Goal: Task Accomplishment & Management: Complete application form

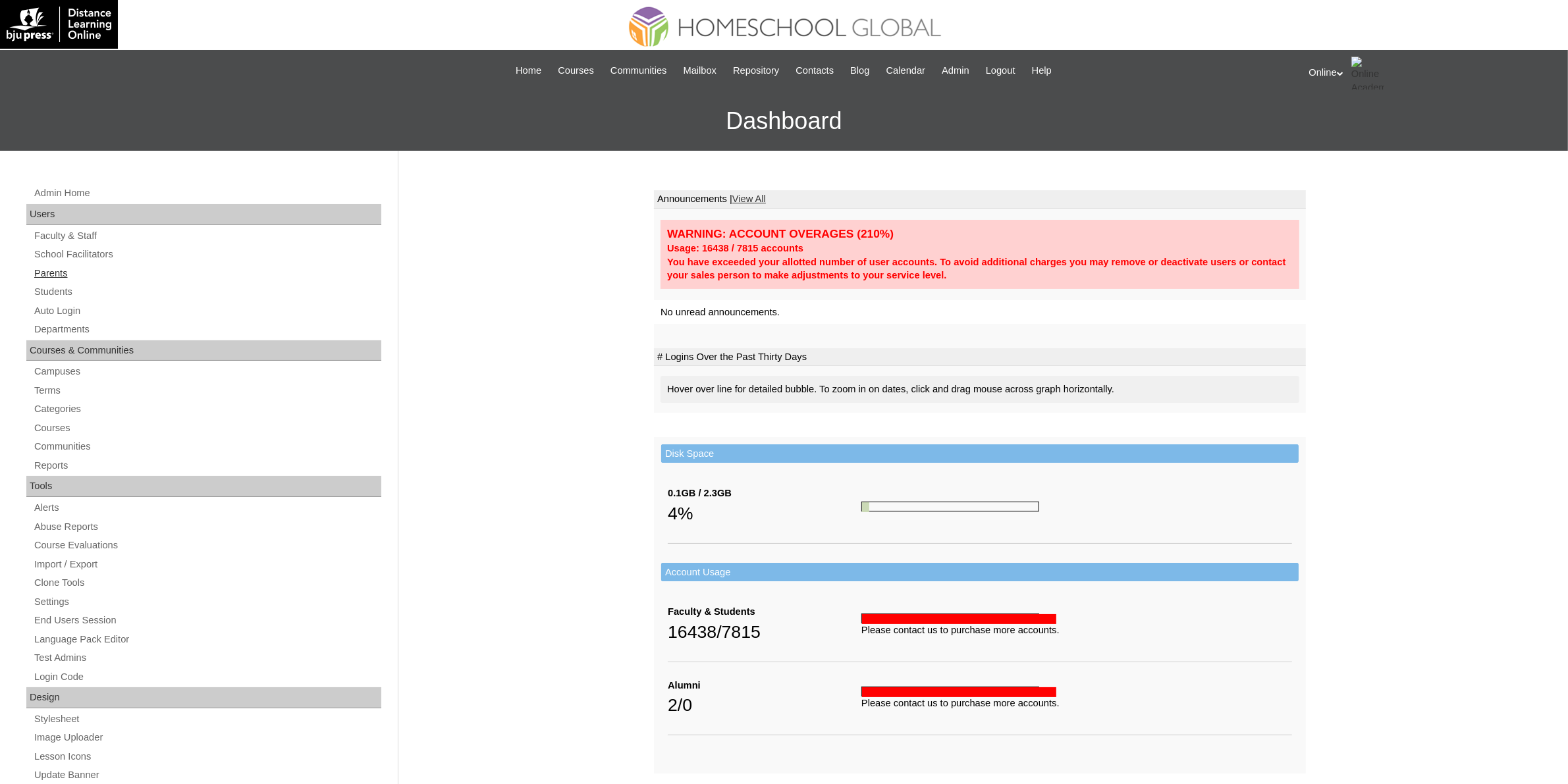
click at [67, 265] on link "Parents" at bounding box center [208, 273] width 349 height 17
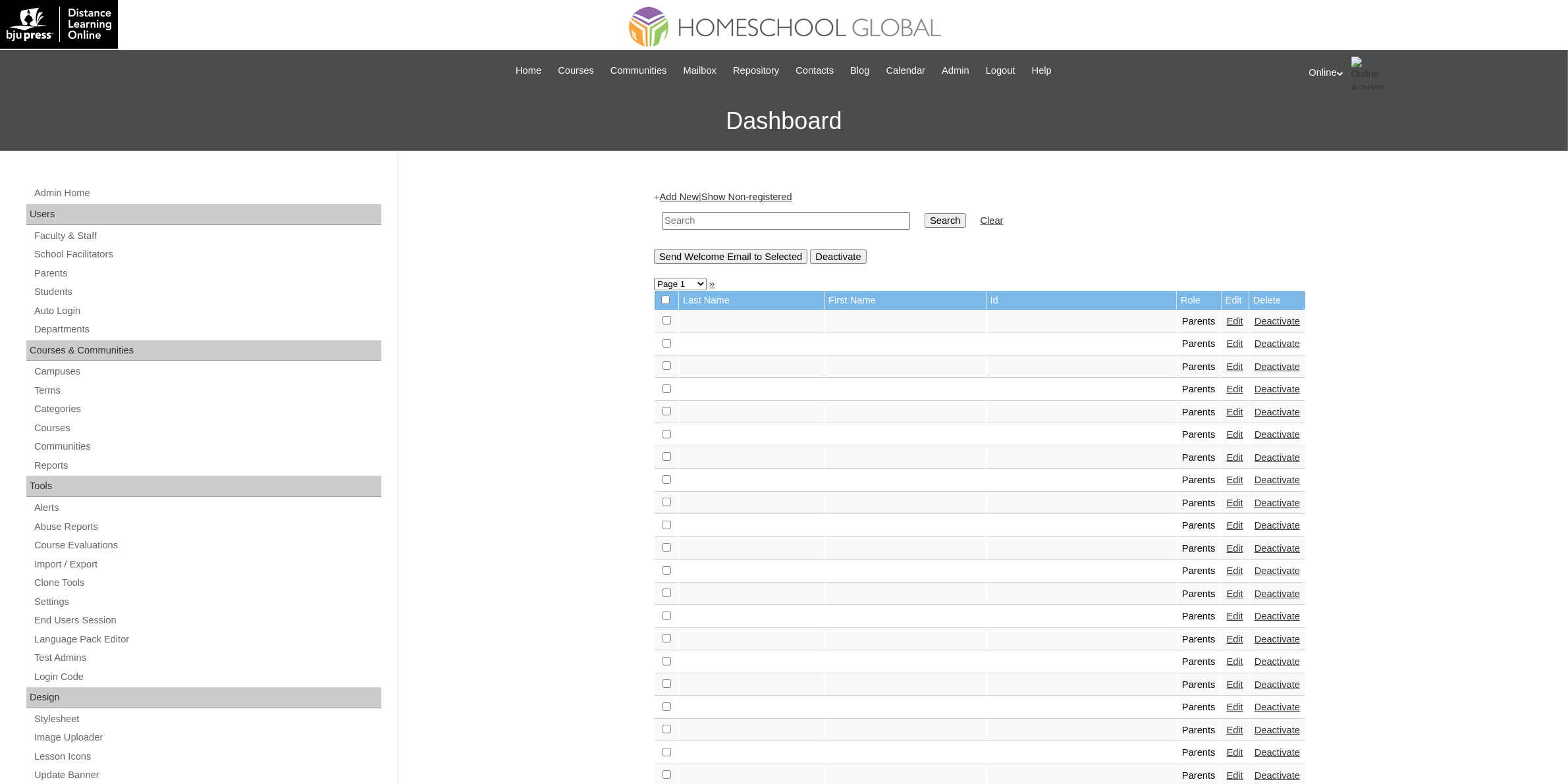
click at [699, 194] on link "Add New" at bounding box center [679, 197] width 39 height 10
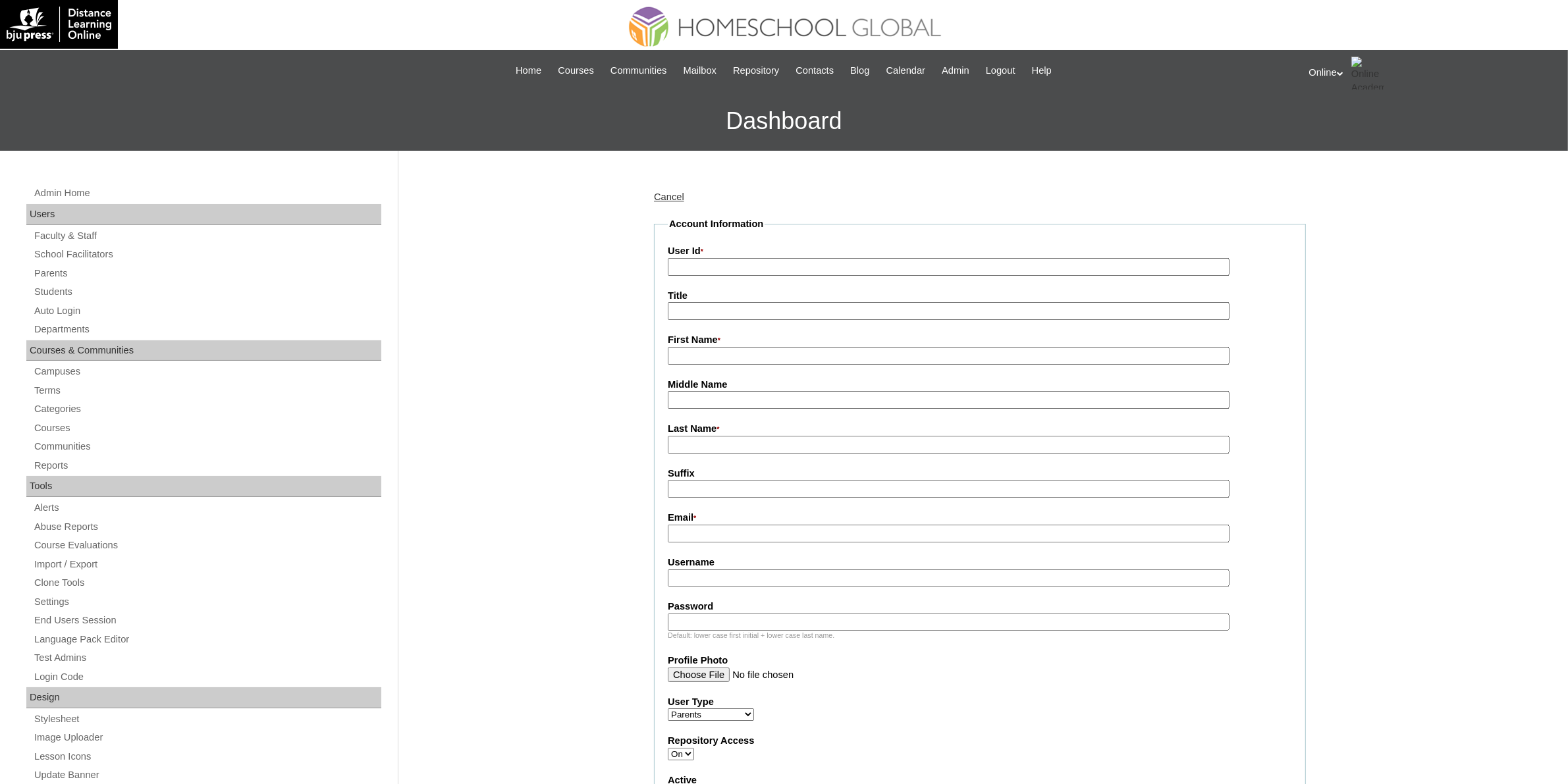
click at [693, 271] on input "User Id *" at bounding box center [949, 267] width 562 height 17
paste input "HGP0166-OACAD2025"
type input "HGP0166-OACAD2025"
click at [749, 353] on input "First Name *" at bounding box center [949, 356] width 562 height 17
paste input "Basilia Baloro Famador"
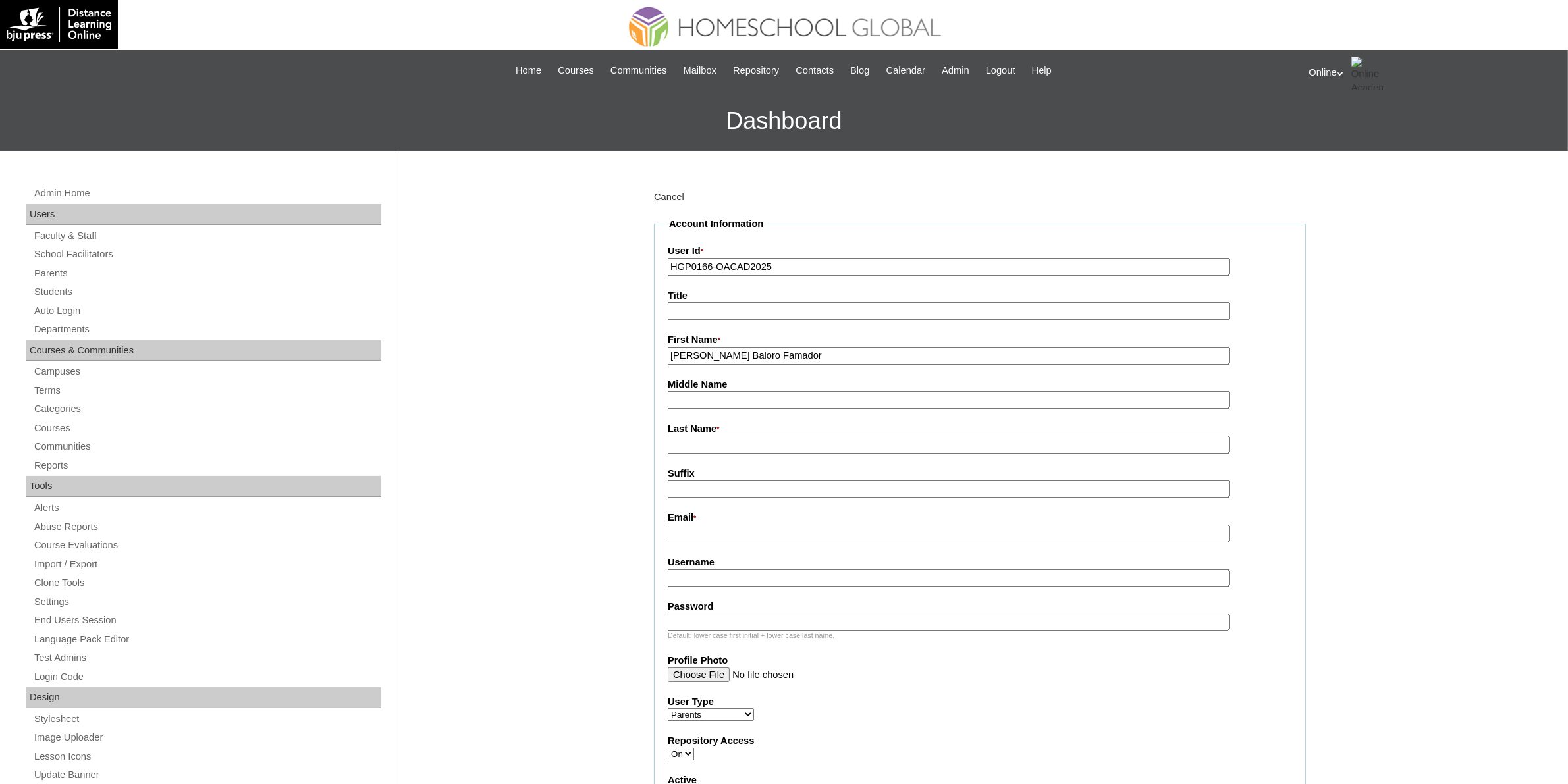
click at [747, 353] on input "Basilia Baloro Famador" at bounding box center [949, 356] width 562 height 17
type input "Basilia Baloro"
click at [728, 436] on input "Last Name *" at bounding box center [949, 445] width 562 height 17
paste input "Famador"
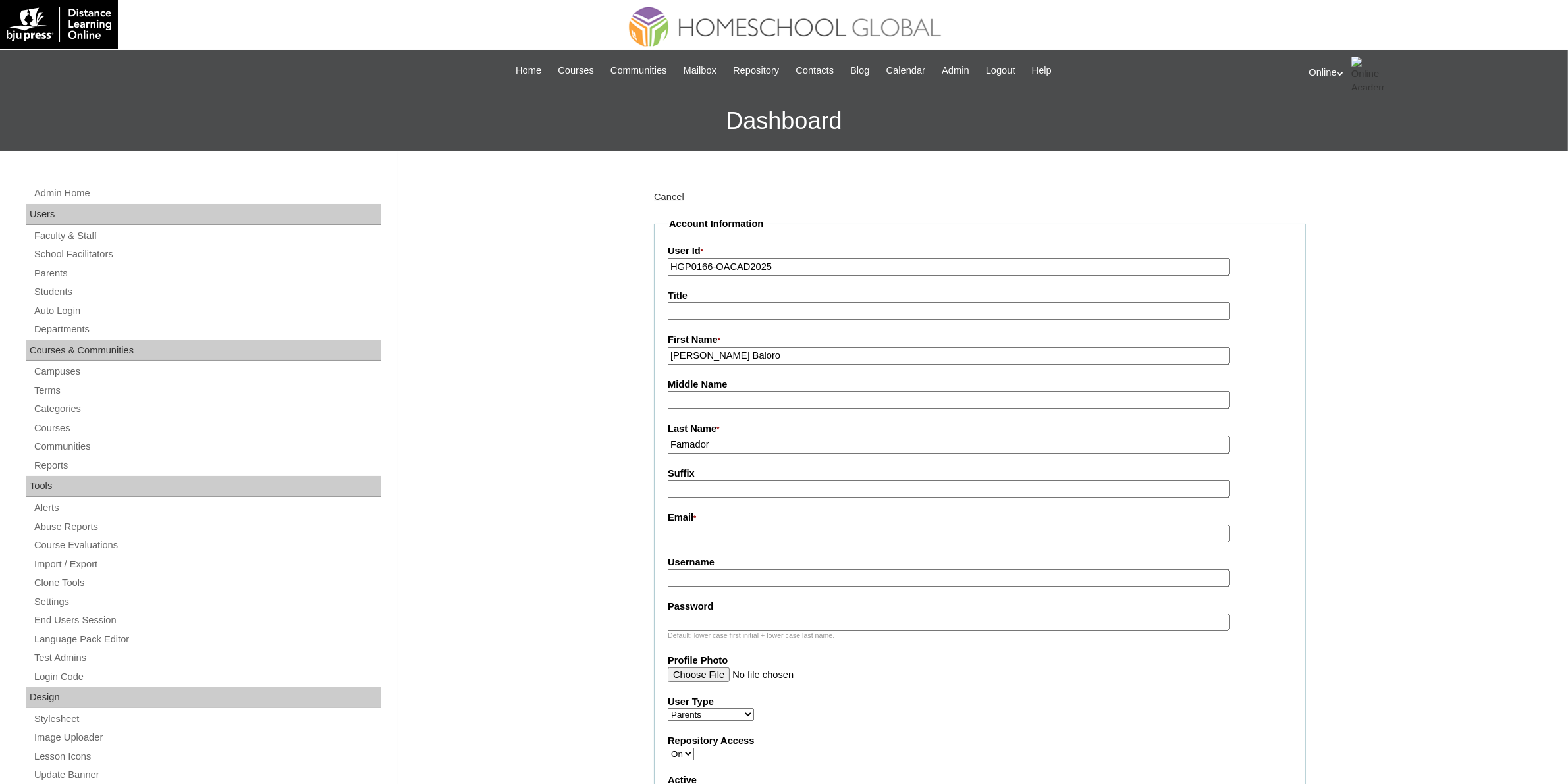
type input "Famador"
click at [810, 527] on input "Email *" at bounding box center [949, 534] width 562 height 17
paste input "basiliafamador@gmail.com"
type input "basiliafamador@gmail.com"
click at [745, 571] on input "Username" at bounding box center [949, 578] width 562 height 17
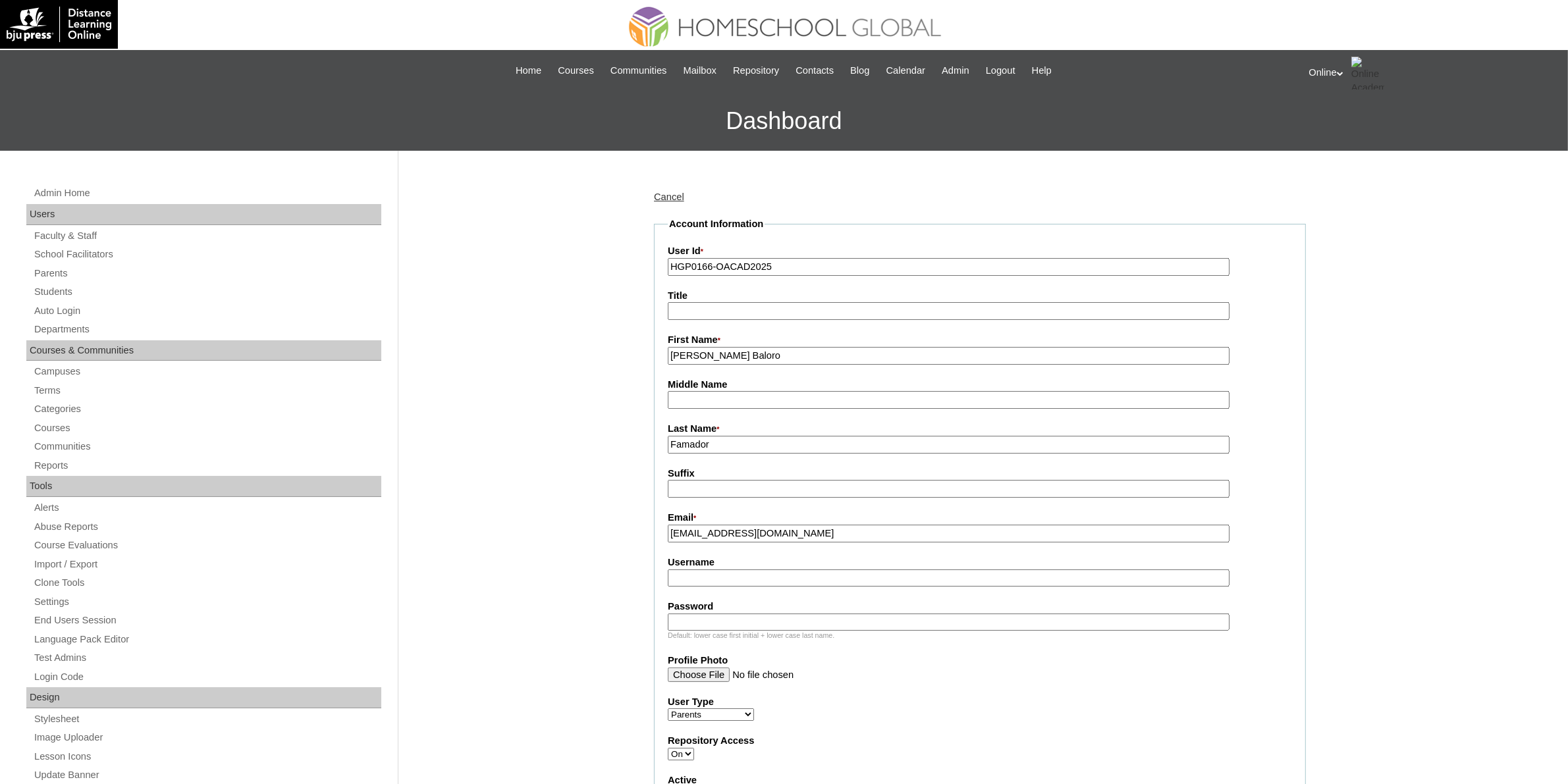
paste input "famador2025"
type input "famador2025"
click at [712, 614] on input "Password" at bounding box center [949, 623] width 562 height 17
paste input "LLKjQ"
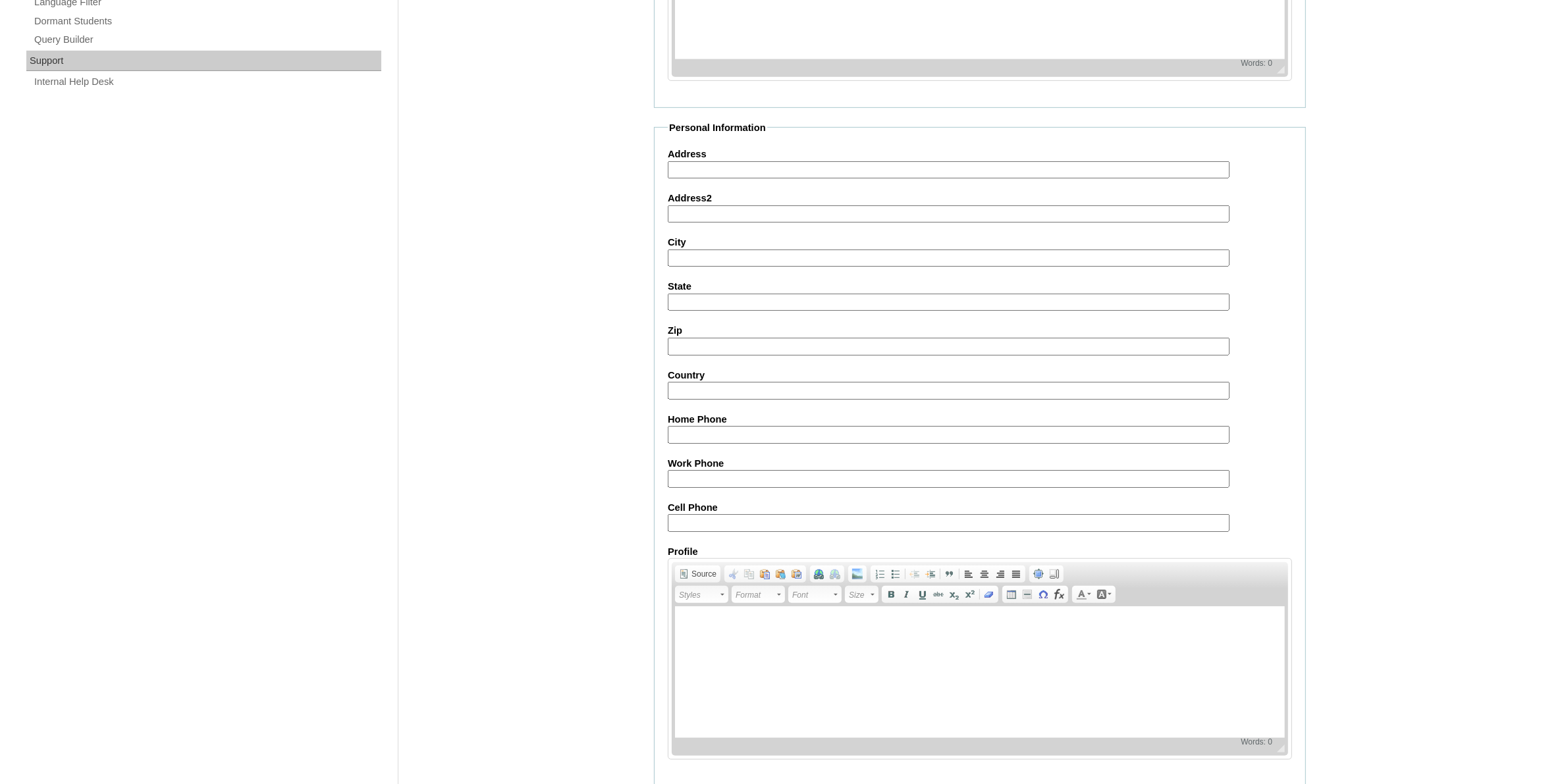
scroll to position [969, 0]
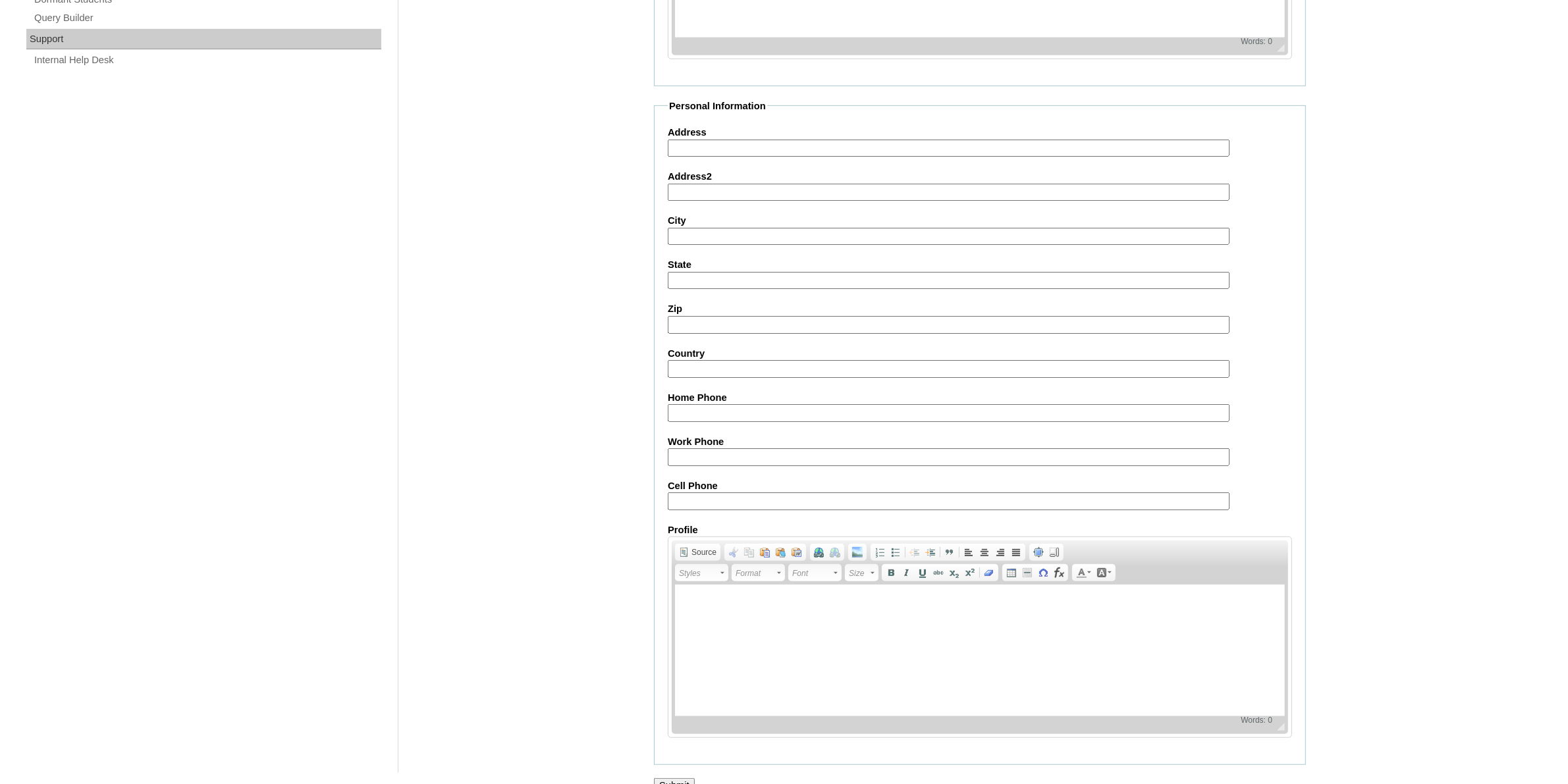
type input "LLKjQ"
click at [682, 779] on input "Submit" at bounding box center [674, 786] width 41 height 15
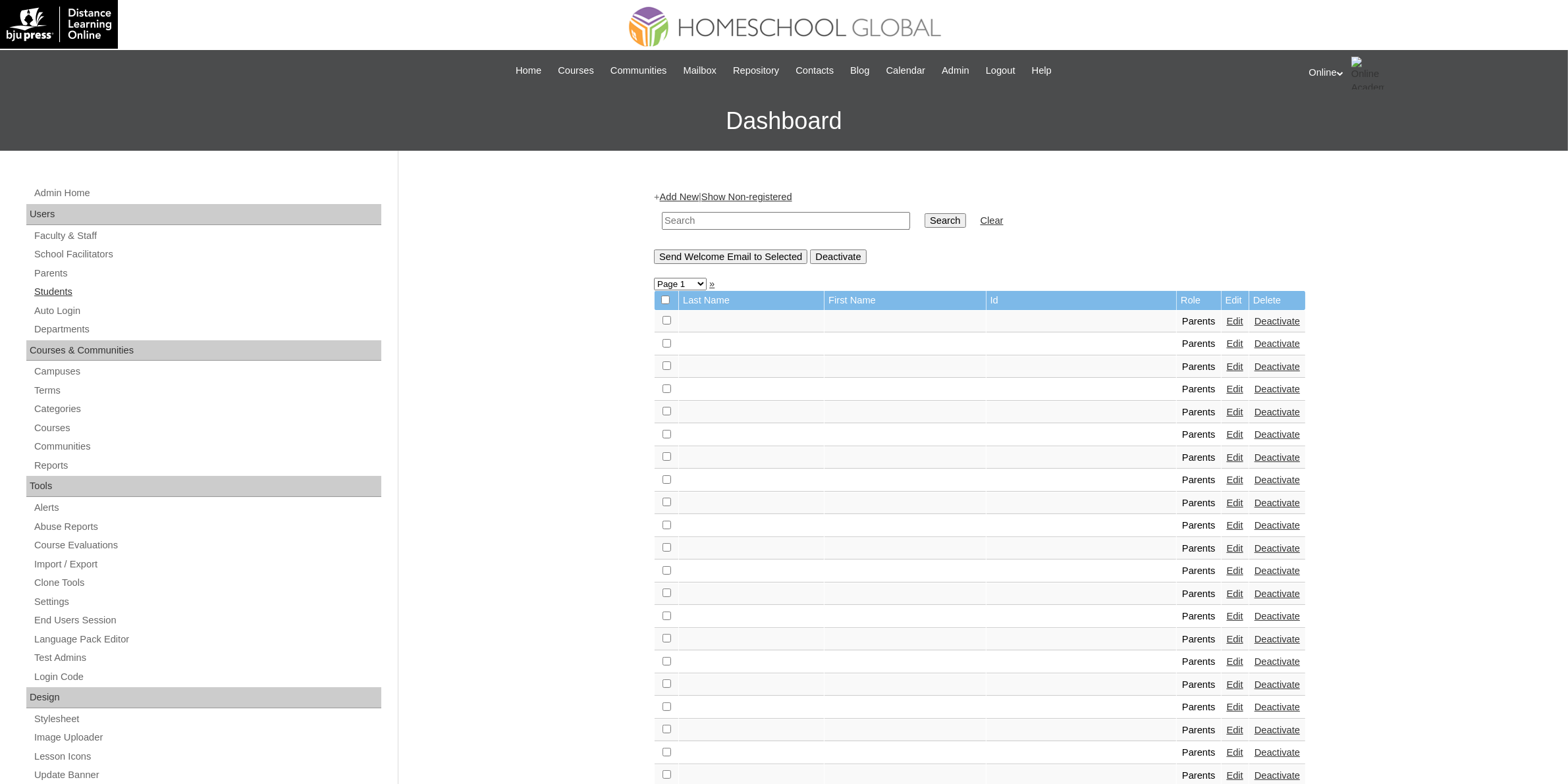
click at [70, 289] on link "Students" at bounding box center [208, 292] width 349 height 17
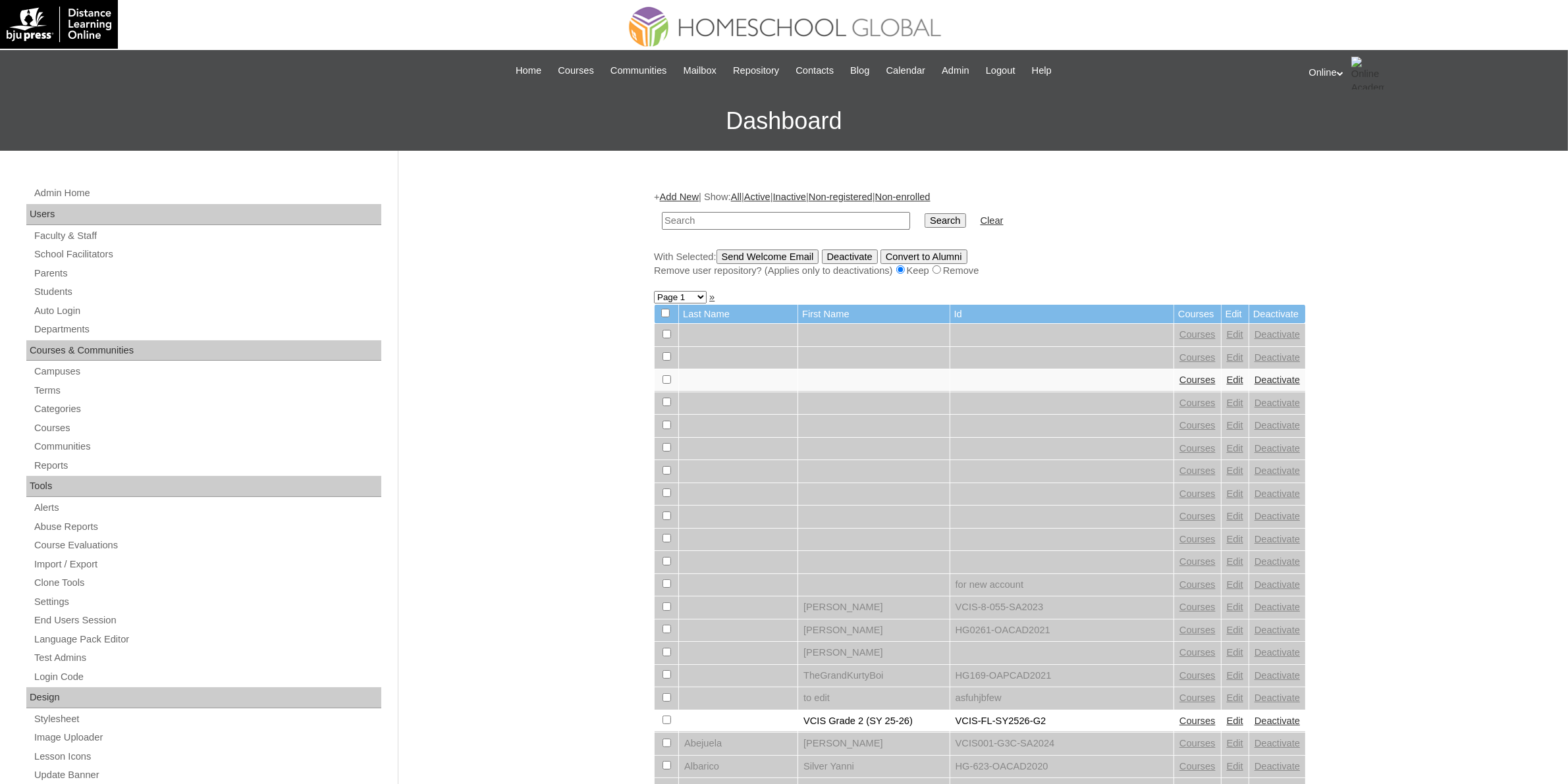
click at [693, 198] on link "Add New" at bounding box center [679, 197] width 39 height 10
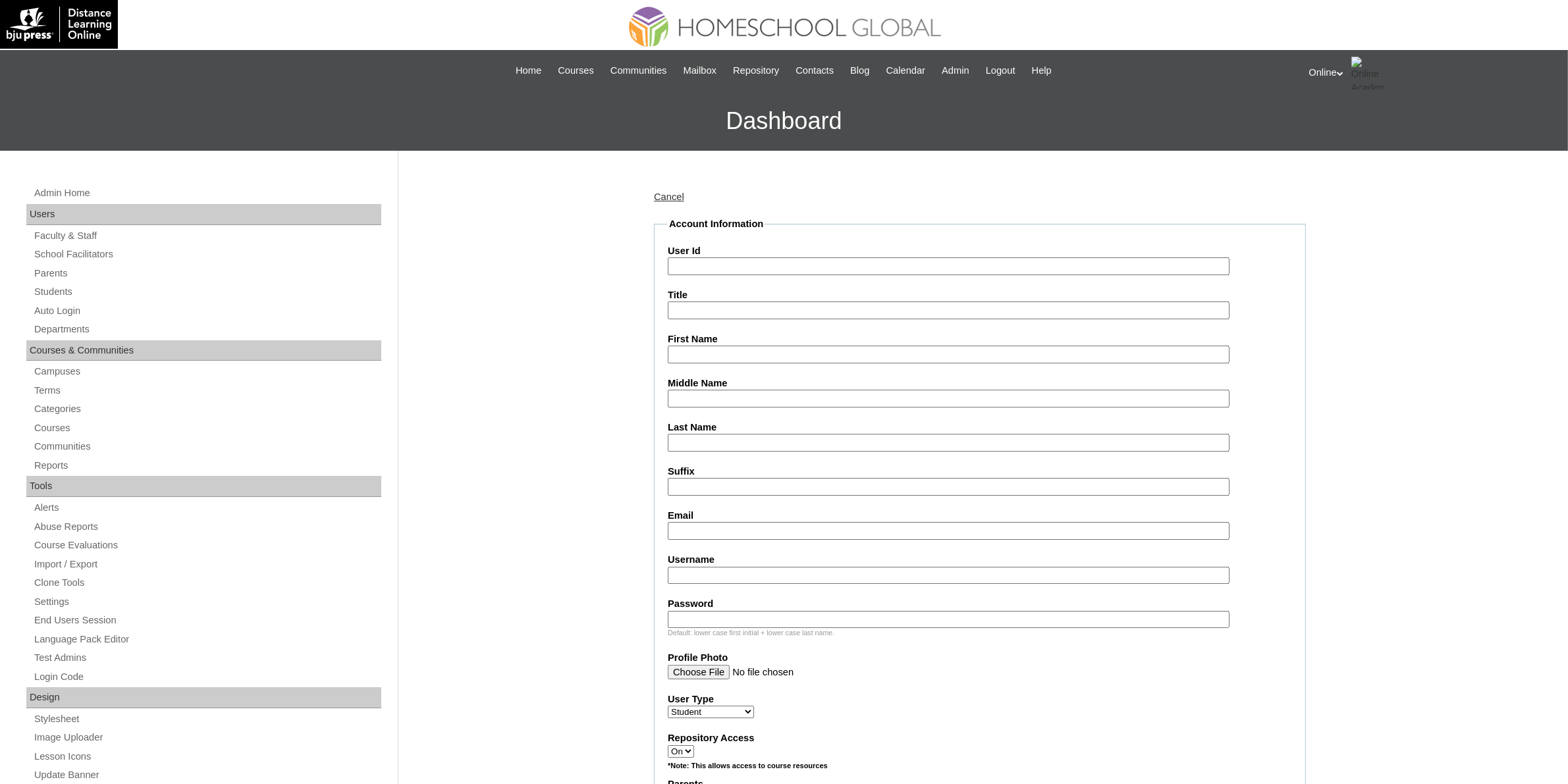
click at [821, 270] on input "User Id" at bounding box center [949, 266] width 562 height 17
paste input "HG202OACAD2025"
type input "HG202OACAD2025"
click at [722, 443] on input "Last Name" at bounding box center [949, 443] width 562 height 17
paste input "Famador"
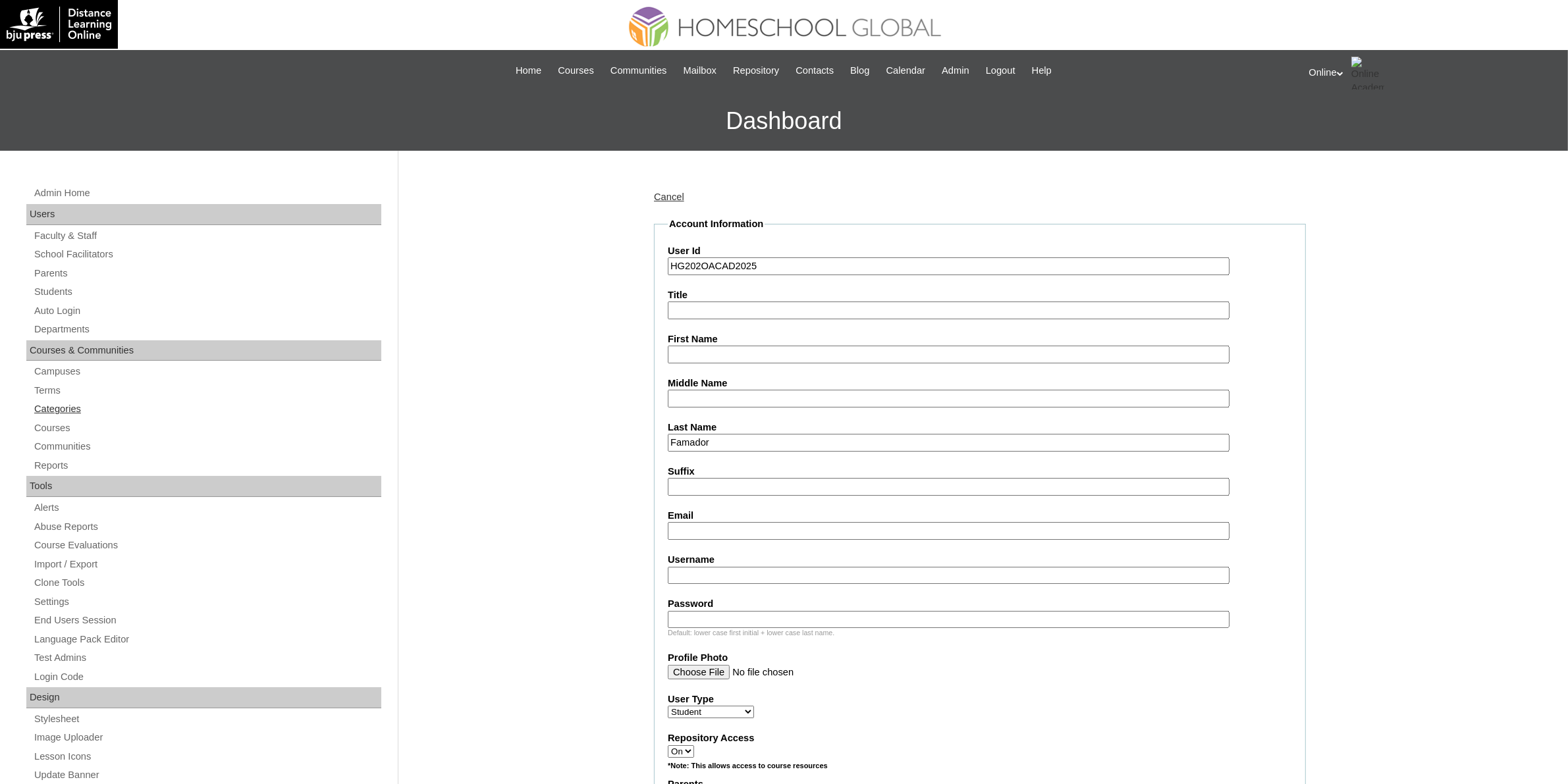
type input "Famador"
click at [706, 358] on input "First Name" at bounding box center [949, 354] width 562 height 17
paste input "Rai Xavier"
type input "Rai Xavier"
click at [697, 395] on input "Middle Name" at bounding box center [949, 399] width 562 height 17
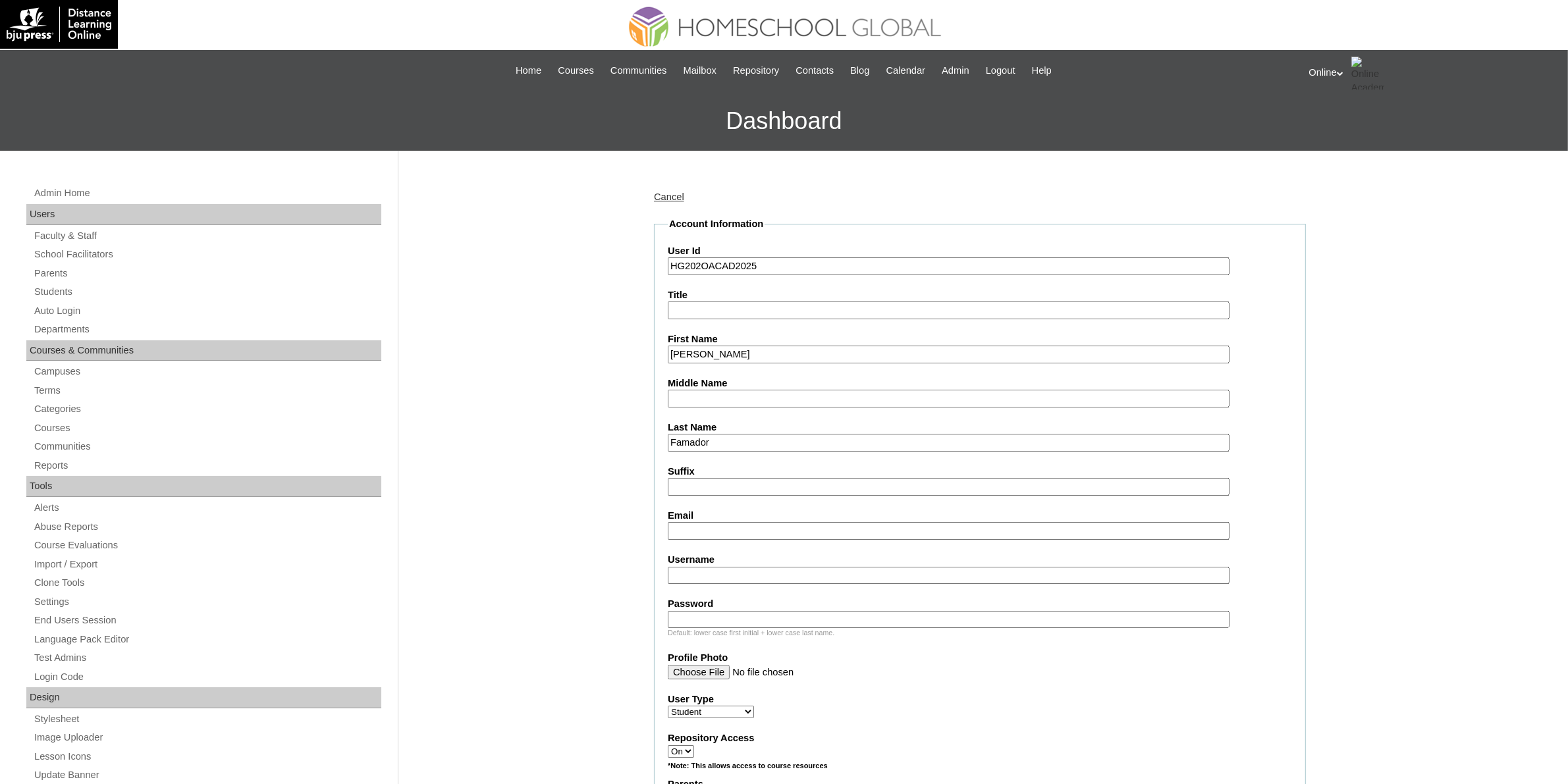
paste input "Baloro"
type input "Baloro"
click at [732, 525] on input "Email" at bounding box center [949, 531] width 562 height 17
paste input "basiliafamador@gmail.com"
type input "basiliafamador@gmail.com"
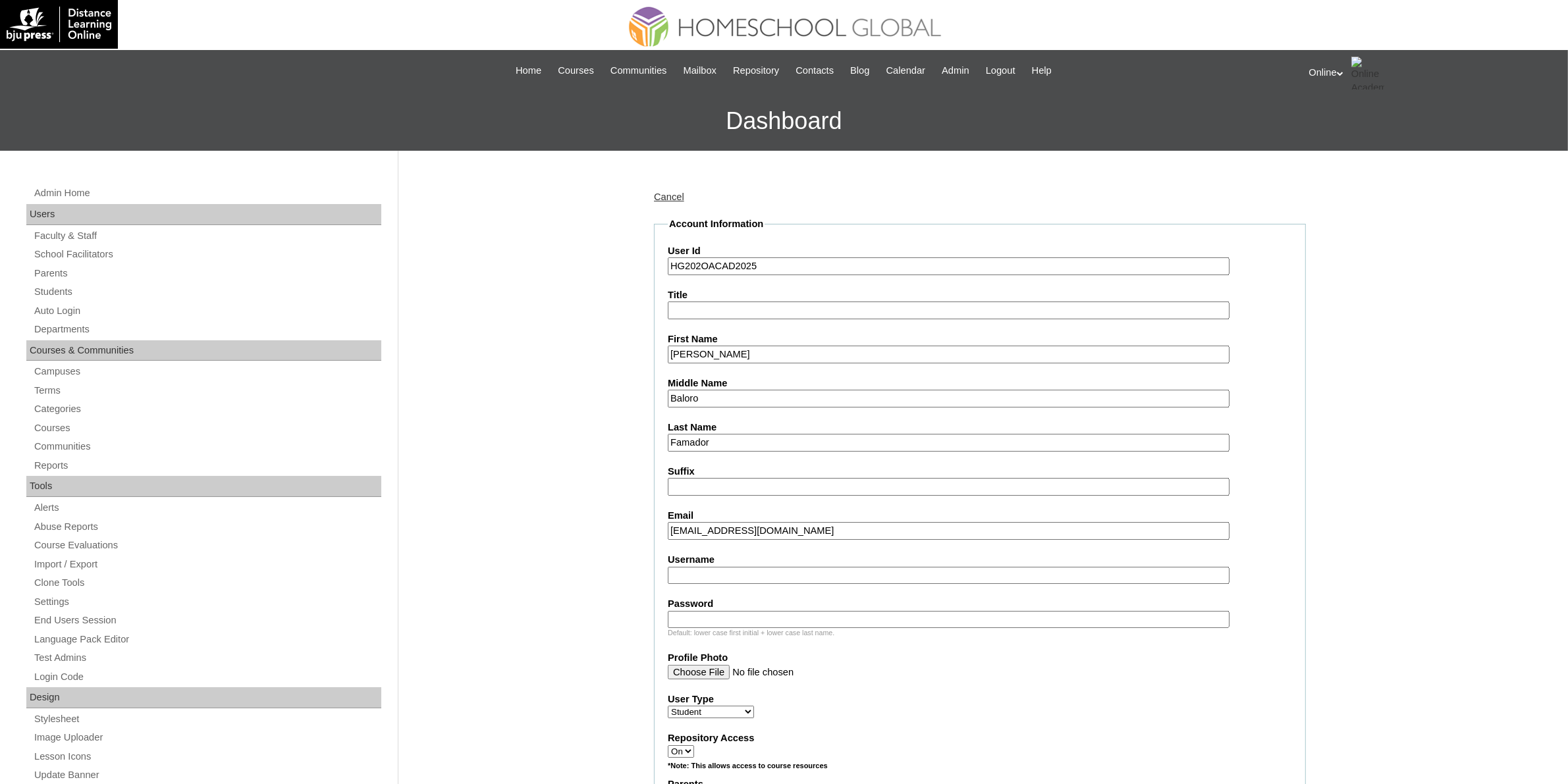
click at [719, 567] on input "Username" at bounding box center [949, 576] width 562 height 17
paste input "rai.famador2025"
type input "rai.famador2025"
click at [801, 611] on input "Password" at bounding box center [949, 620] width 562 height 17
paste input "TRGrE"
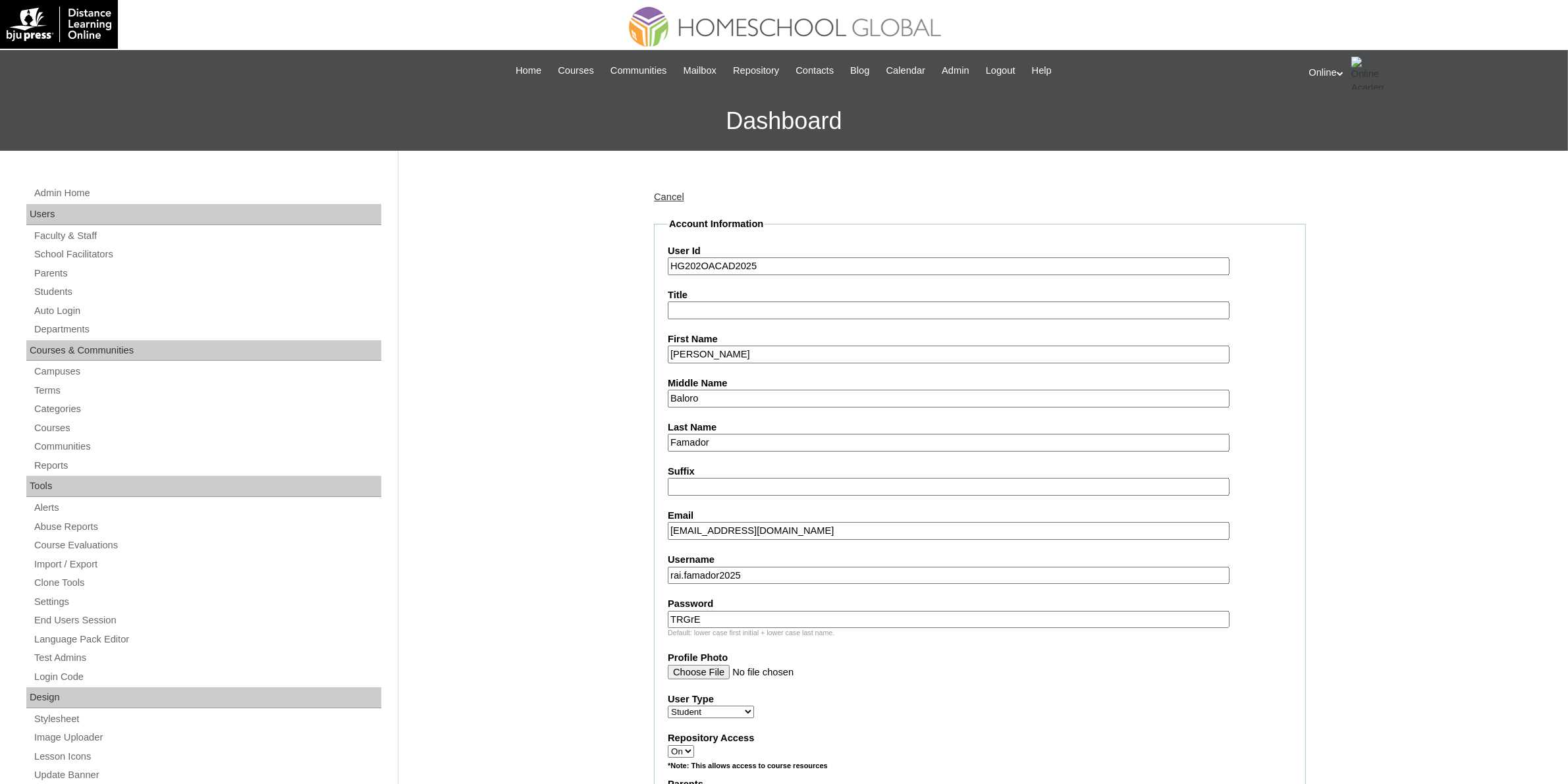
type input "TRGrE"
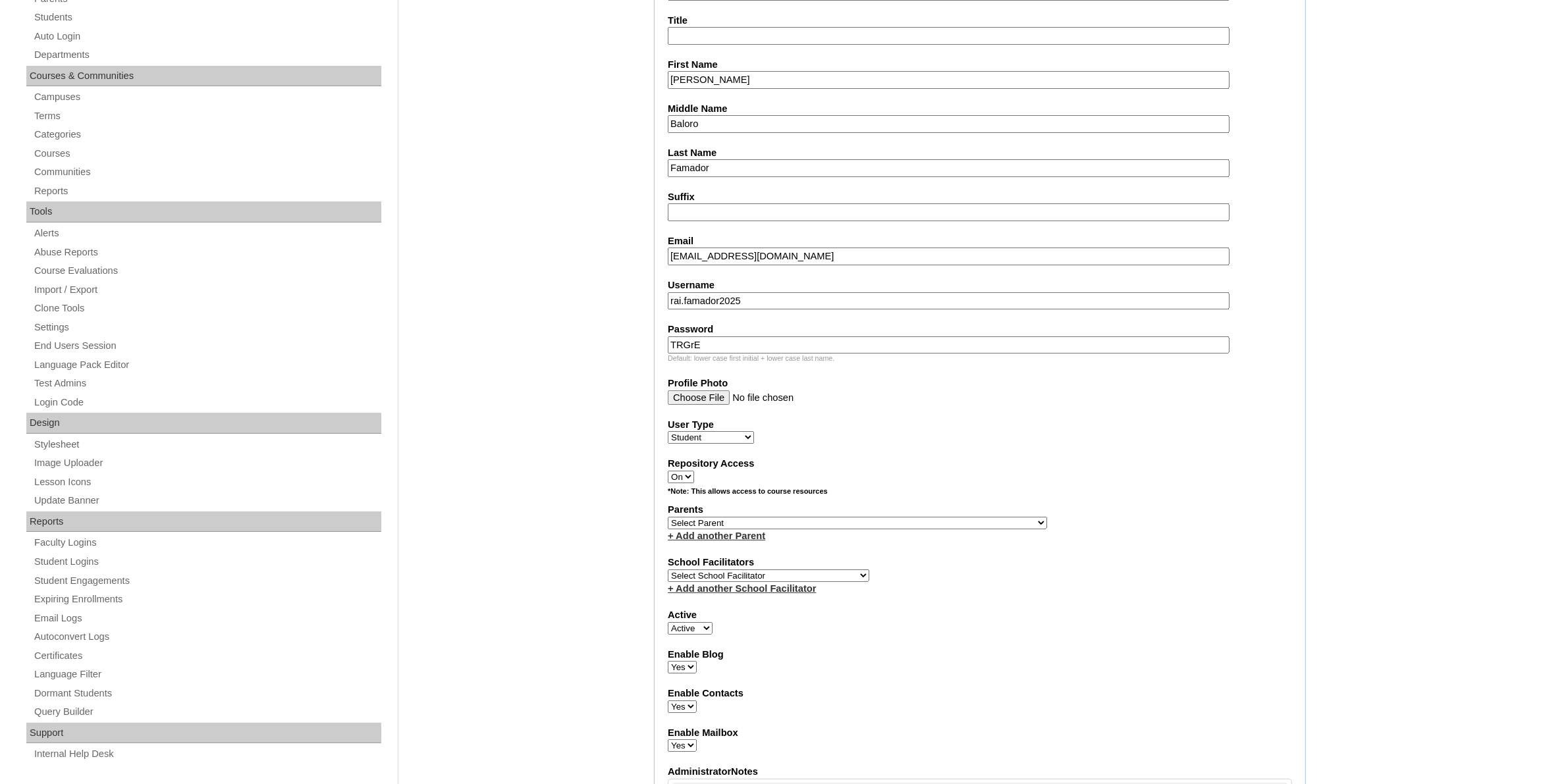
scroll to position [330, 0]
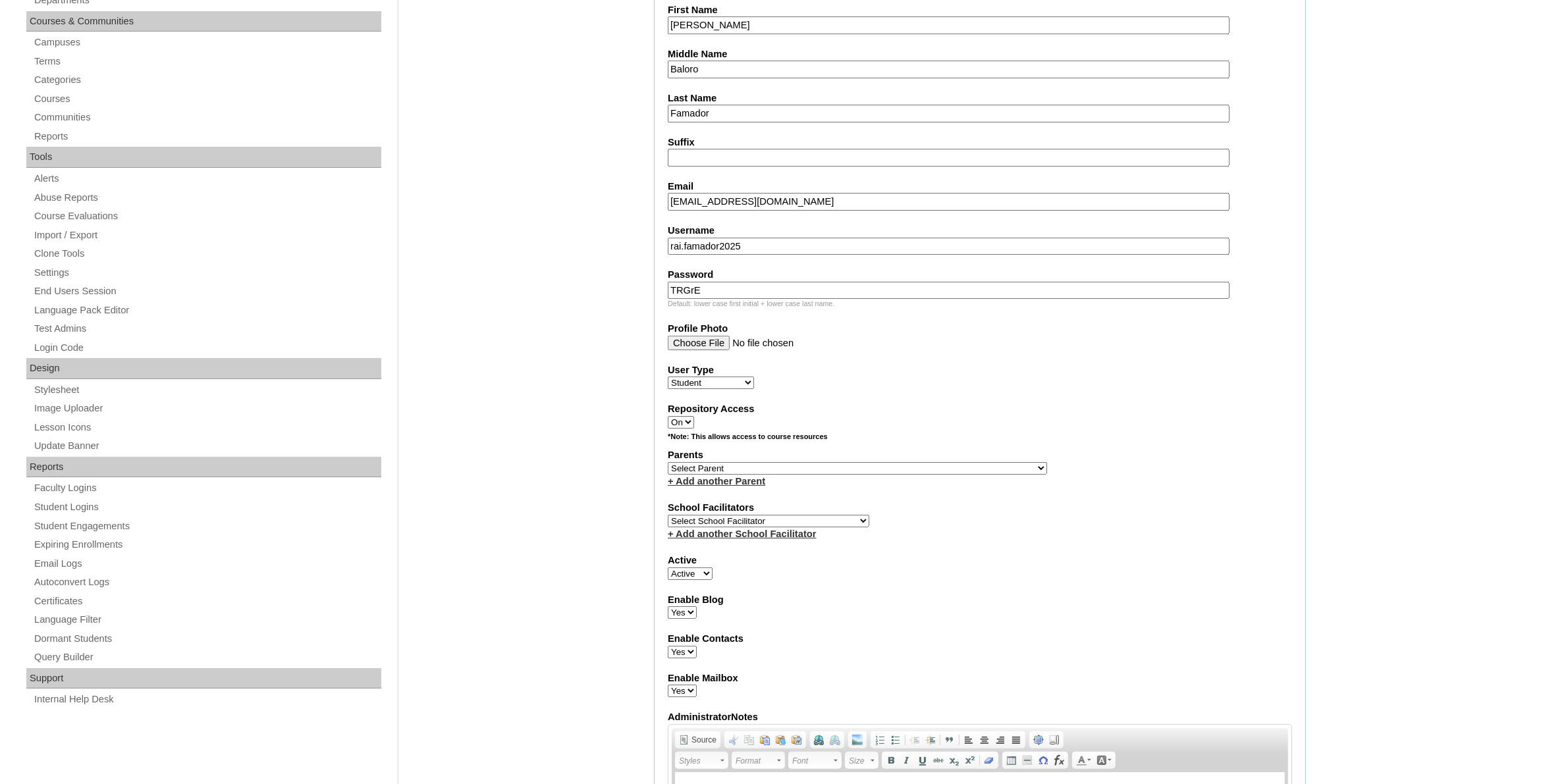
click at [749, 462] on select "Select Parent , , , , , , , , , , , , , , , , , , , , , , , , , , , , , , , , ,…" at bounding box center [857, 468] width 379 height 12
select select "43550"
click at [668, 462] on select "Select Parent , , , , , , , , , , , , , , , , , , , , , , , , , , , , , , , , ,…" at bounding box center [857, 468] width 379 height 12
click at [765, 515] on select "Select School Facilitator Norman Añain Ruffa Abadijas Mary Abella Gloryfe Abion…" at bounding box center [768, 522] width 201 height 12
select select "29277"
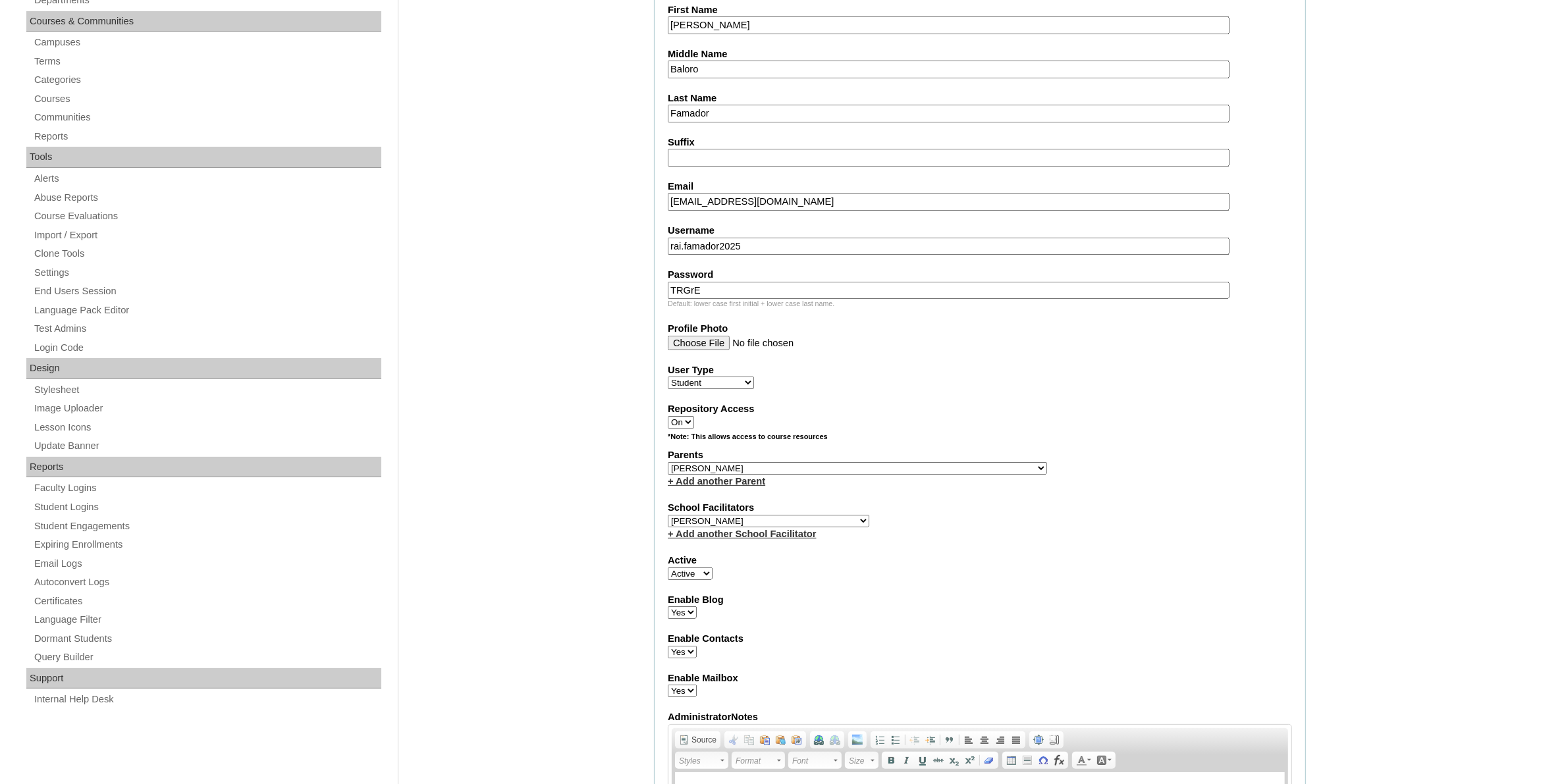
click at [668, 515] on select "Select School Facilitator Norman Añain Ruffa Abadijas Mary Abella Gloryfe Abion…" at bounding box center [768, 522] width 201 height 12
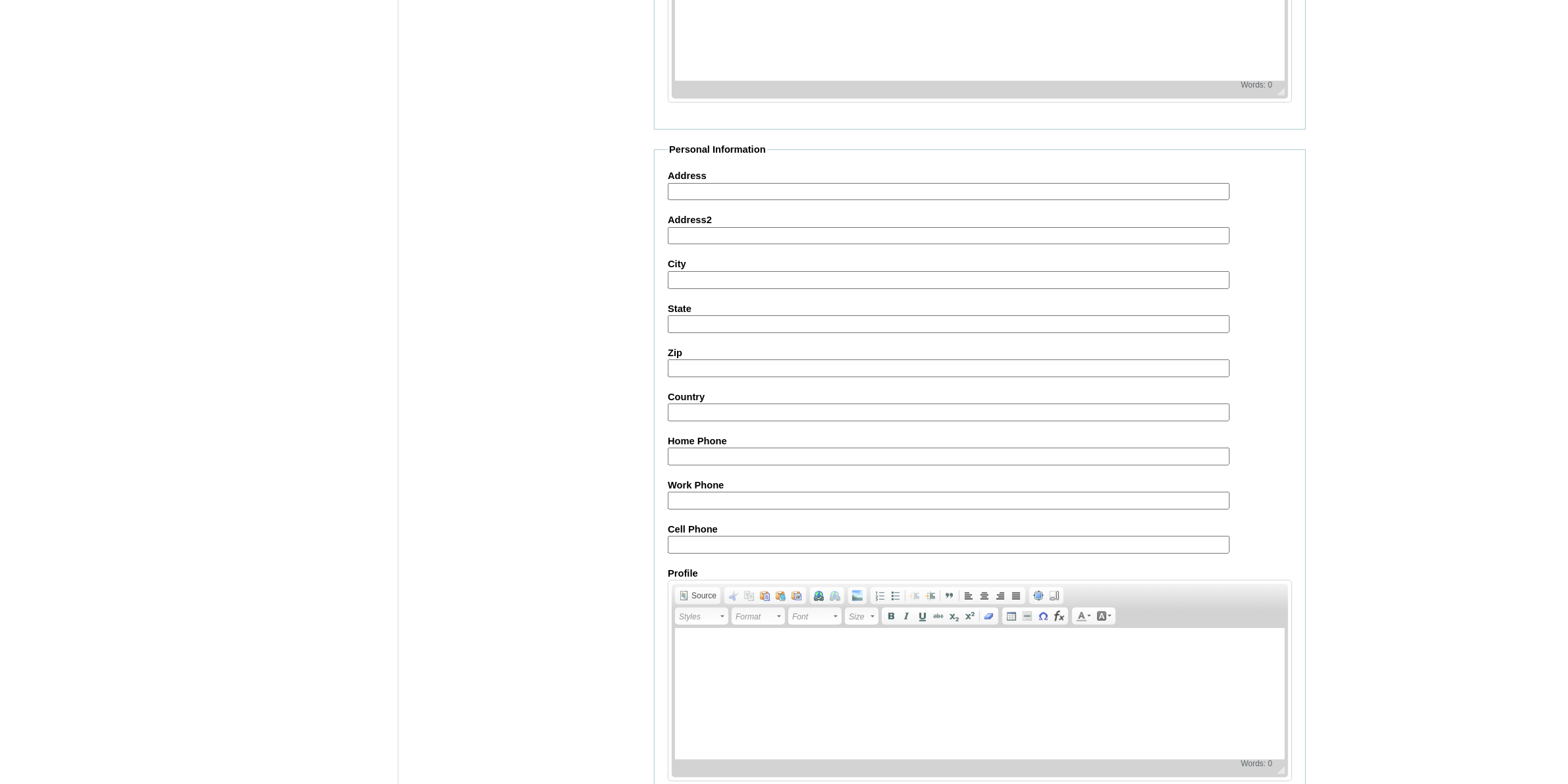
scroll to position [1190, 0]
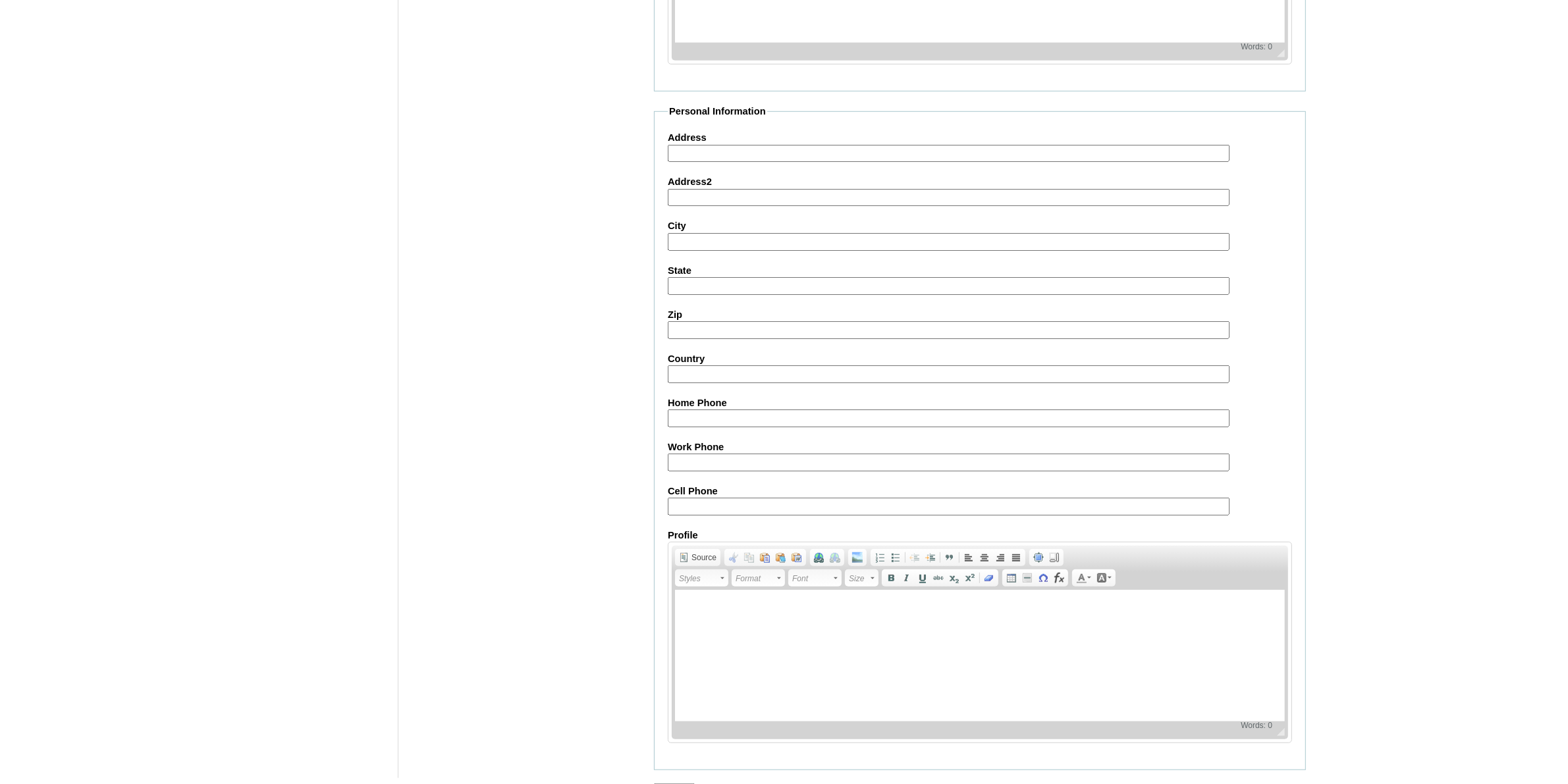
click at [690, 784] on input "Submit" at bounding box center [674, 791] width 41 height 15
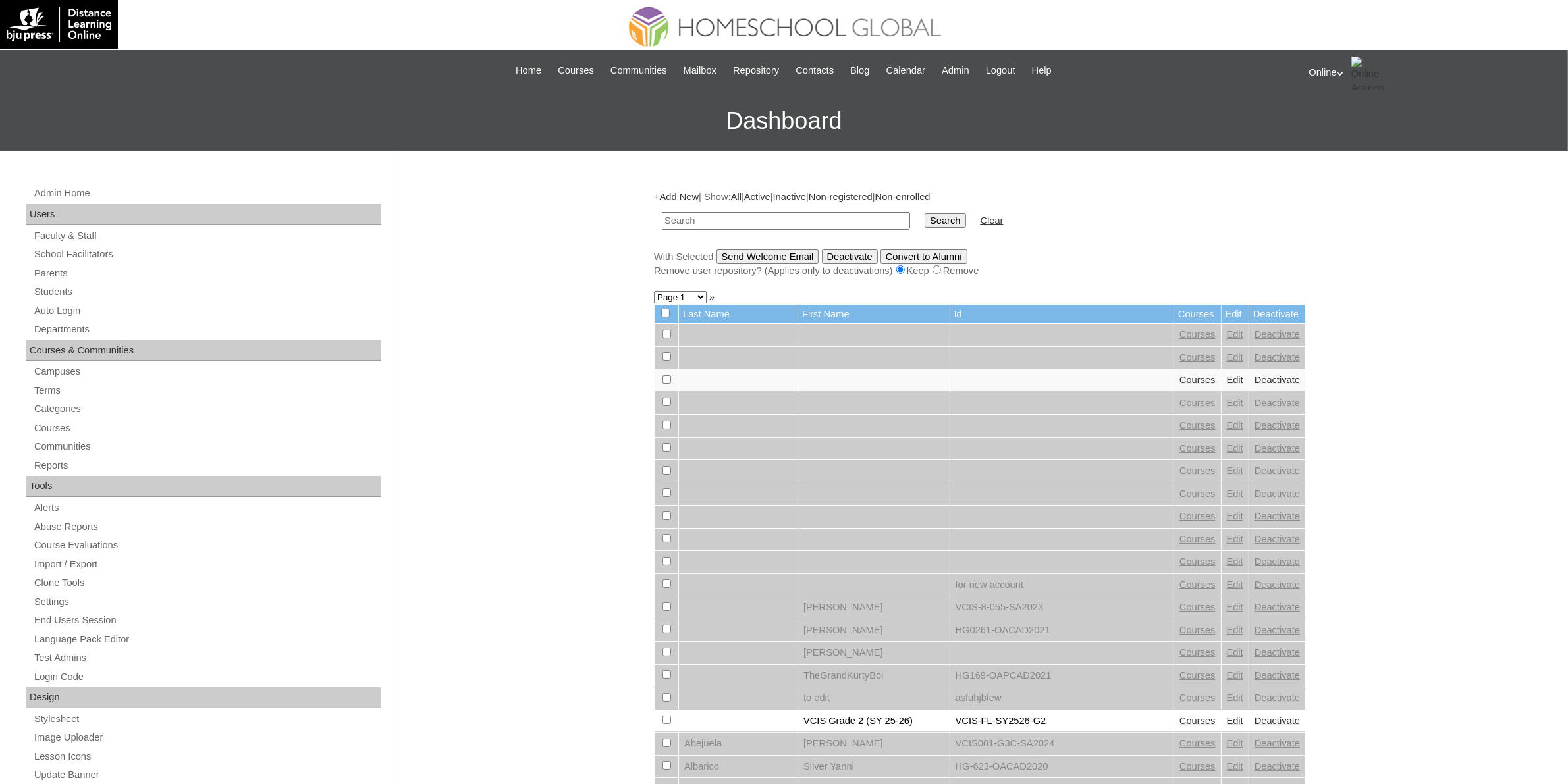
click at [788, 225] on input "text" at bounding box center [786, 221] width 249 height 17
paste input "HG202OACAD2025"
type input "HG202OACAD2025"
click at [924, 222] on input "Search" at bounding box center [944, 221] width 41 height 15
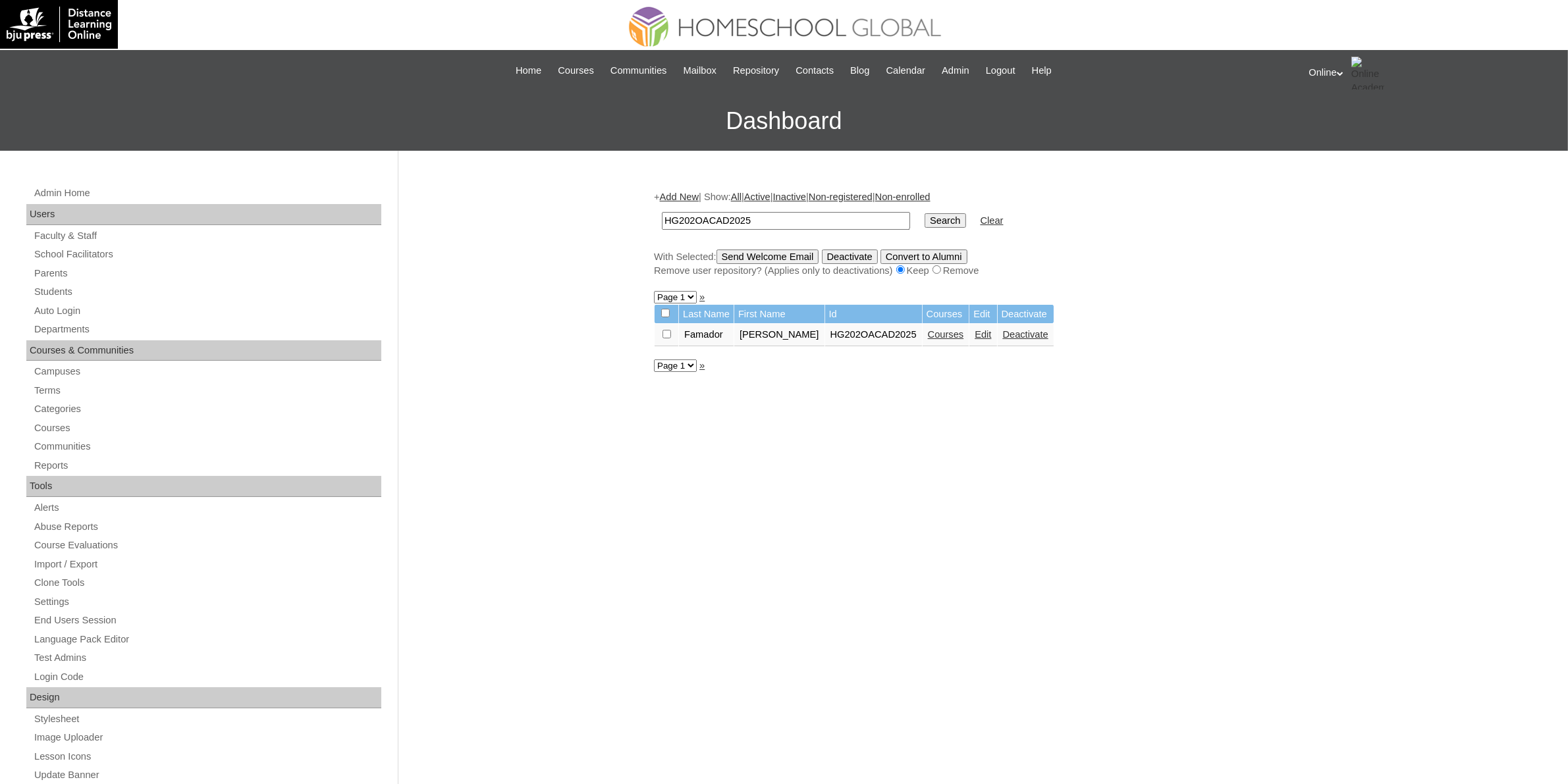
click at [928, 330] on link "Courses" at bounding box center [946, 335] width 37 height 10
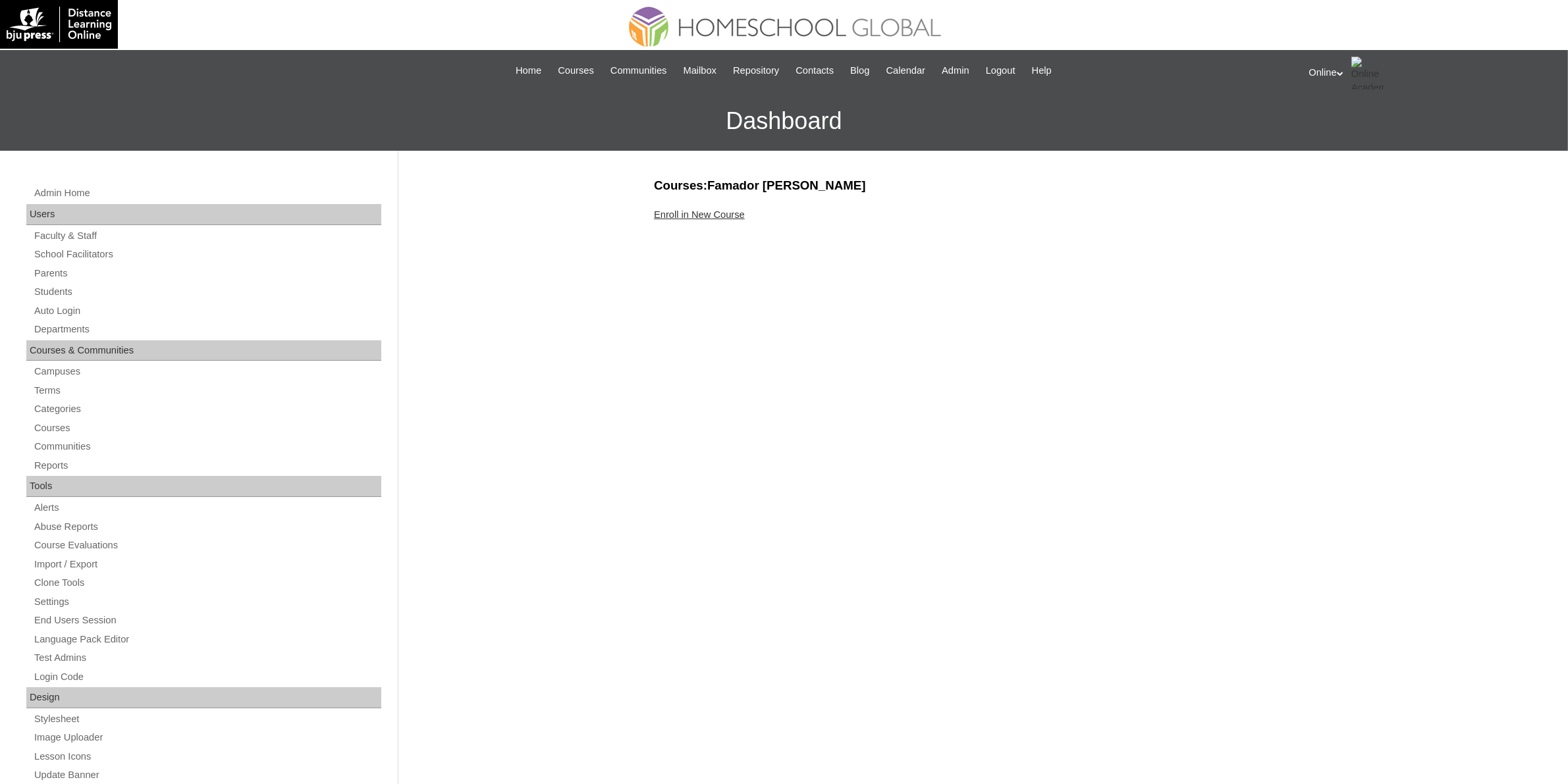
click at [714, 215] on link "Enroll in New Course" at bounding box center [699, 215] width 91 height 10
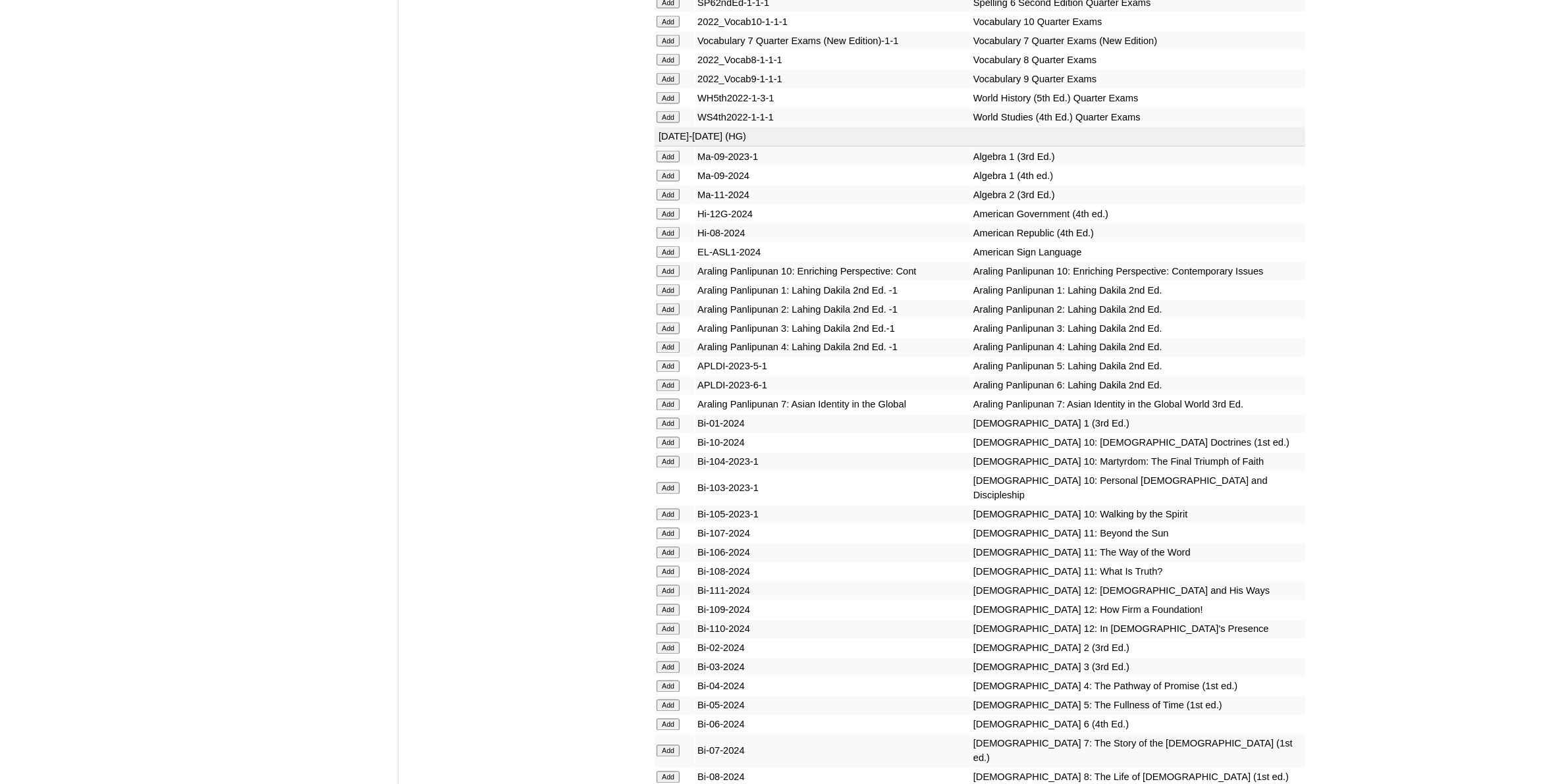
scroll to position [2799, 0]
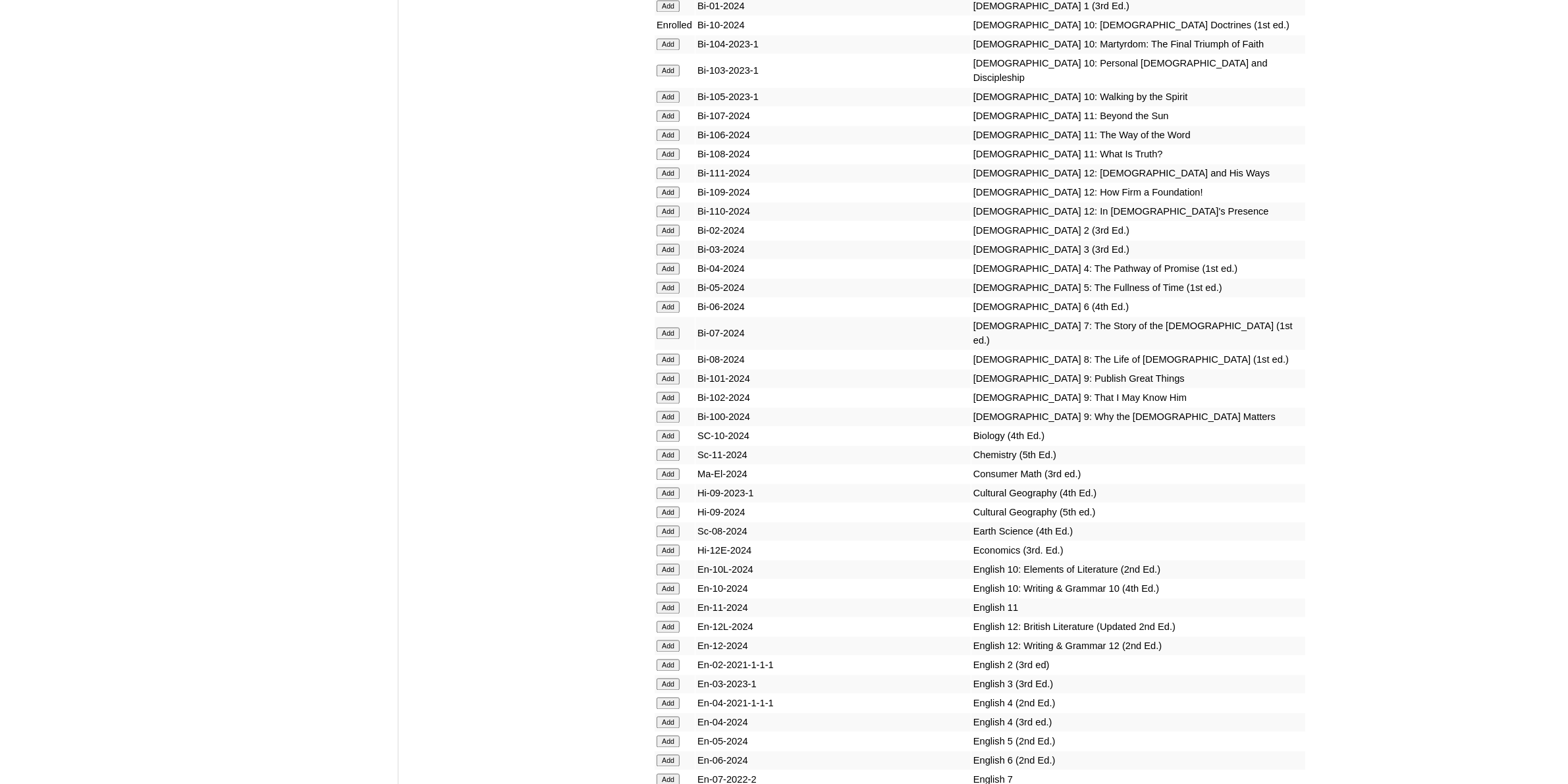
scroll to position [3293, 0]
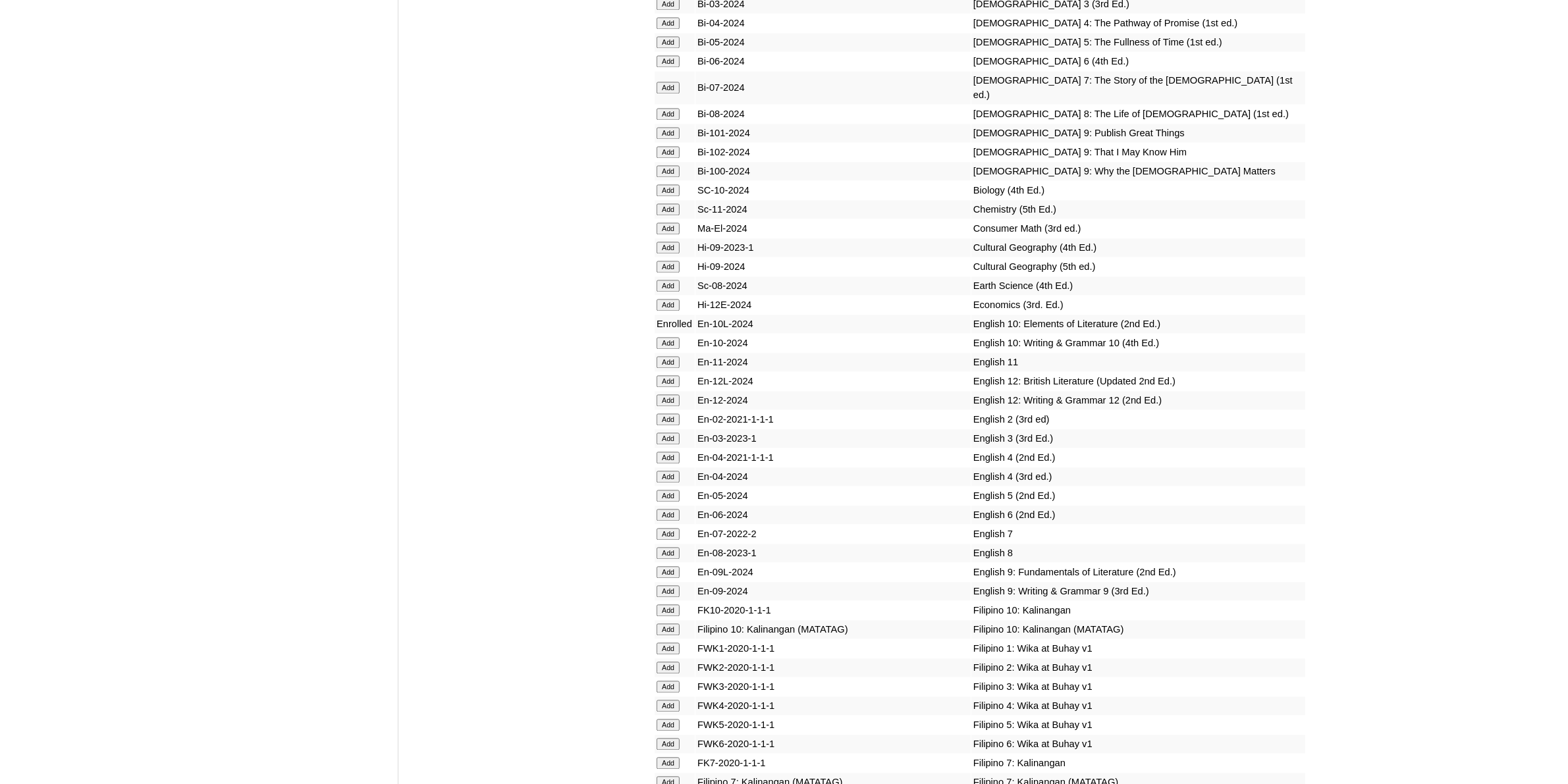
scroll to position [3376, 0]
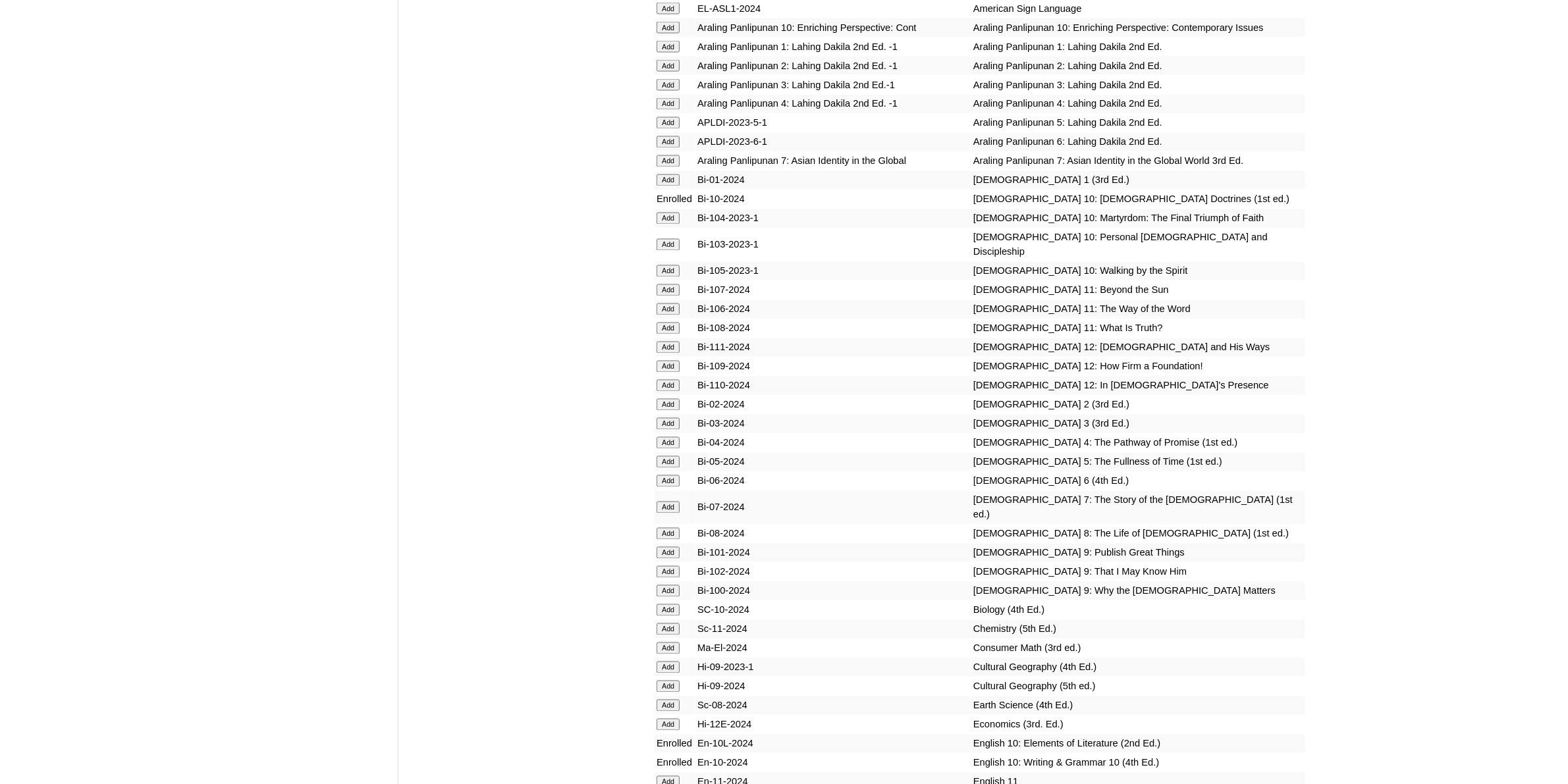
scroll to position [3046, 0]
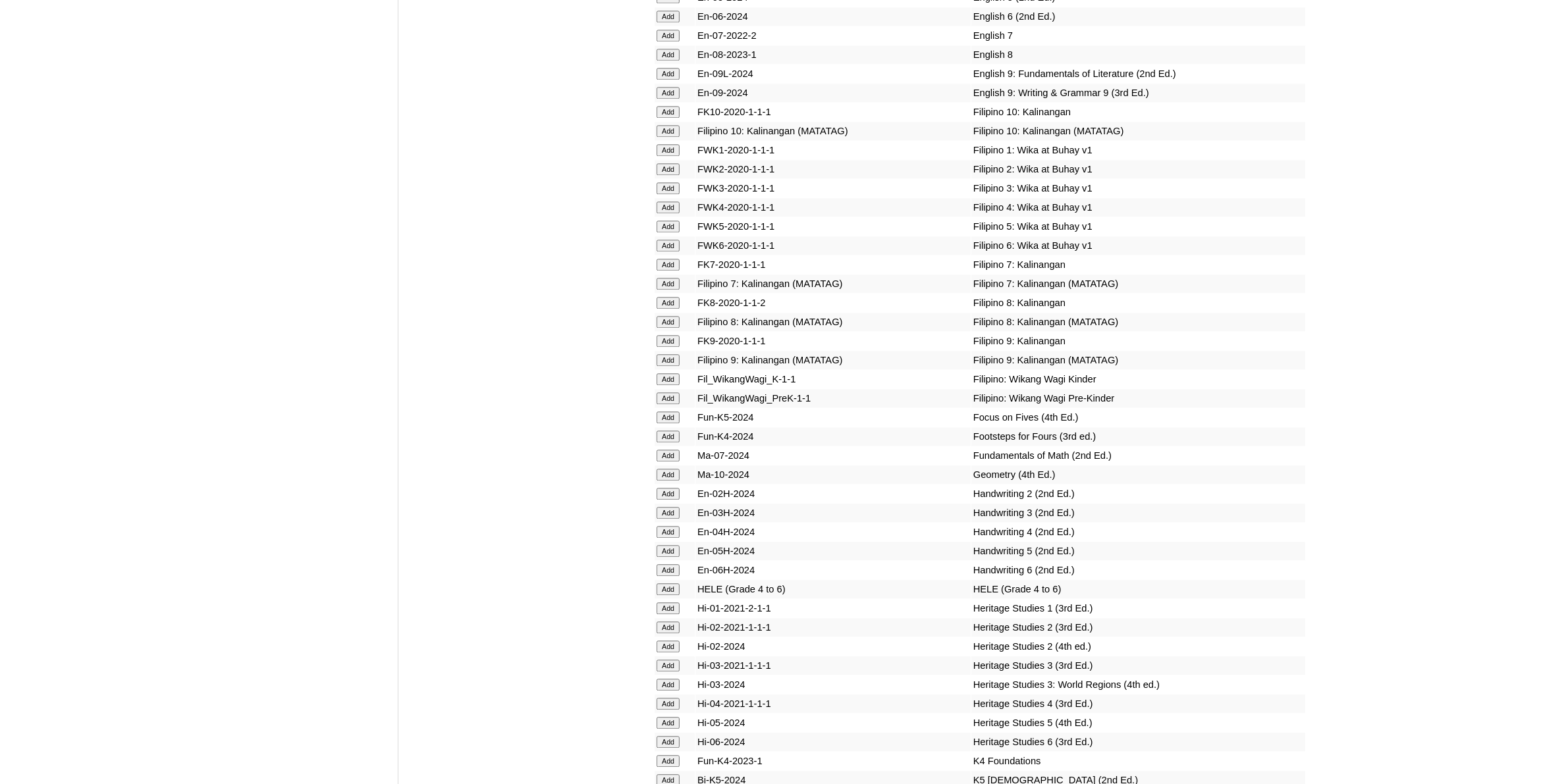
scroll to position [3787, 0]
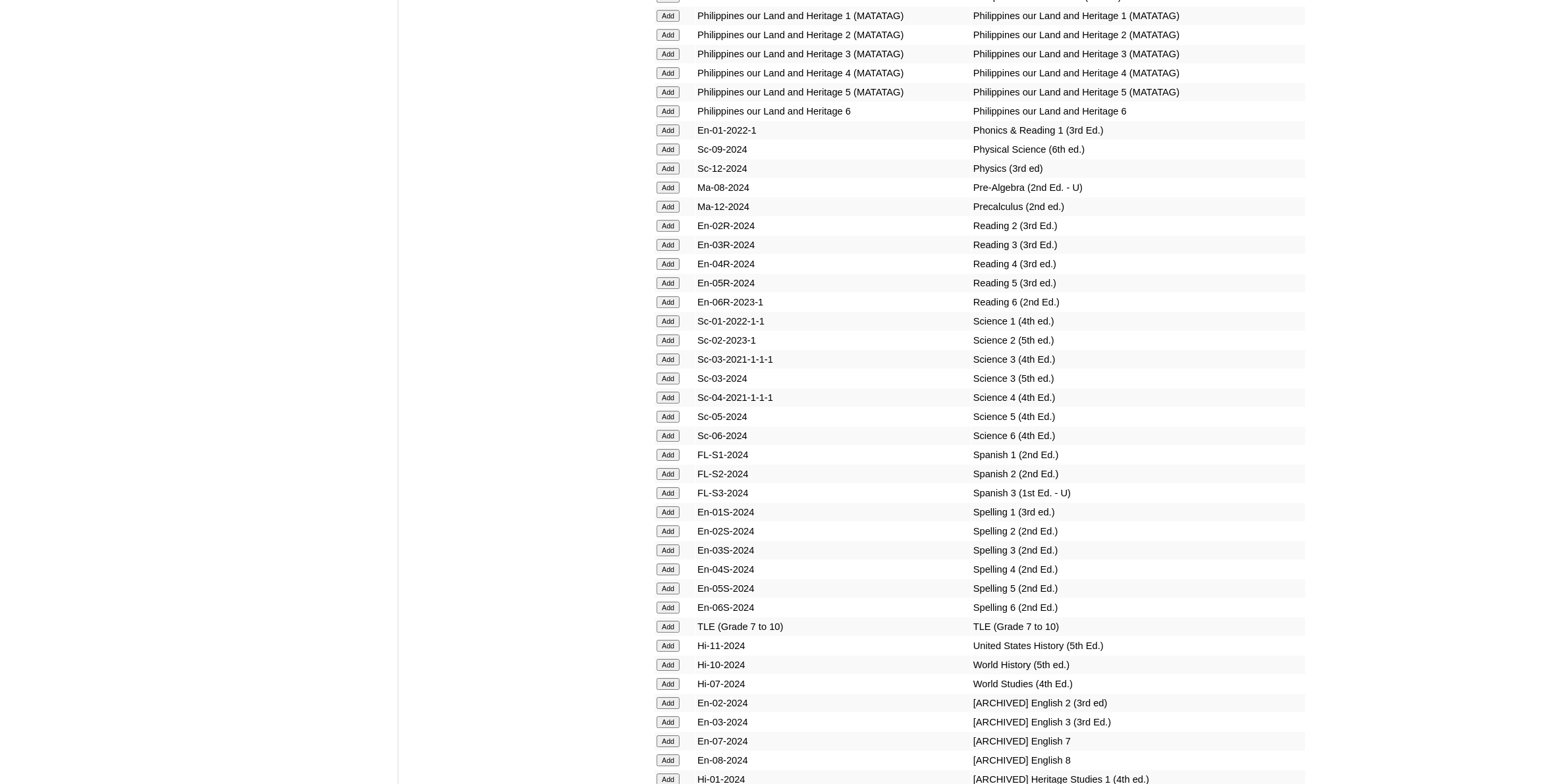
scroll to position [5022, 0]
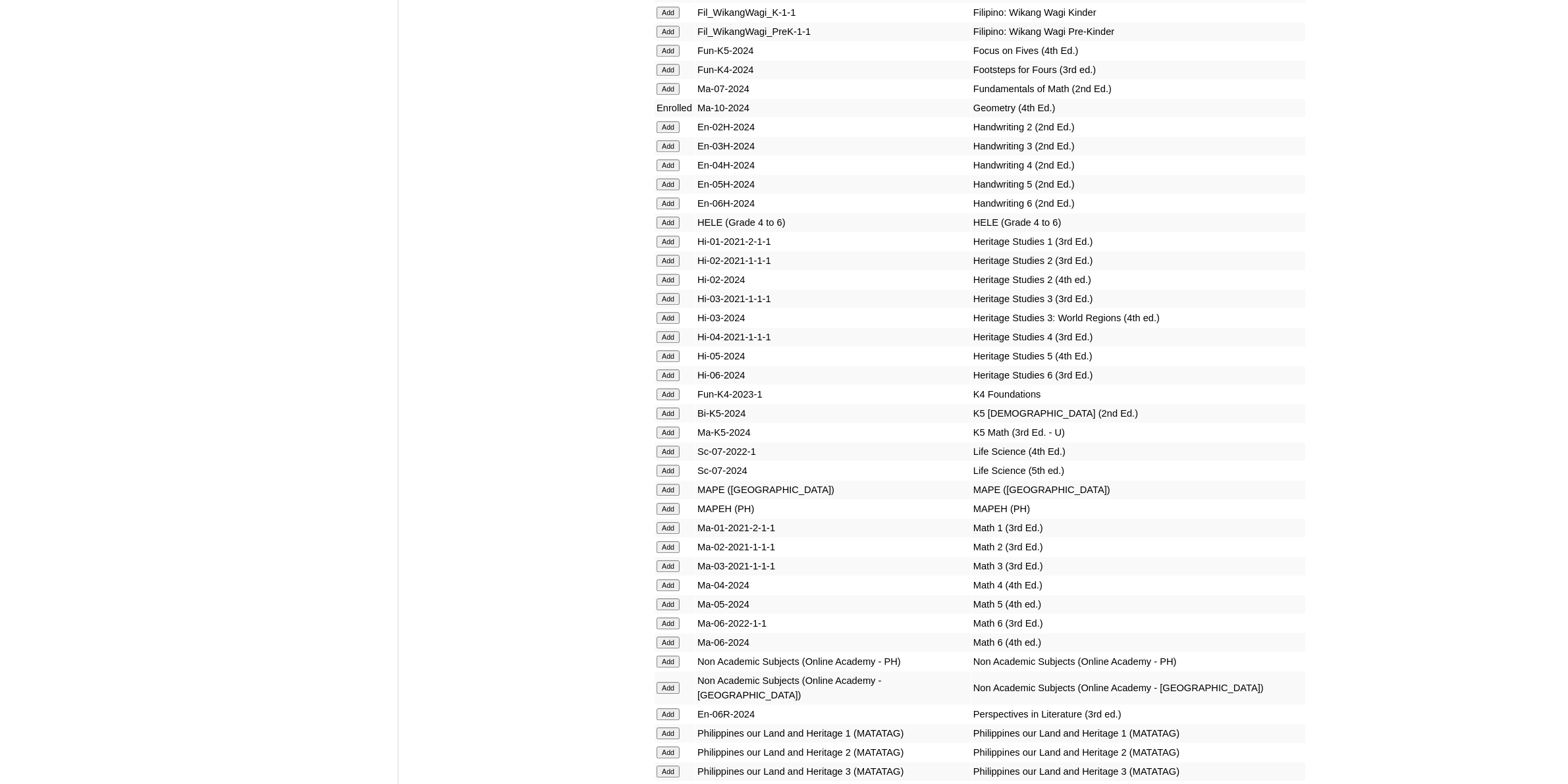
scroll to position [4363, 0]
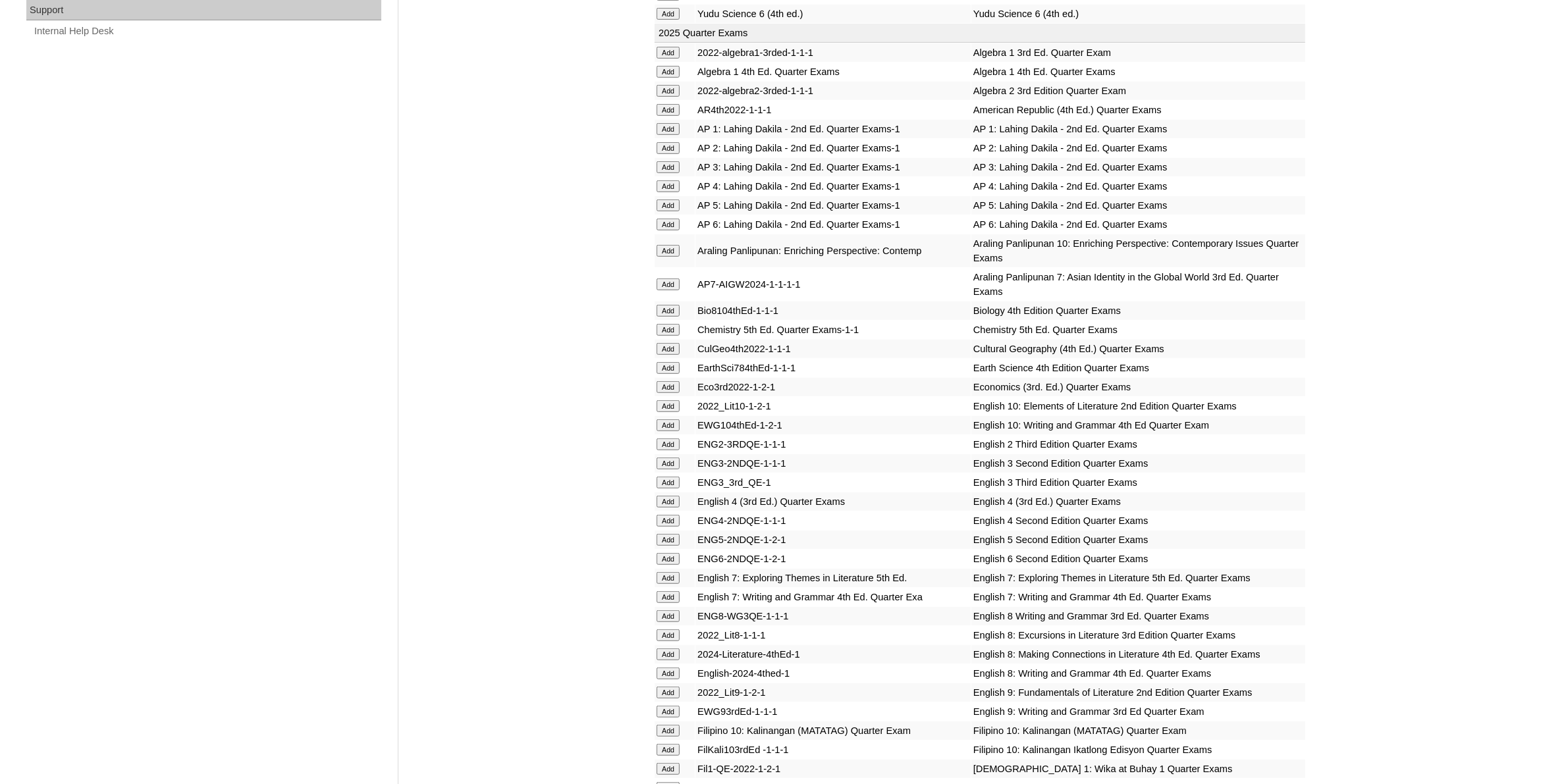
scroll to position [1153, 0]
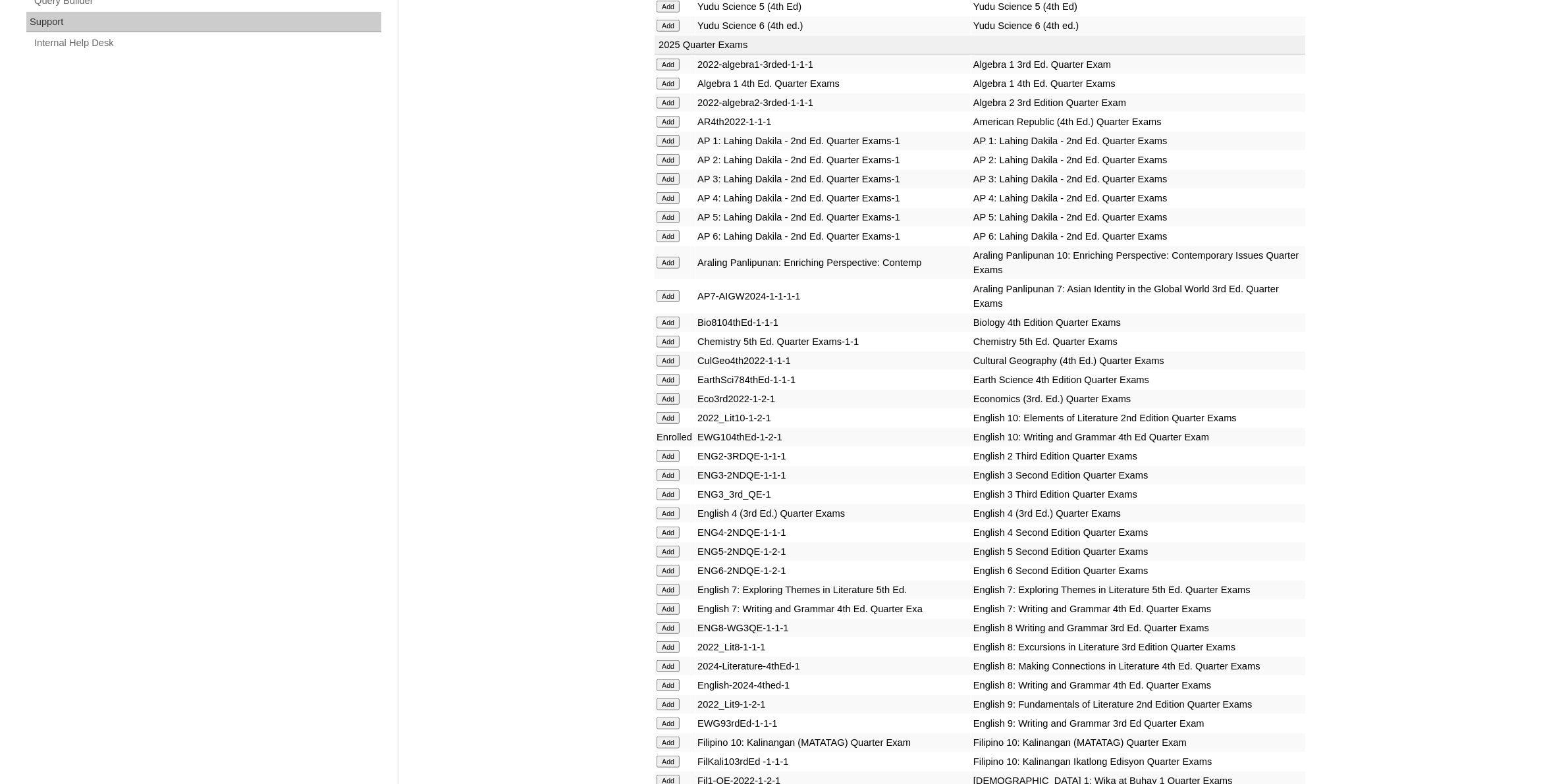
scroll to position [988, 0]
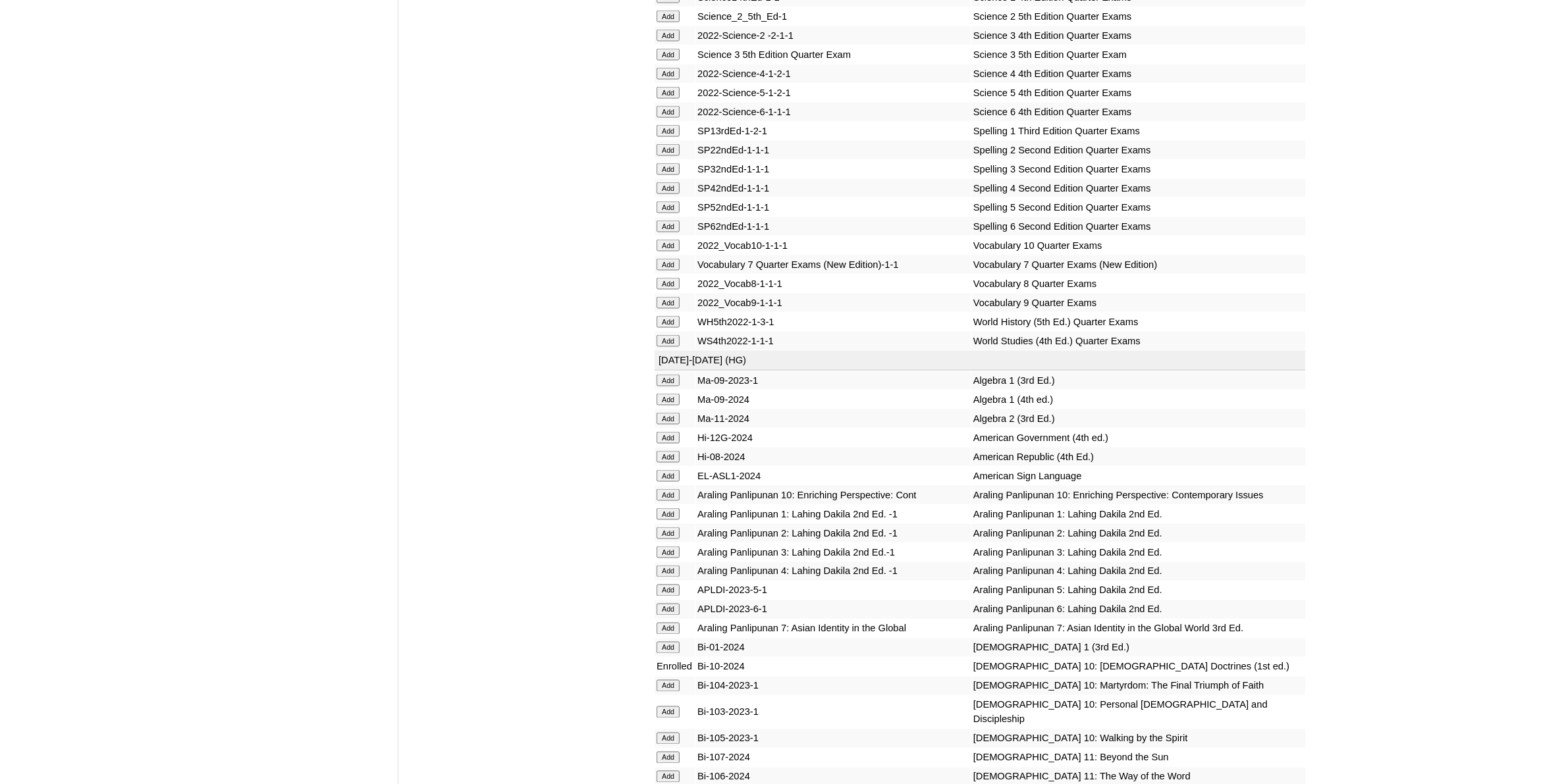
scroll to position [2388, 0]
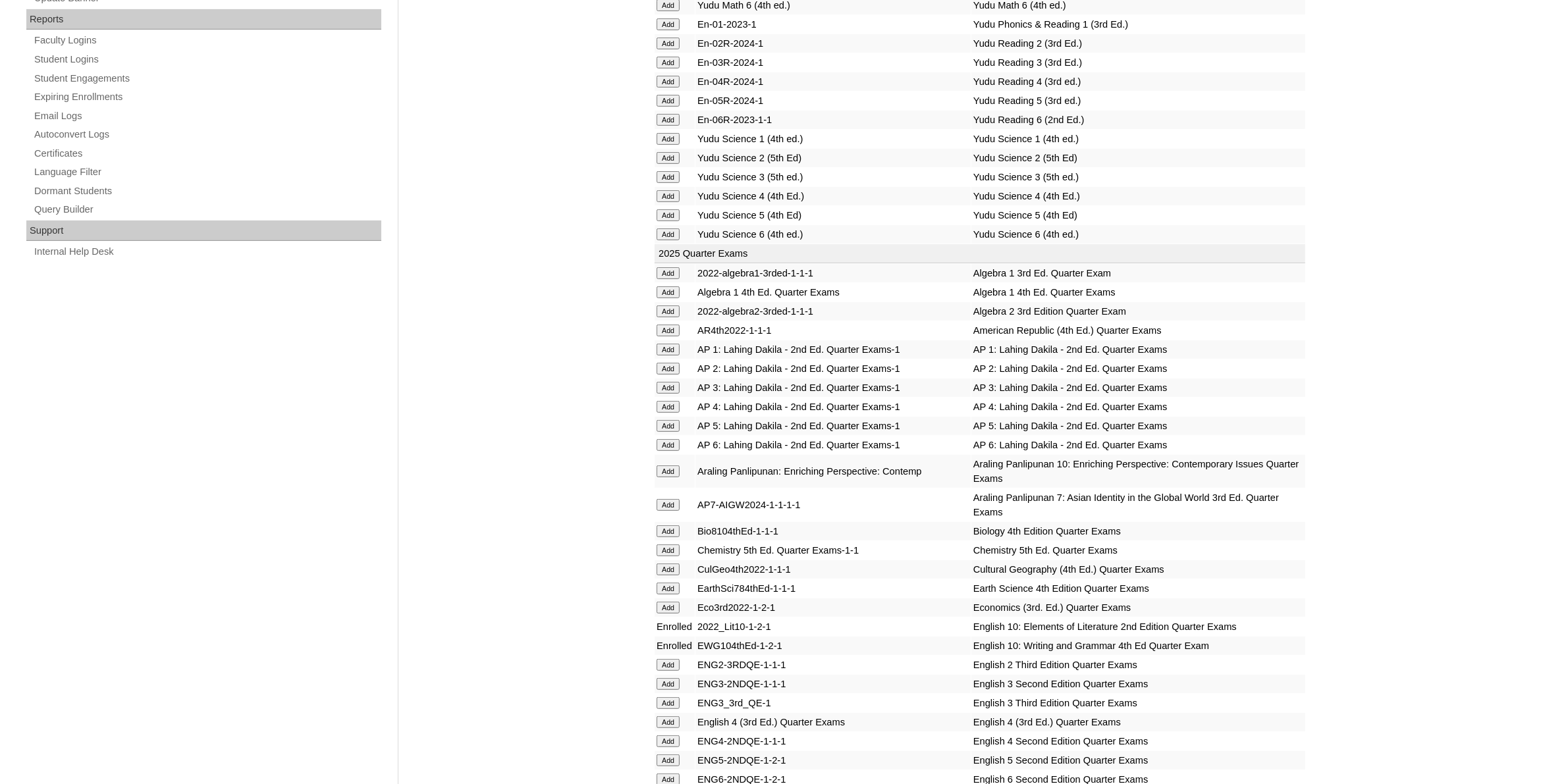
scroll to position [741, 0]
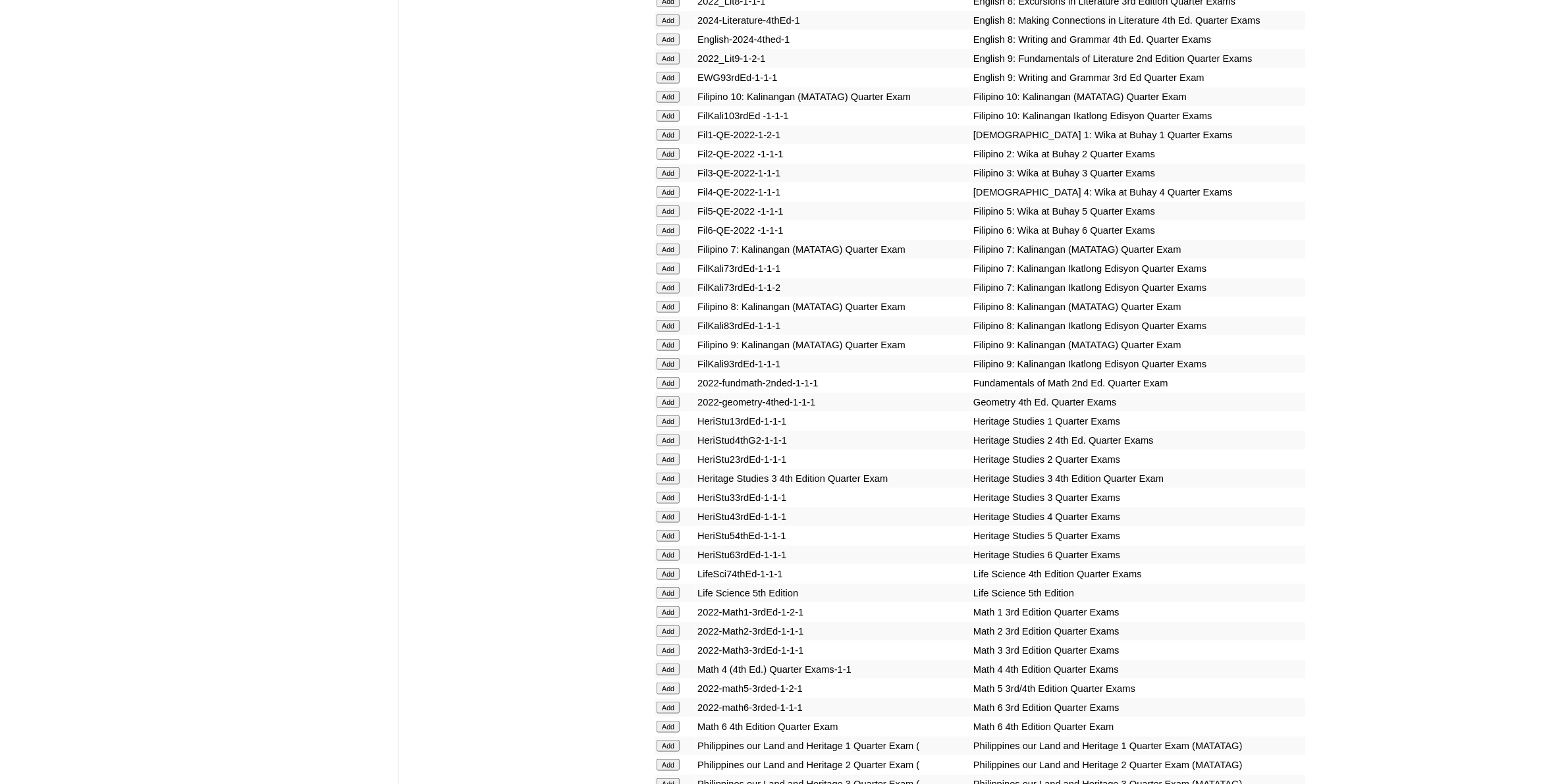
scroll to position [1646, 0]
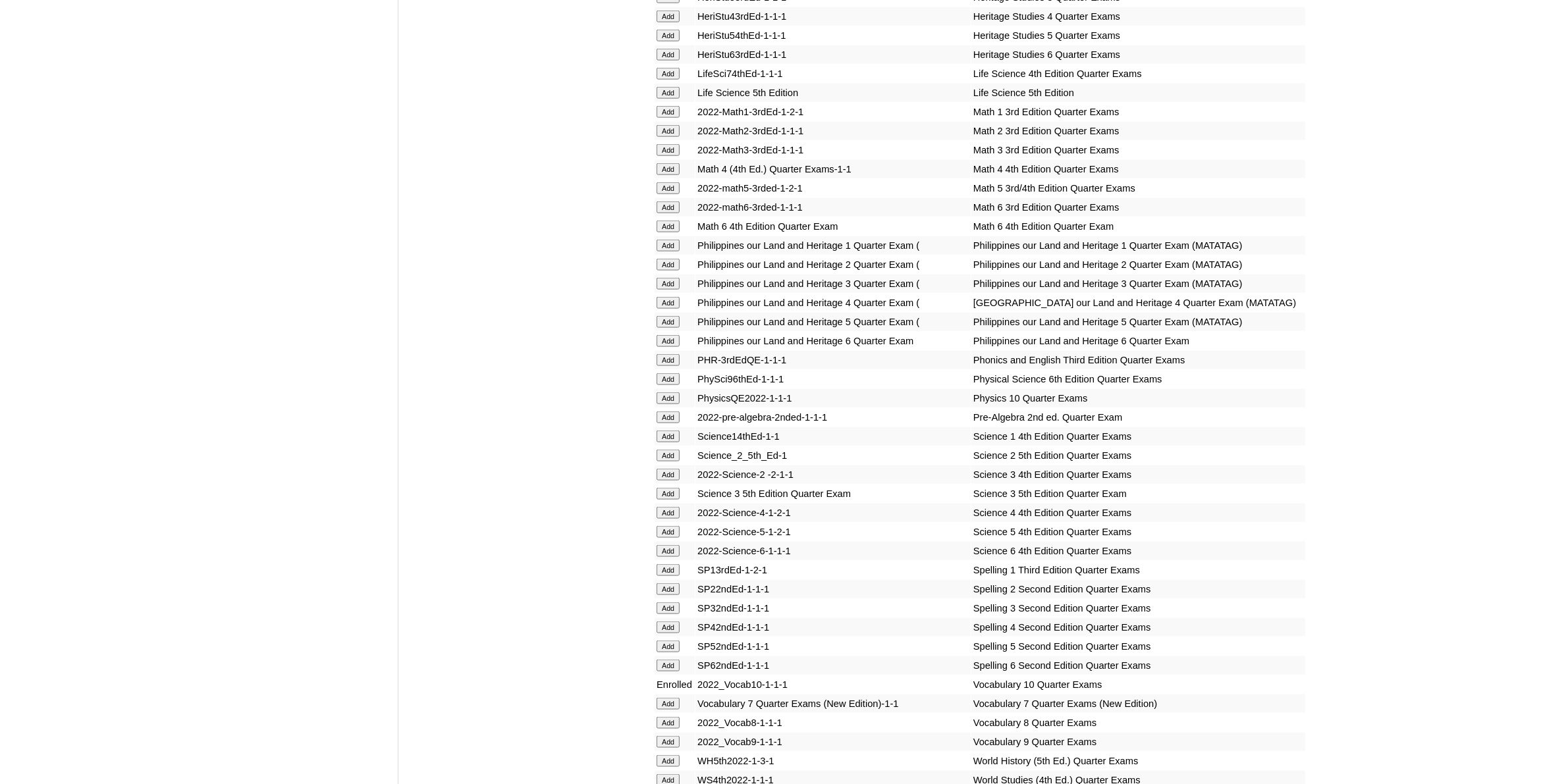
scroll to position [2223, 0]
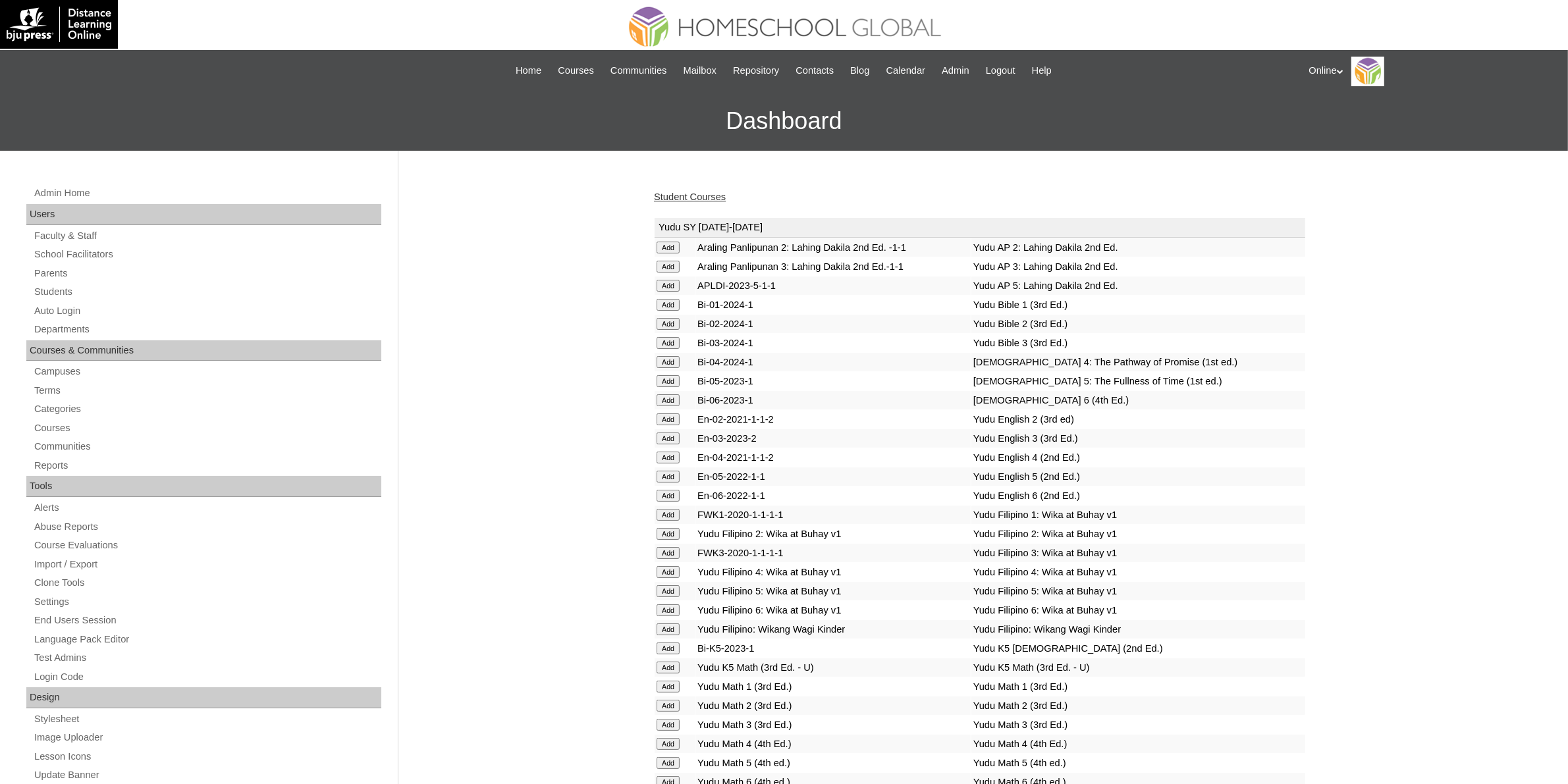
click at [683, 195] on link "Student Courses" at bounding box center [690, 197] width 72 height 10
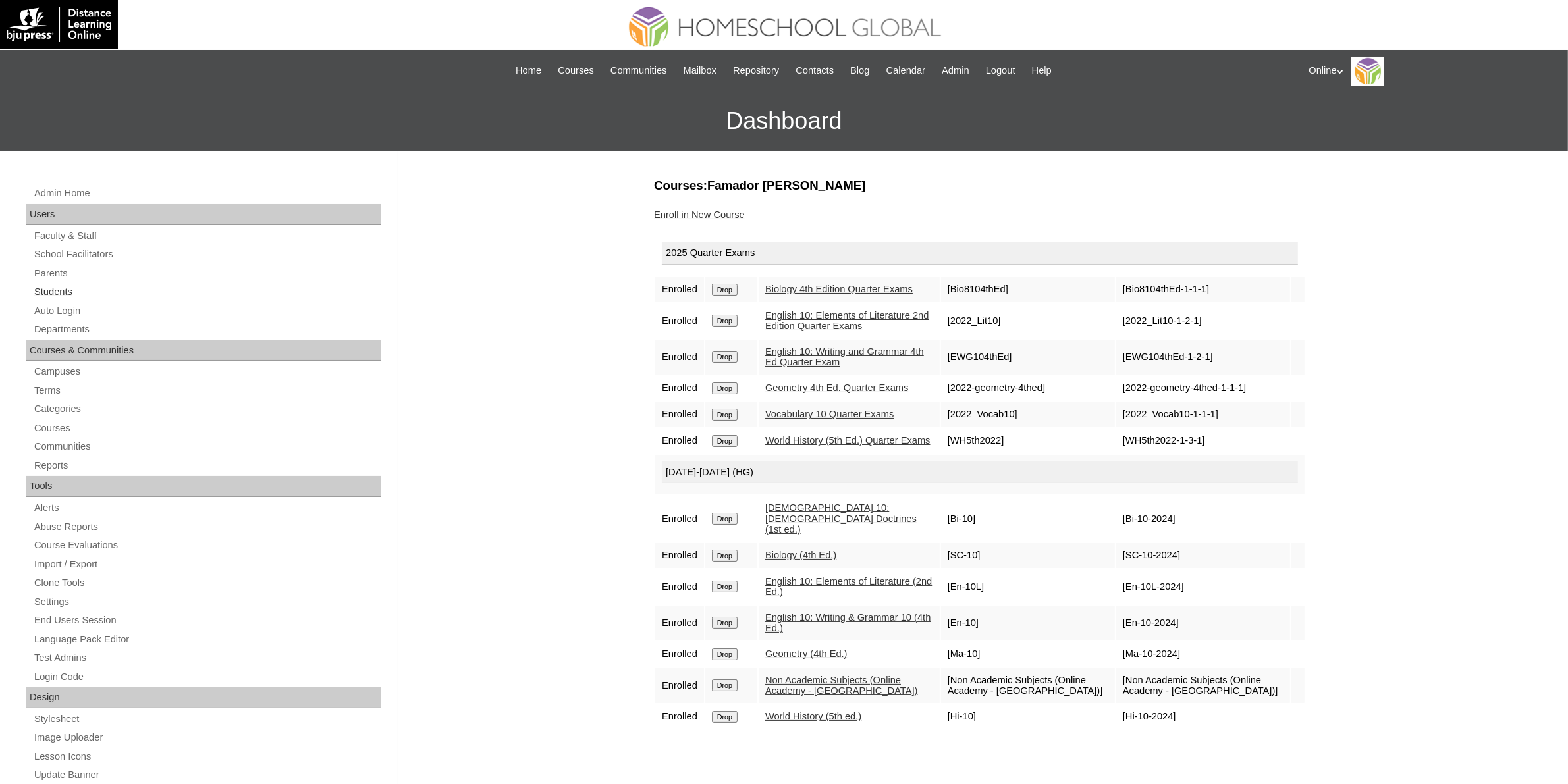
click at [53, 285] on link "Students" at bounding box center [208, 292] width 349 height 17
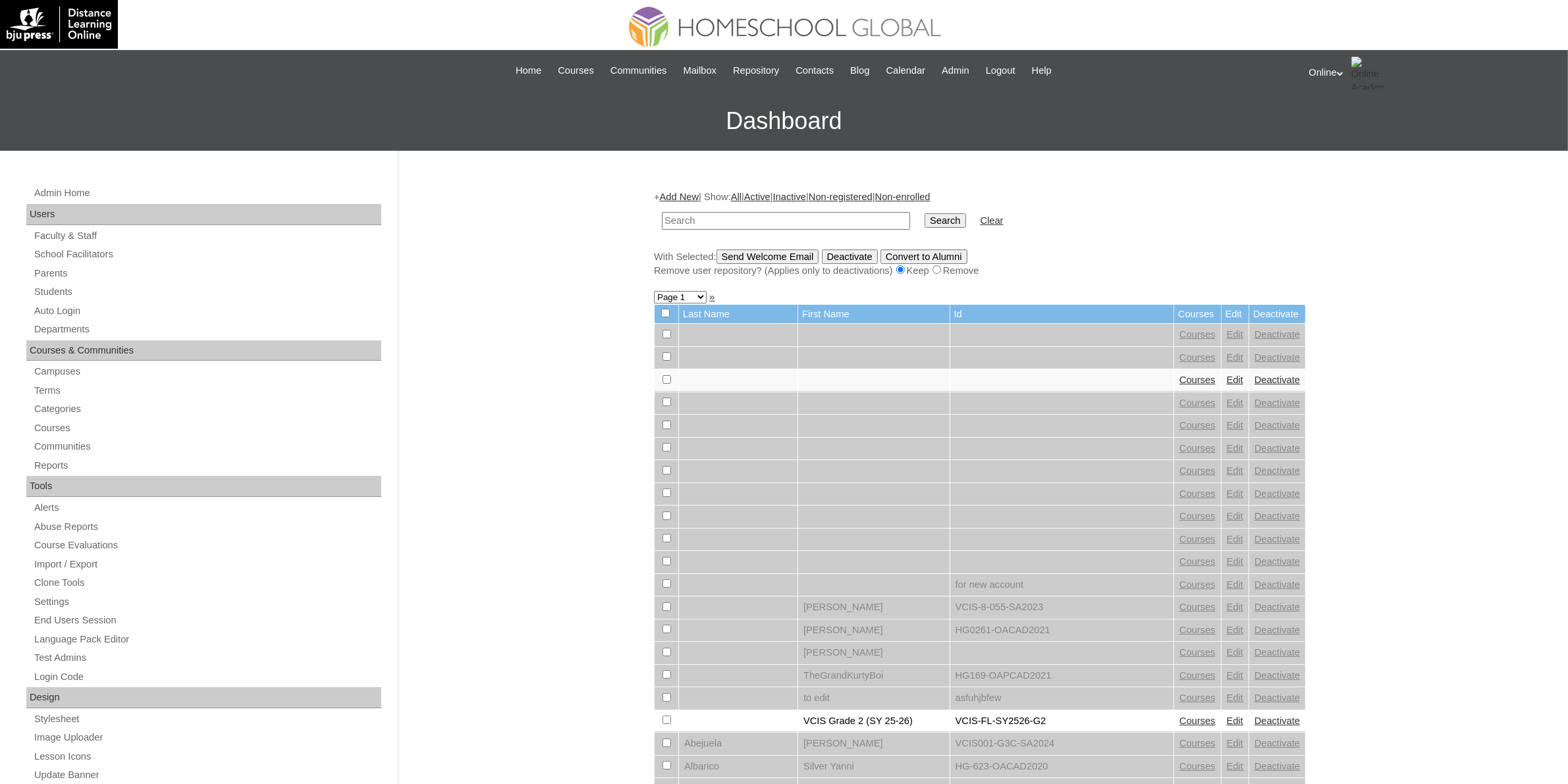
click at [695, 196] on link "Add New" at bounding box center [679, 197] width 39 height 10
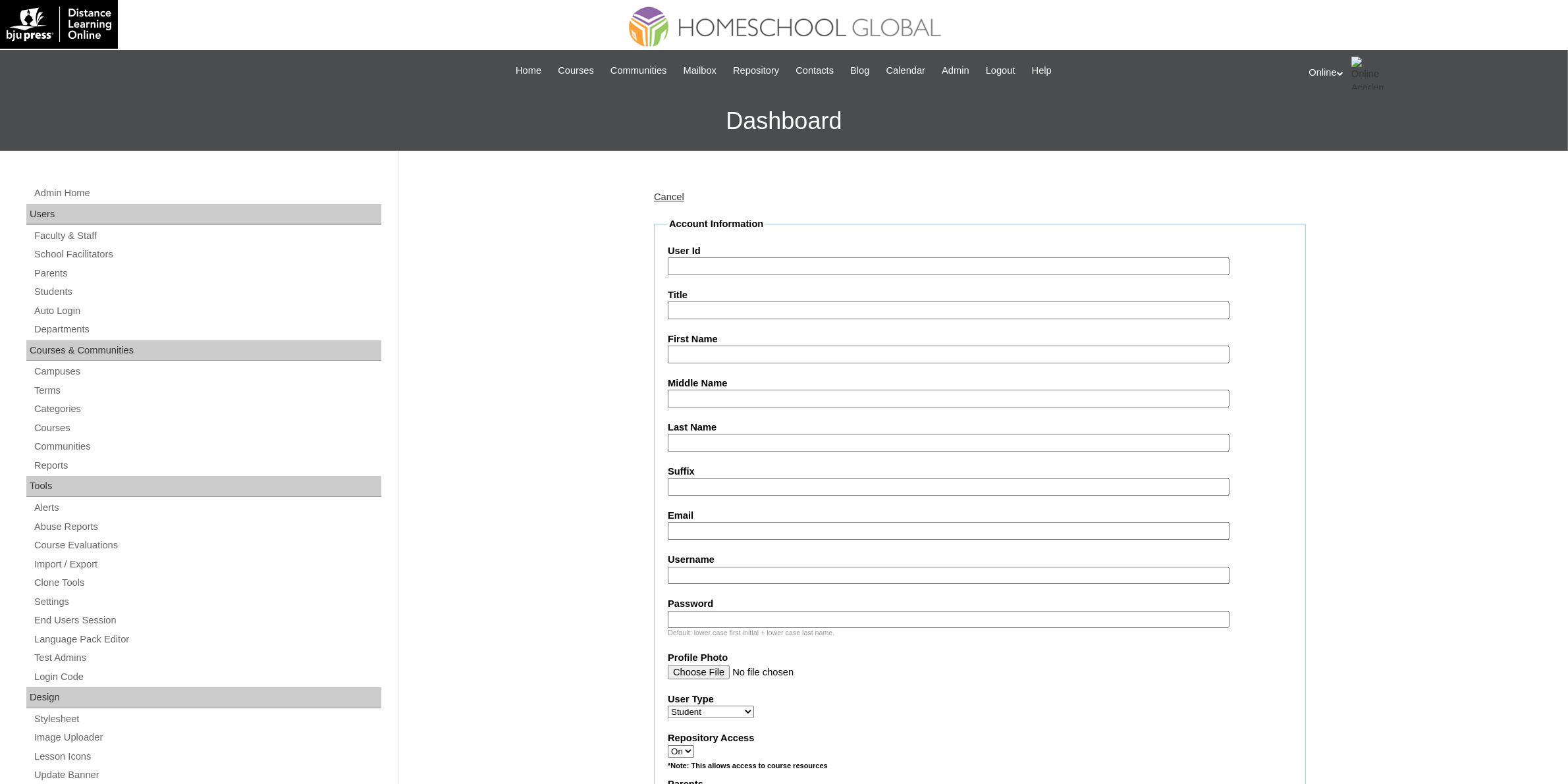
click at [696, 257] on input "User Id" at bounding box center [949, 266] width 562 height 17
paste input "HG203OACAD2025"
type input "HG203OACAD2025"
click at [741, 354] on input "First Name" at bounding box center [949, 354] width 562 height 17
paste input "Yuri Xian Famador 2504156"
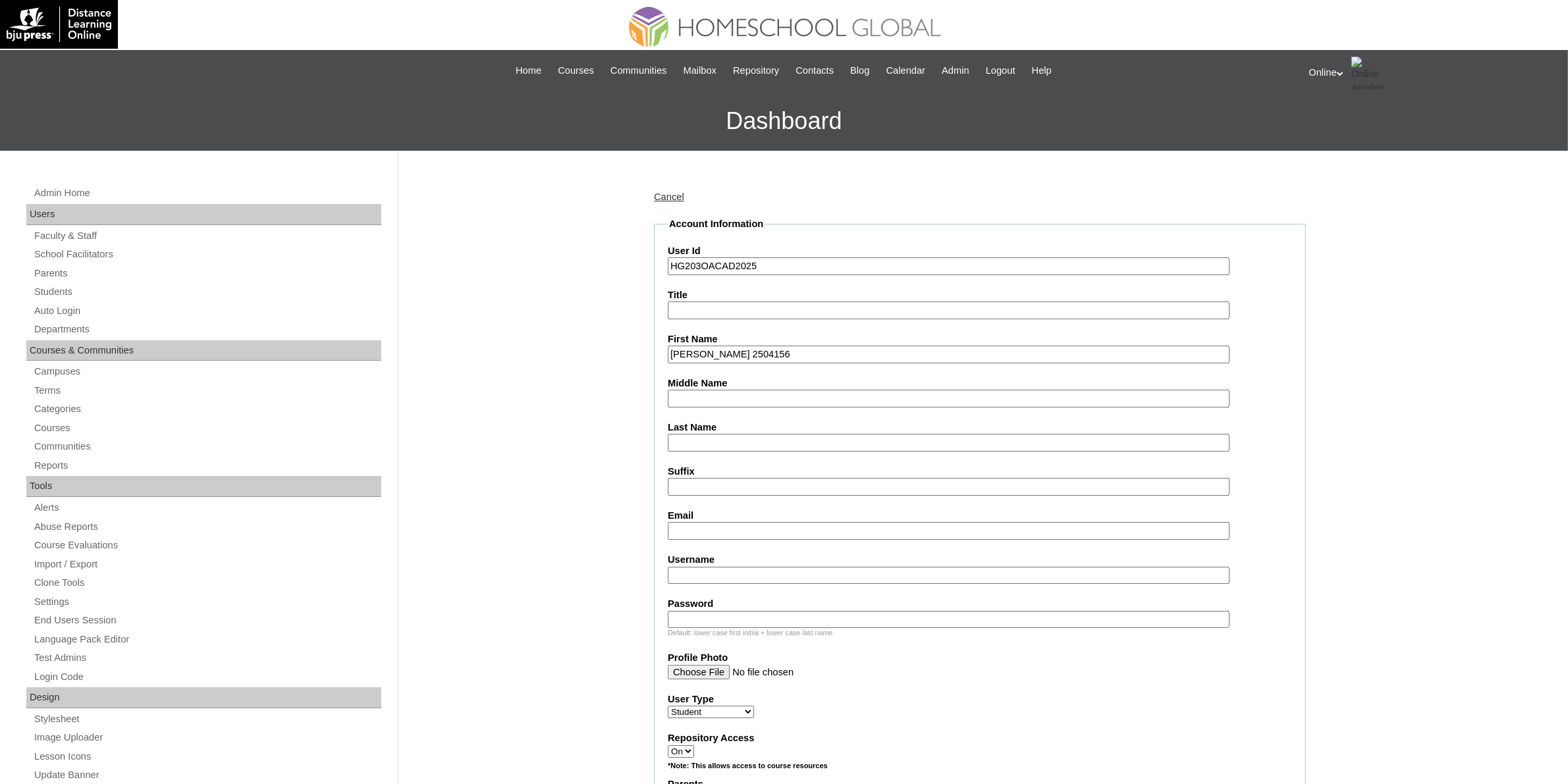
click at [774, 347] on input "Yuri Xian Famador 2504156" at bounding box center [949, 354] width 562 height 17
click at [729, 349] on input "Yuri Xian Famador" at bounding box center [949, 354] width 562 height 17
type input "Yuri Xian"
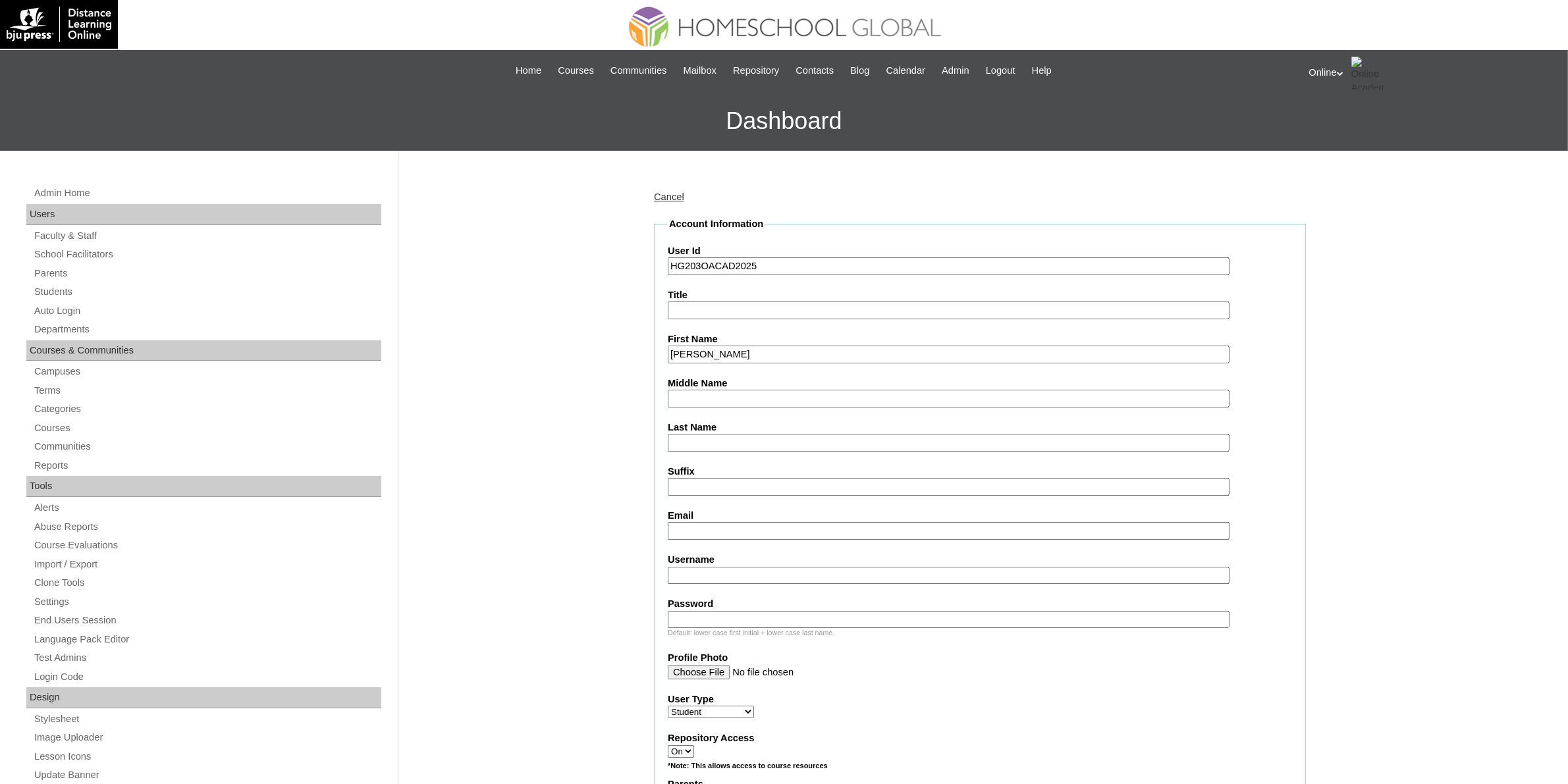
click at [712, 434] on input "Last Name" at bounding box center [949, 443] width 562 height 17
paste input "Famador"
type input "Famador"
click at [754, 522] on input "Email" at bounding box center [949, 531] width 562 height 17
paste input "basiliafamador@gmail.com"
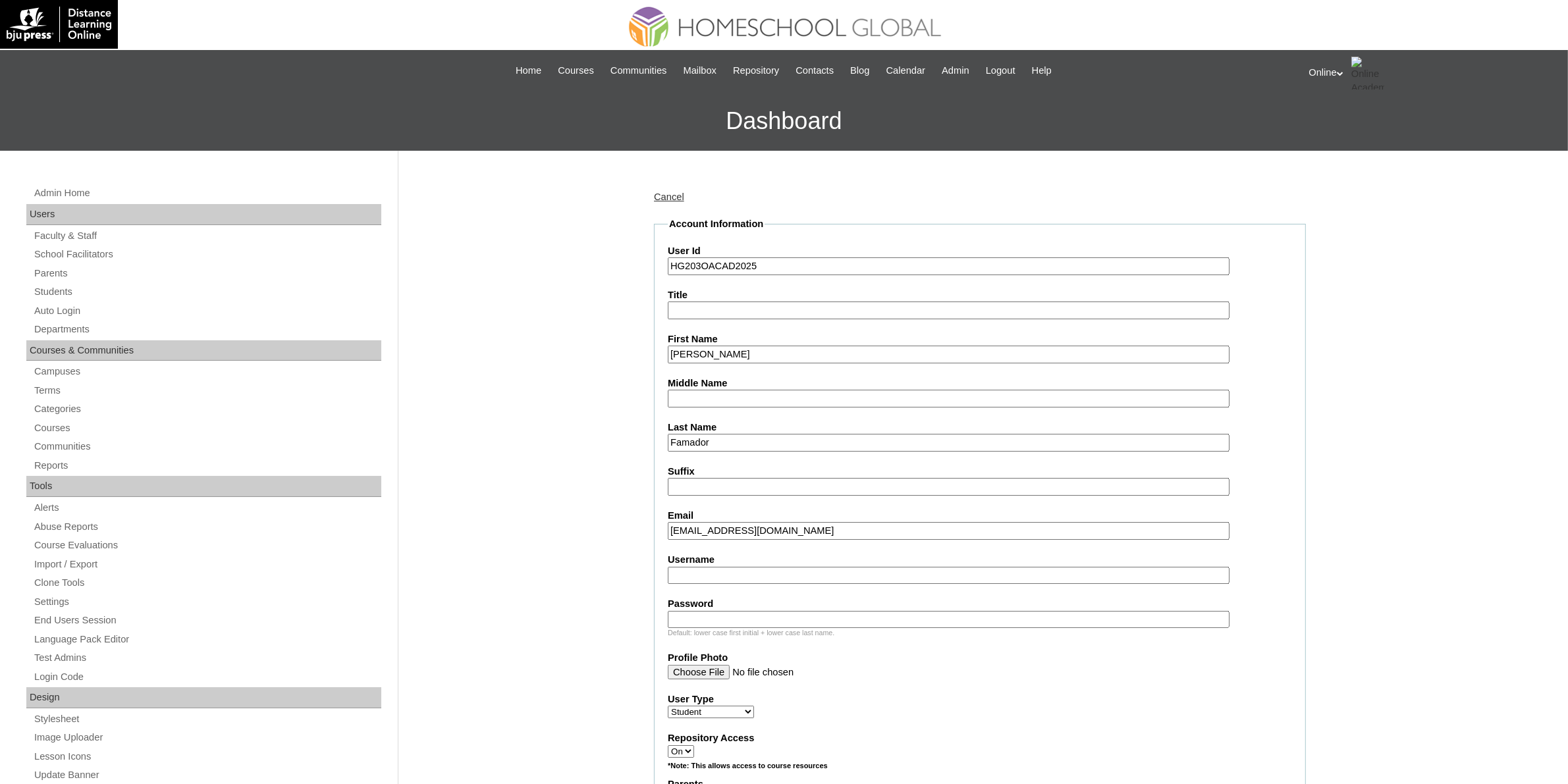
type input "basiliafamador@gmail.com"
click at [749, 567] on input "Username" at bounding box center [949, 576] width 562 height 17
paste input "yuri.famador2025"
type input "yuri.famador2025"
click at [775, 611] on input "Password" at bounding box center [949, 620] width 562 height 17
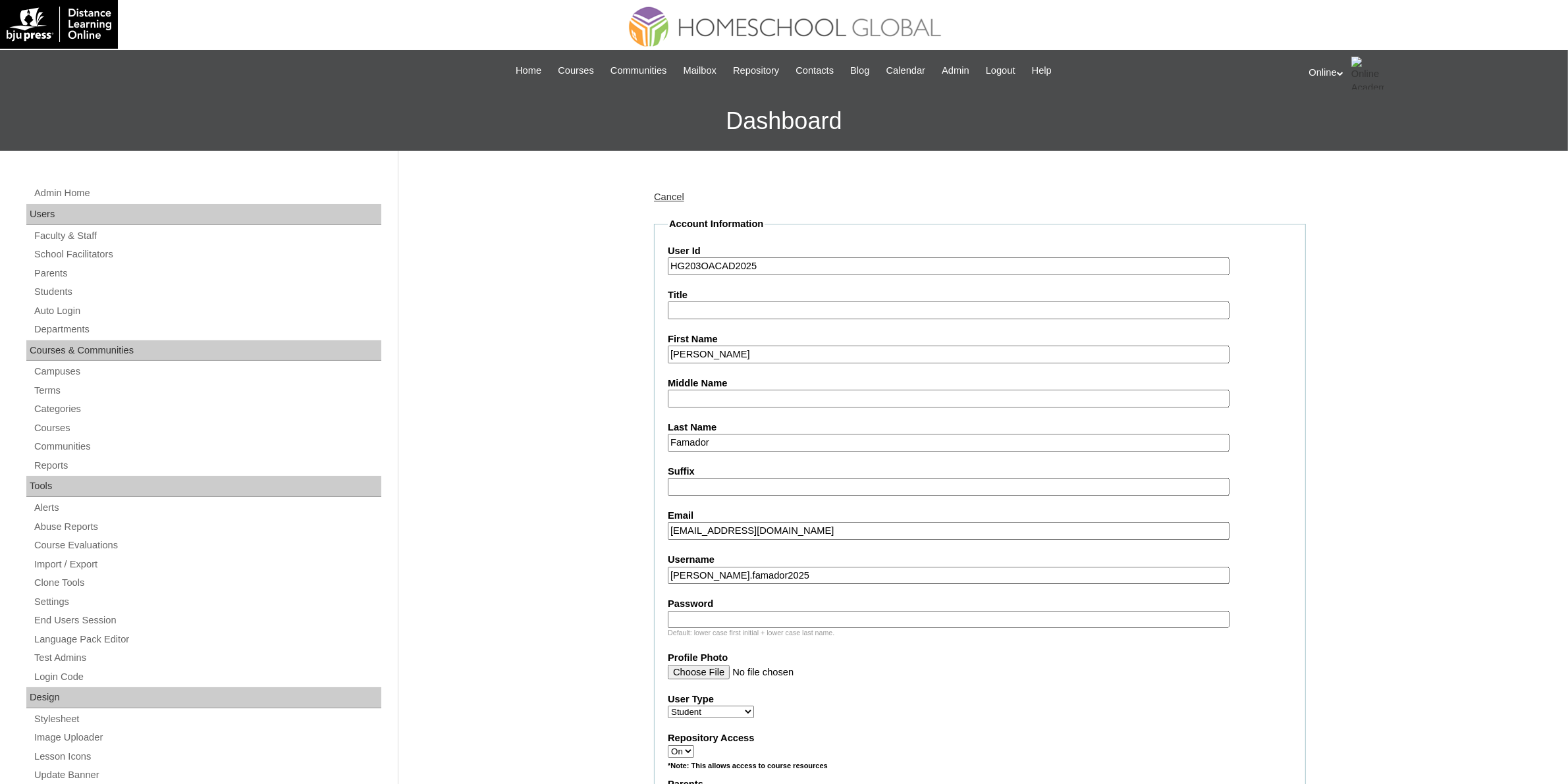
paste input "oUyTr"
type input "oUyTr"
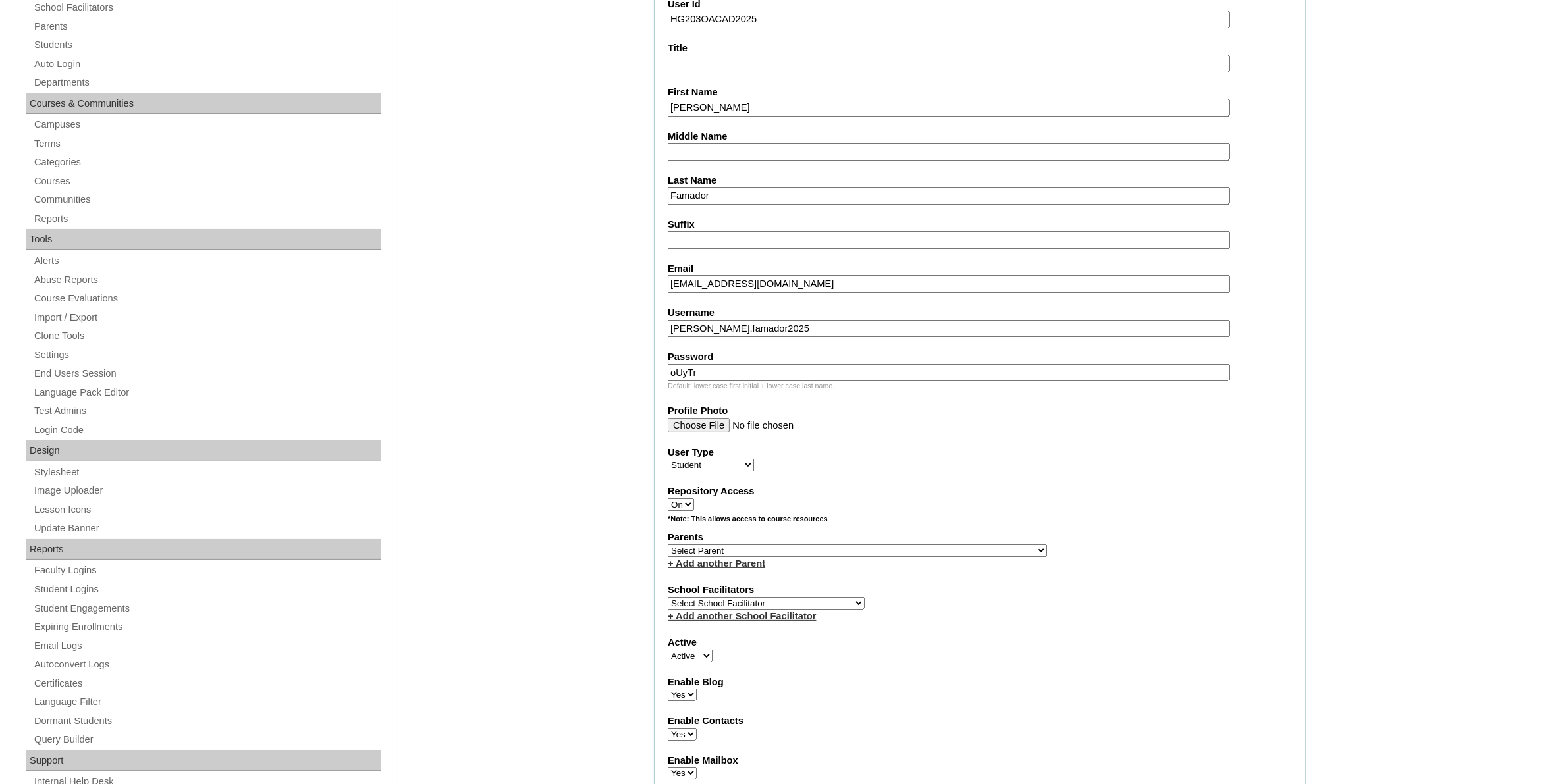
click at [708, 545] on select "Select Parent , , , , , , , , , , , , , , , , , , , , , , , , , , , , , , , , ,…" at bounding box center [857, 551] width 379 height 12
select select "43550"
click at [668, 545] on select "Select Parent , , , , , , , , , , , , , , , , , , , , , , , , , , , , , , , , ,…" at bounding box center [857, 551] width 379 height 12
click at [747, 597] on select "Select School Facilitator Norman Añain Ruffa Abadijas Mary Abella Gloryfe Abion…" at bounding box center [767, 603] width 197 height 12
select select "29277"
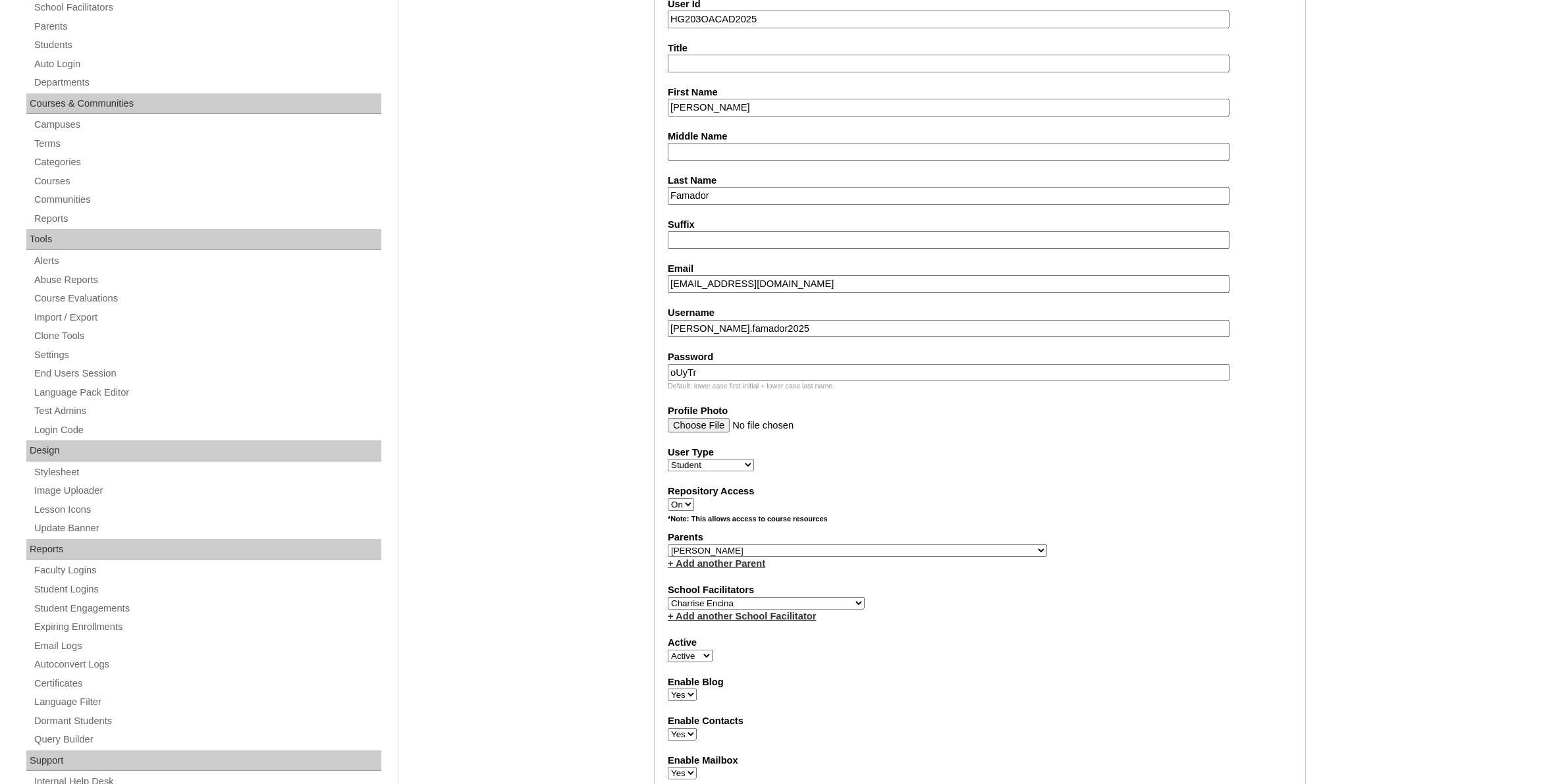
click at [668, 597] on select "Select School Facilitator Norman Añain Ruffa Abadijas Mary Abella Gloryfe Abion…" at bounding box center [767, 603] width 197 height 12
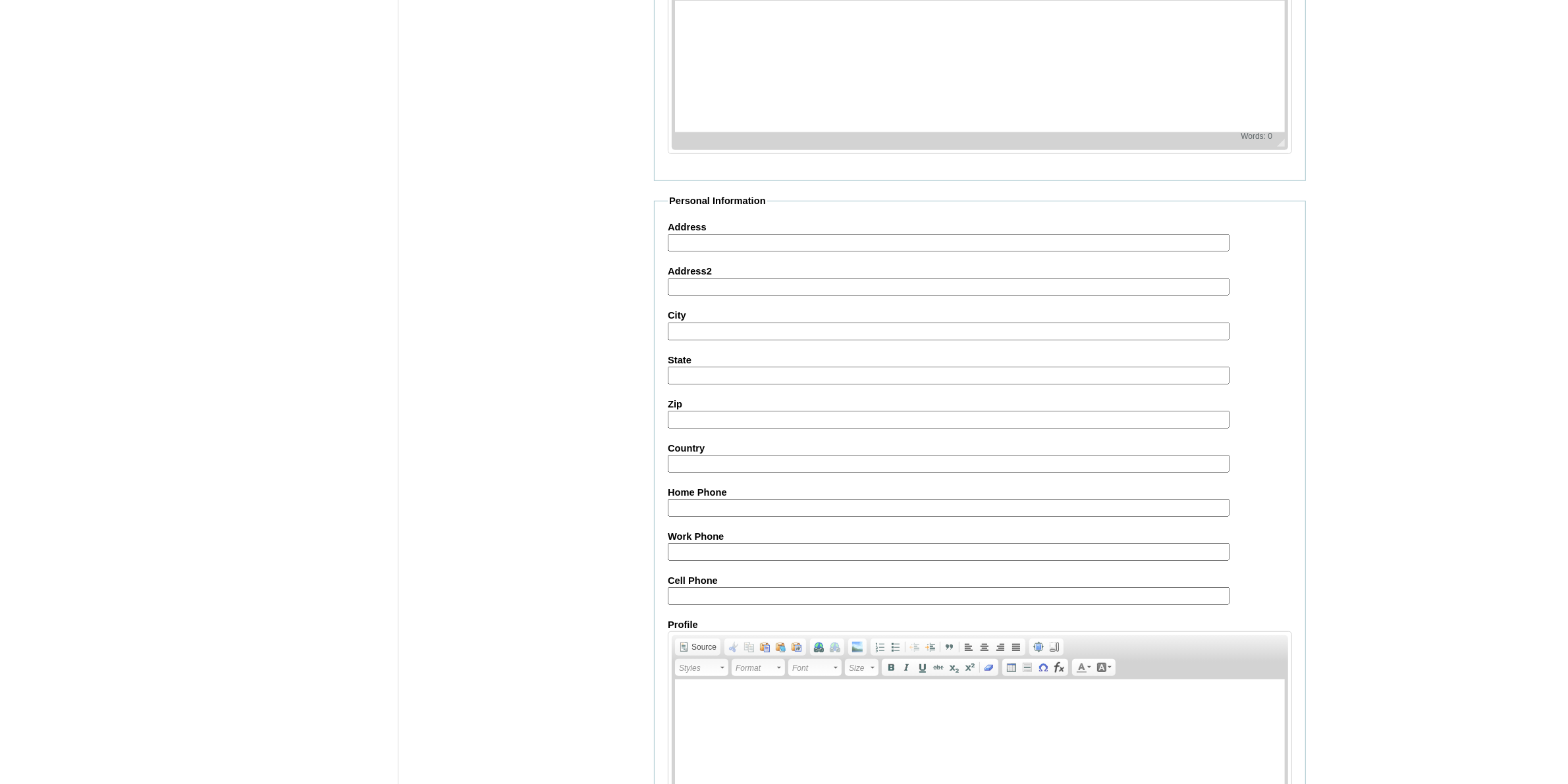
scroll to position [1190, 0]
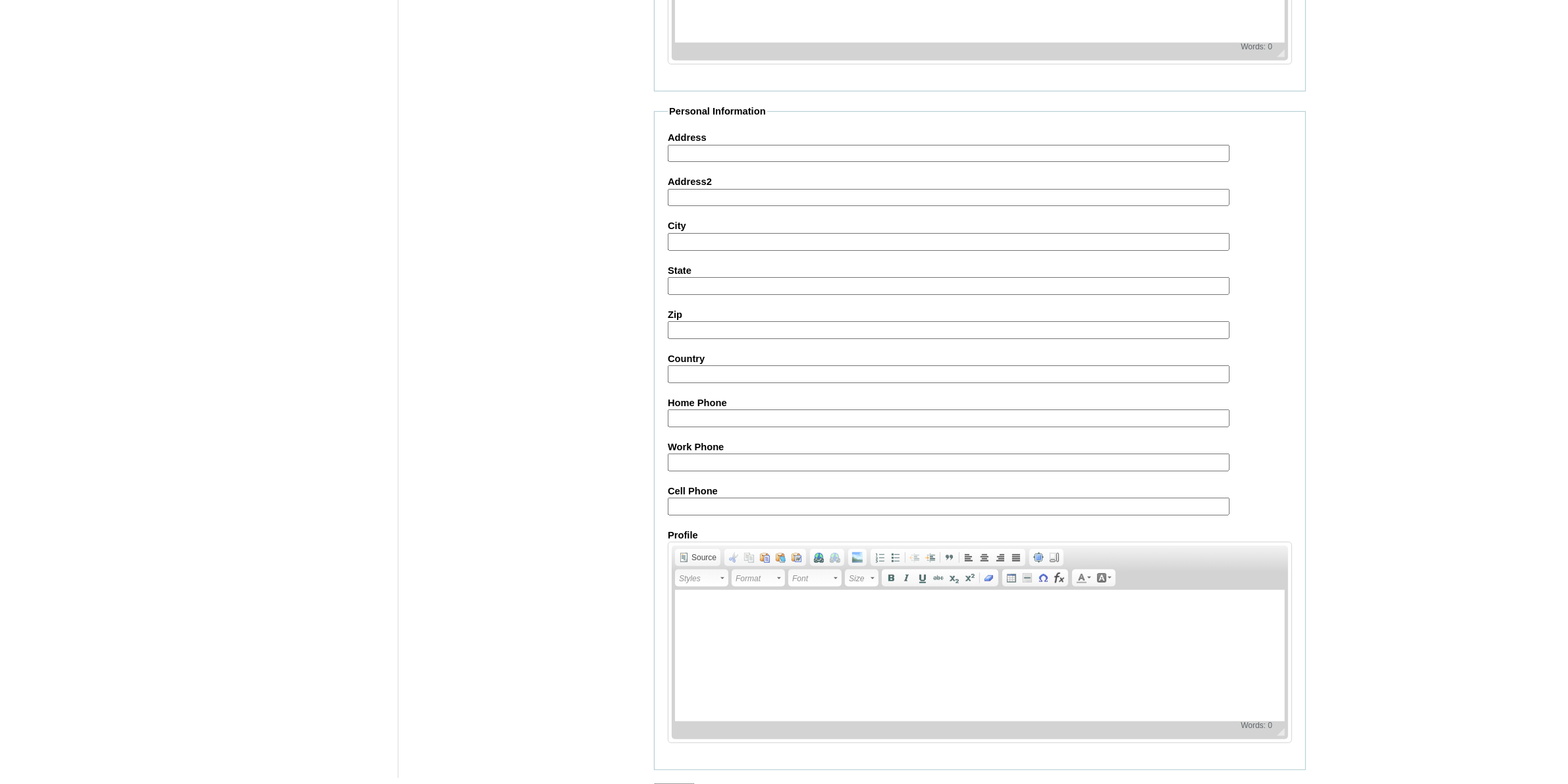
click at [664, 784] on input "Submit" at bounding box center [674, 791] width 41 height 15
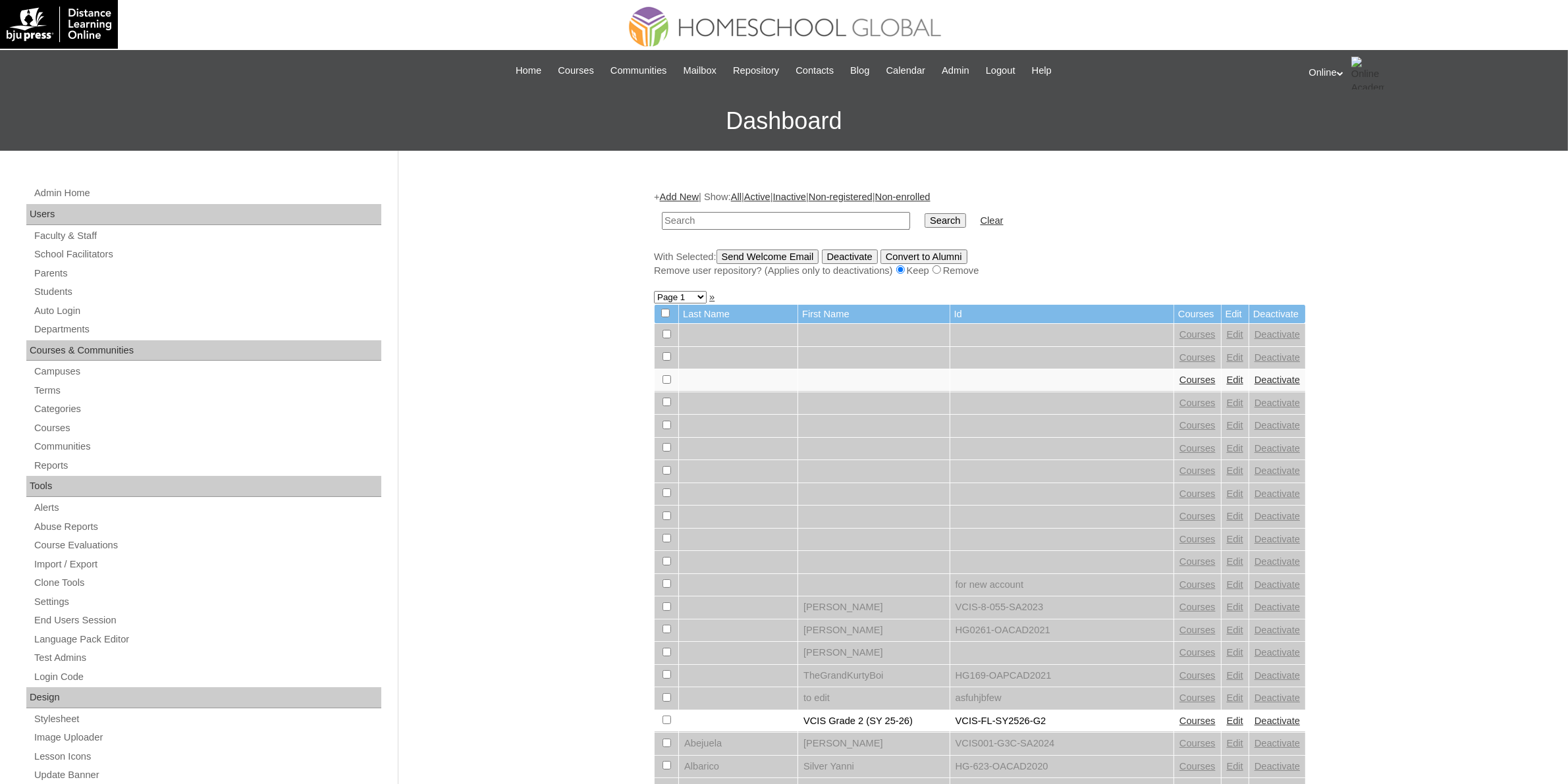
click at [835, 215] on input "text" at bounding box center [786, 221] width 249 height 17
paste input "HG203OACAD2025"
type input "HG203OACAD2025"
click at [924, 221] on input "Search" at bounding box center [944, 221] width 41 height 15
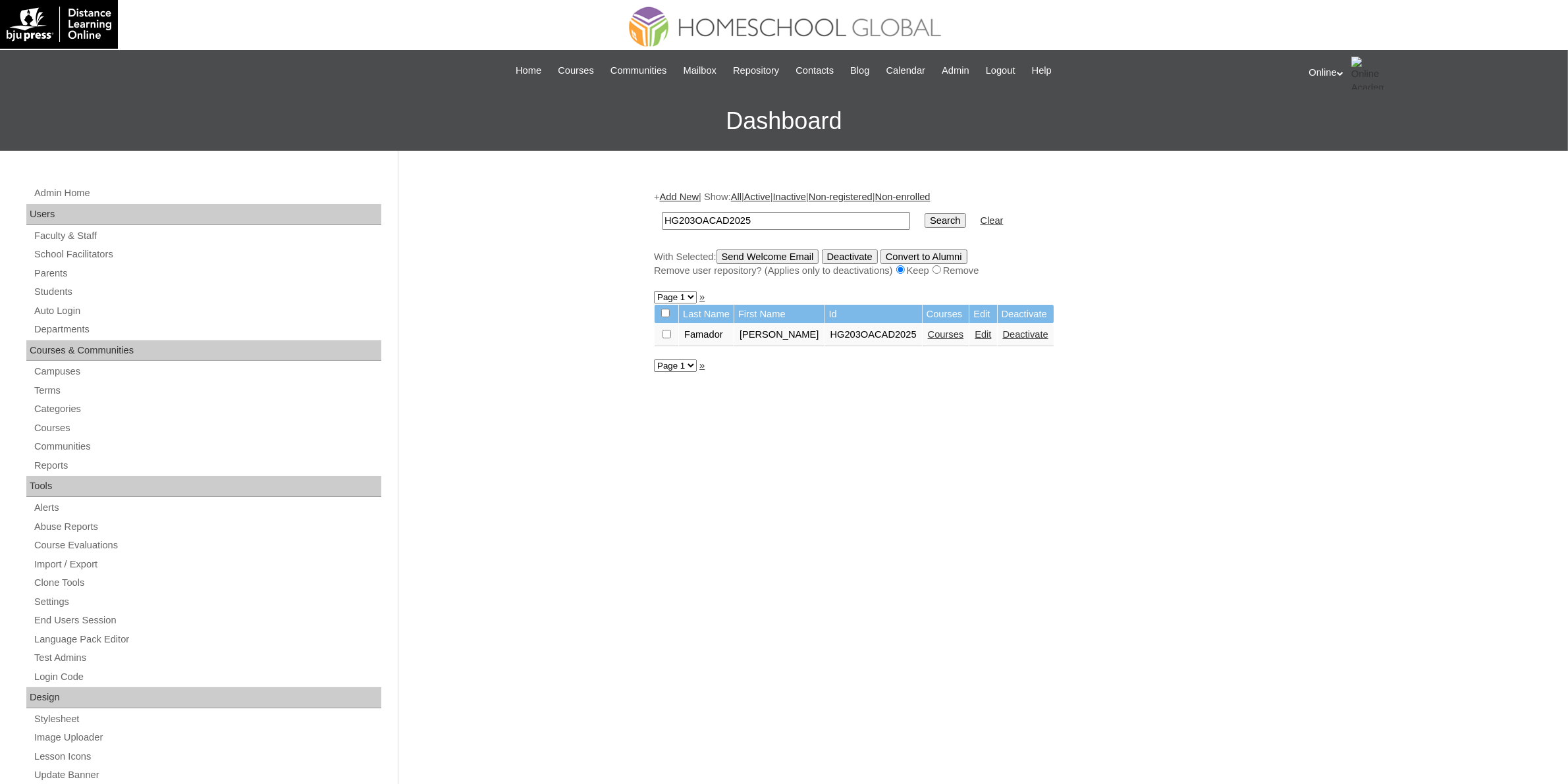
click at [928, 330] on link "Courses" at bounding box center [946, 335] width 37 height 10
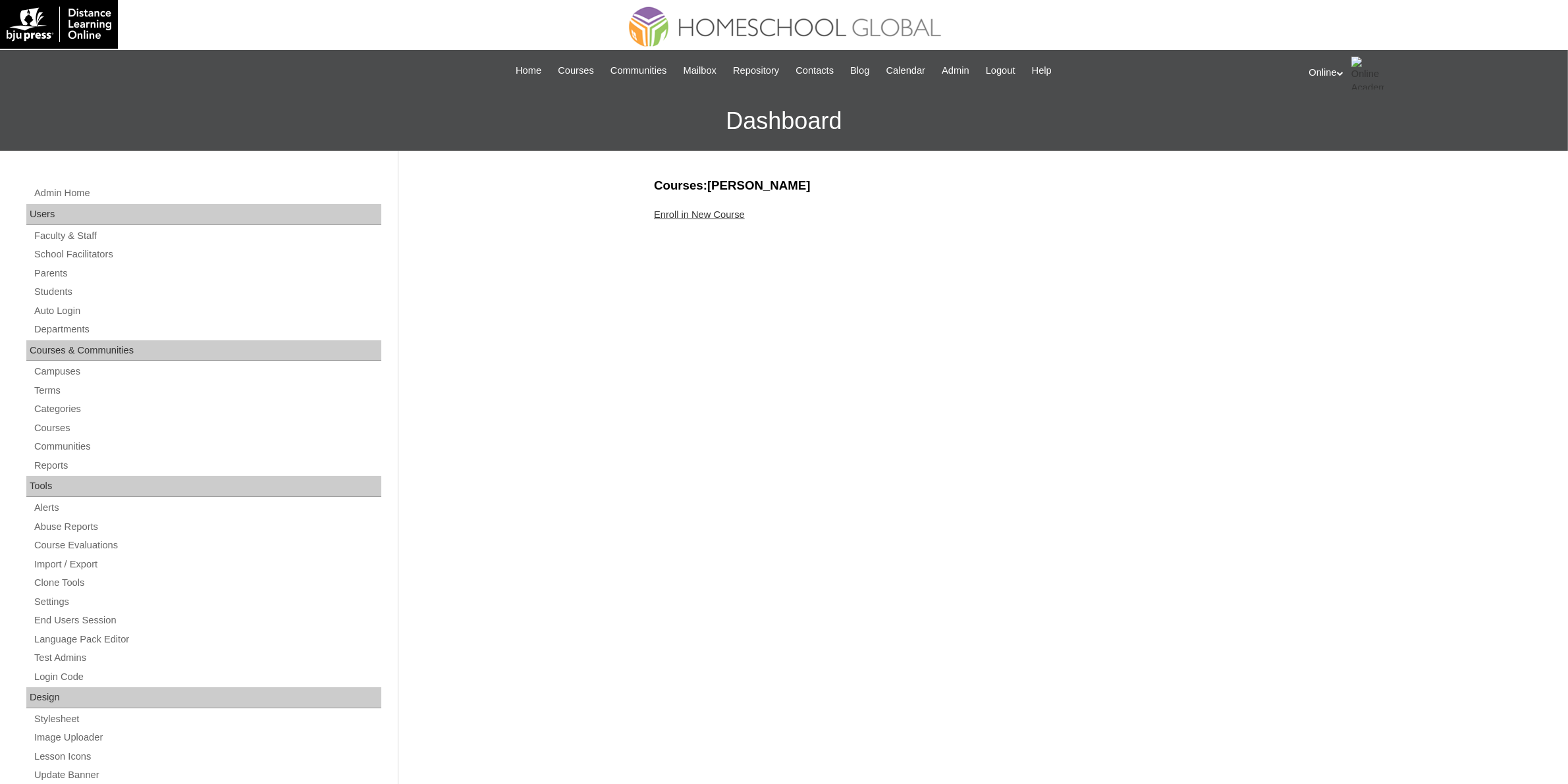
click at [723, 209] on link "Enroll in New Course" at bounding box center [699, 215] width 91 height 10
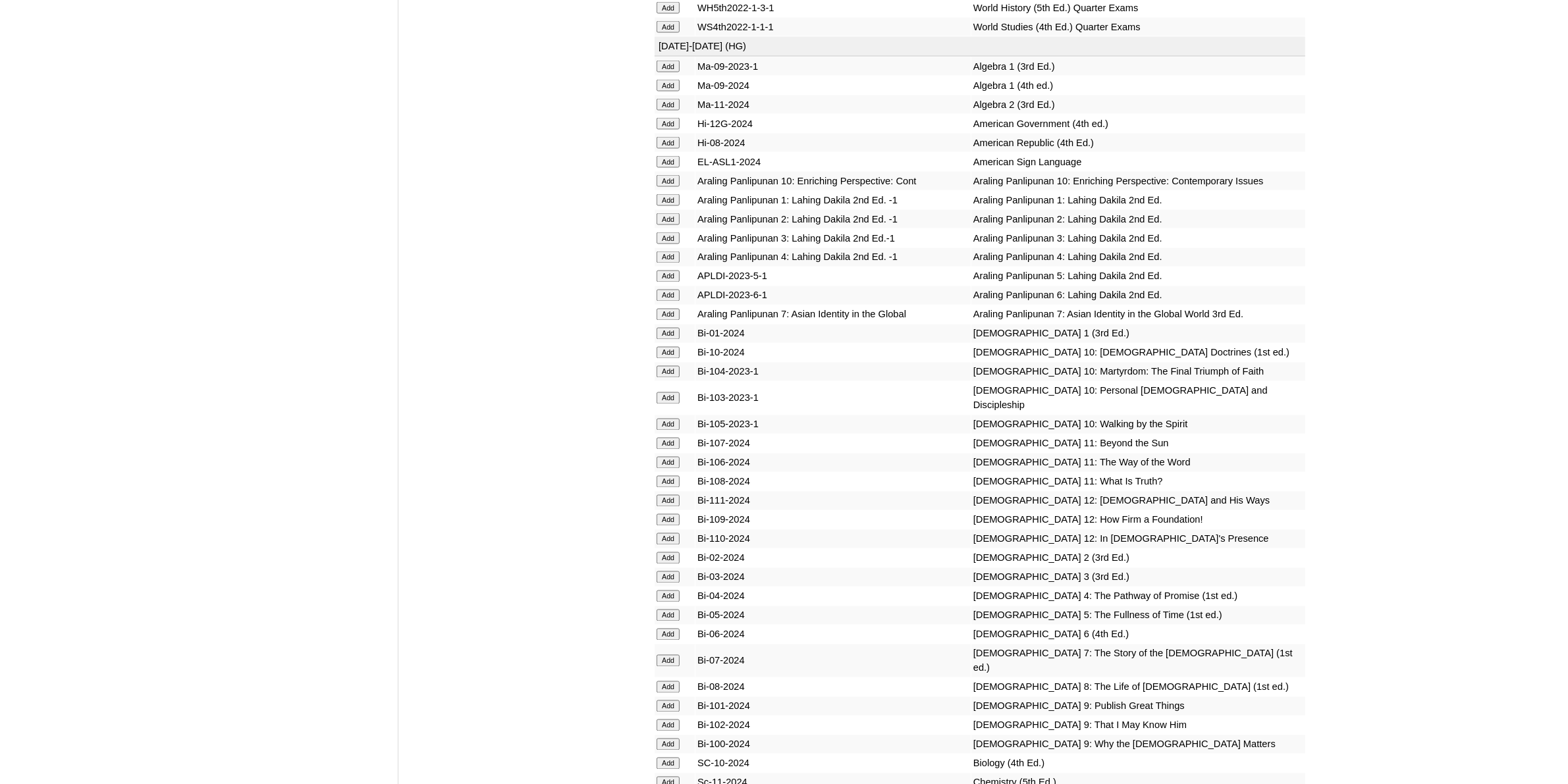
scroll to position [2964, 0]
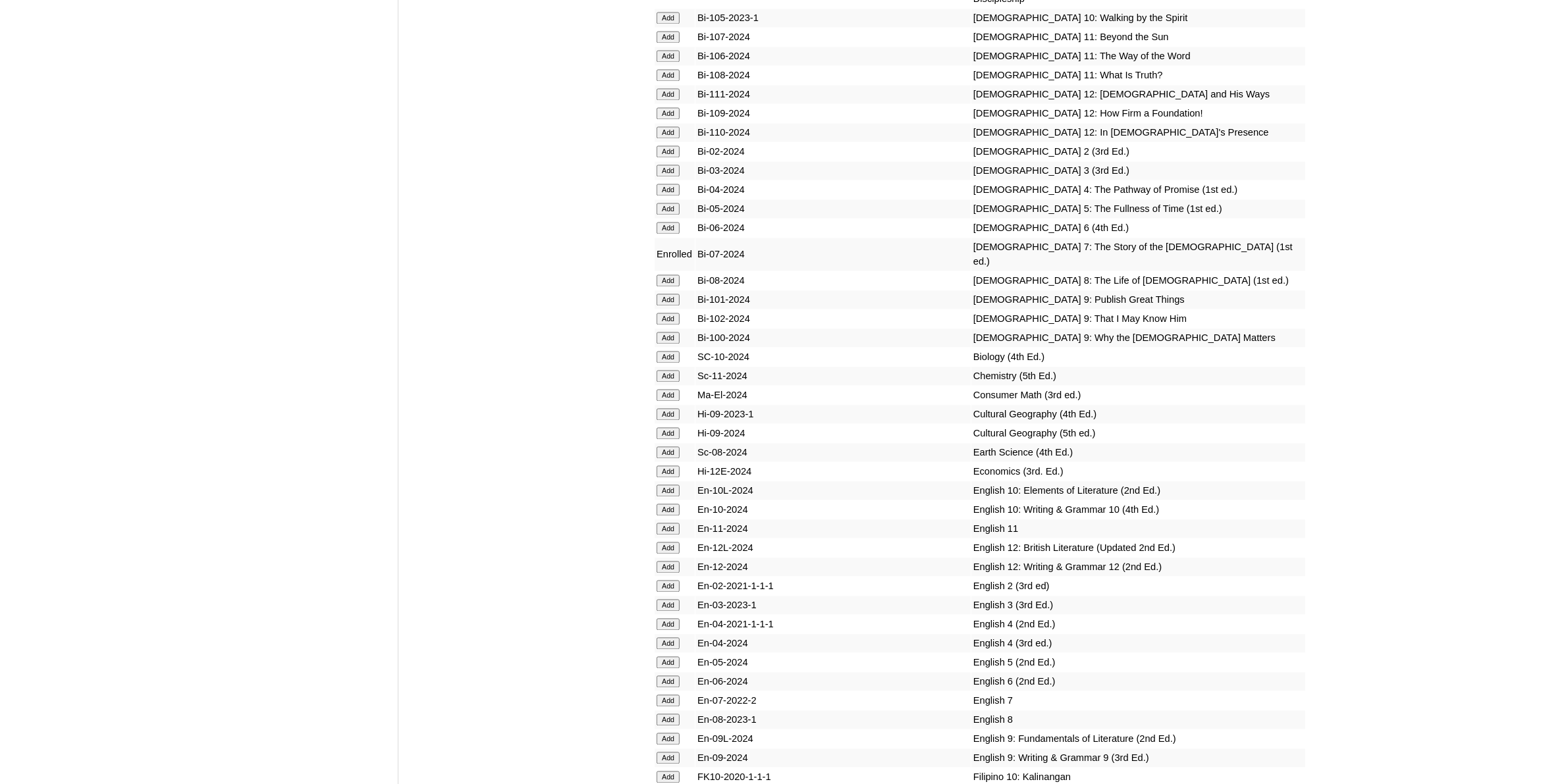
scroll to position [3540, 0]
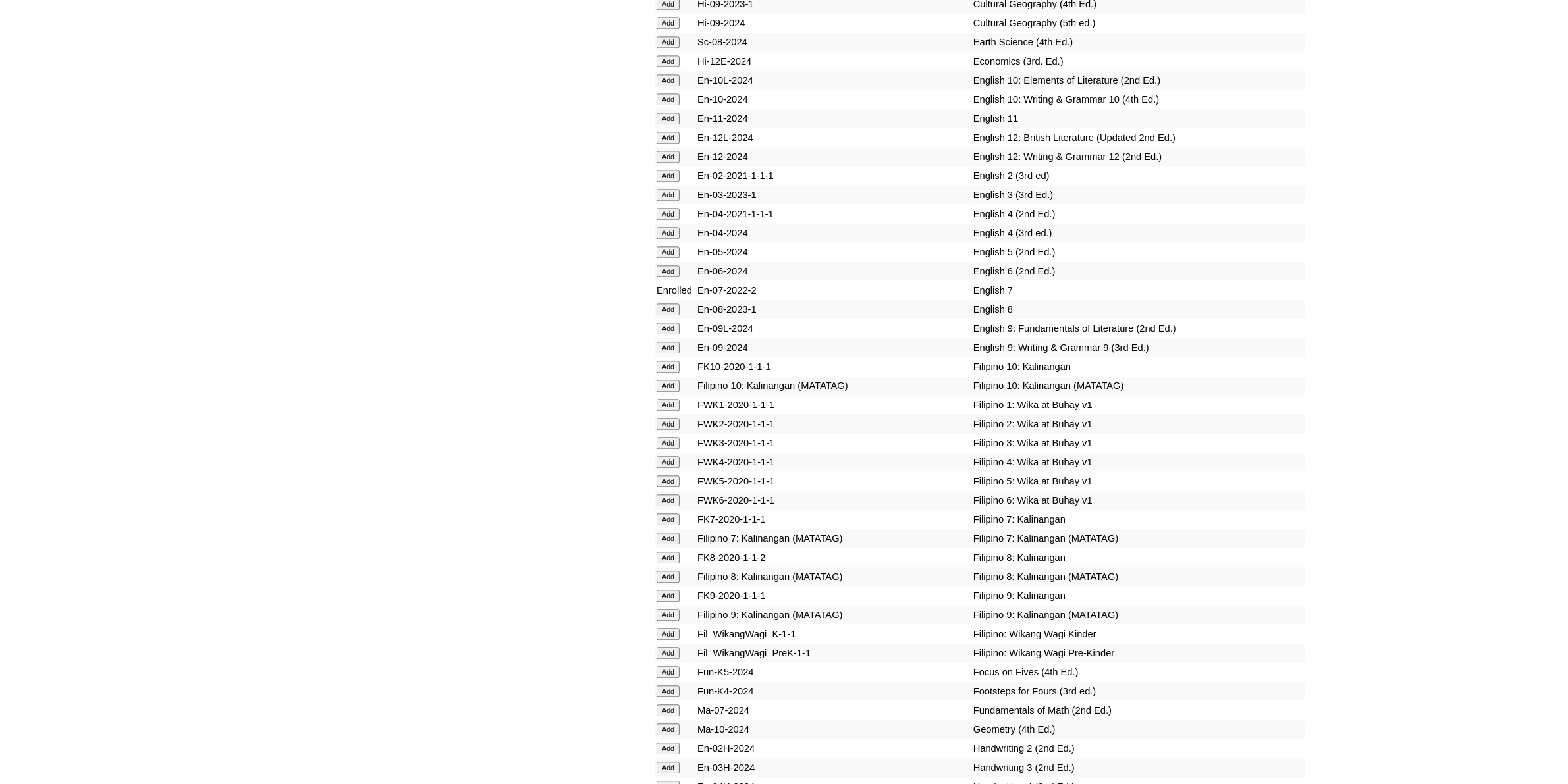
scroll to position [3705, 0]
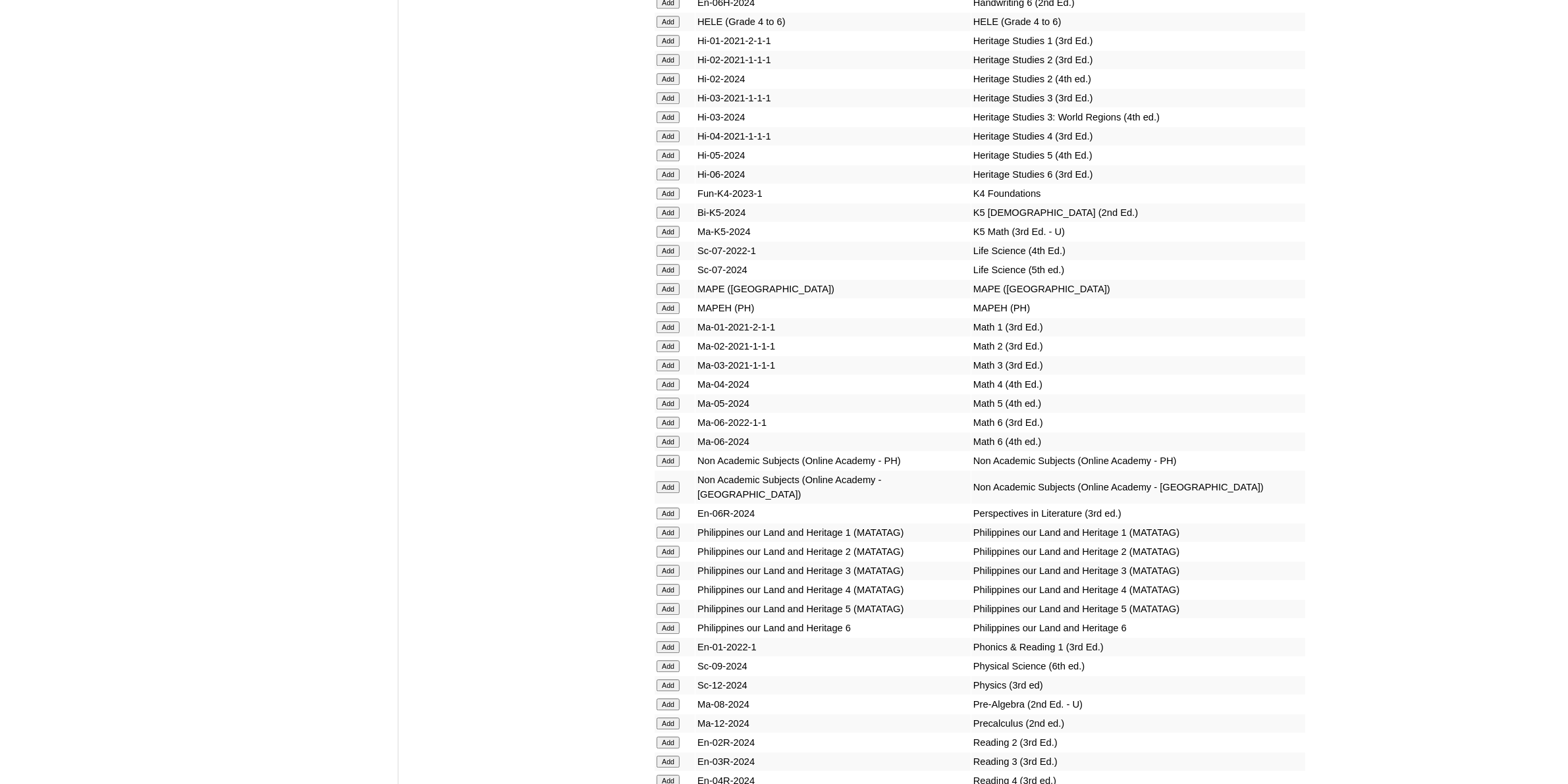
scroll to position [4528, 0]
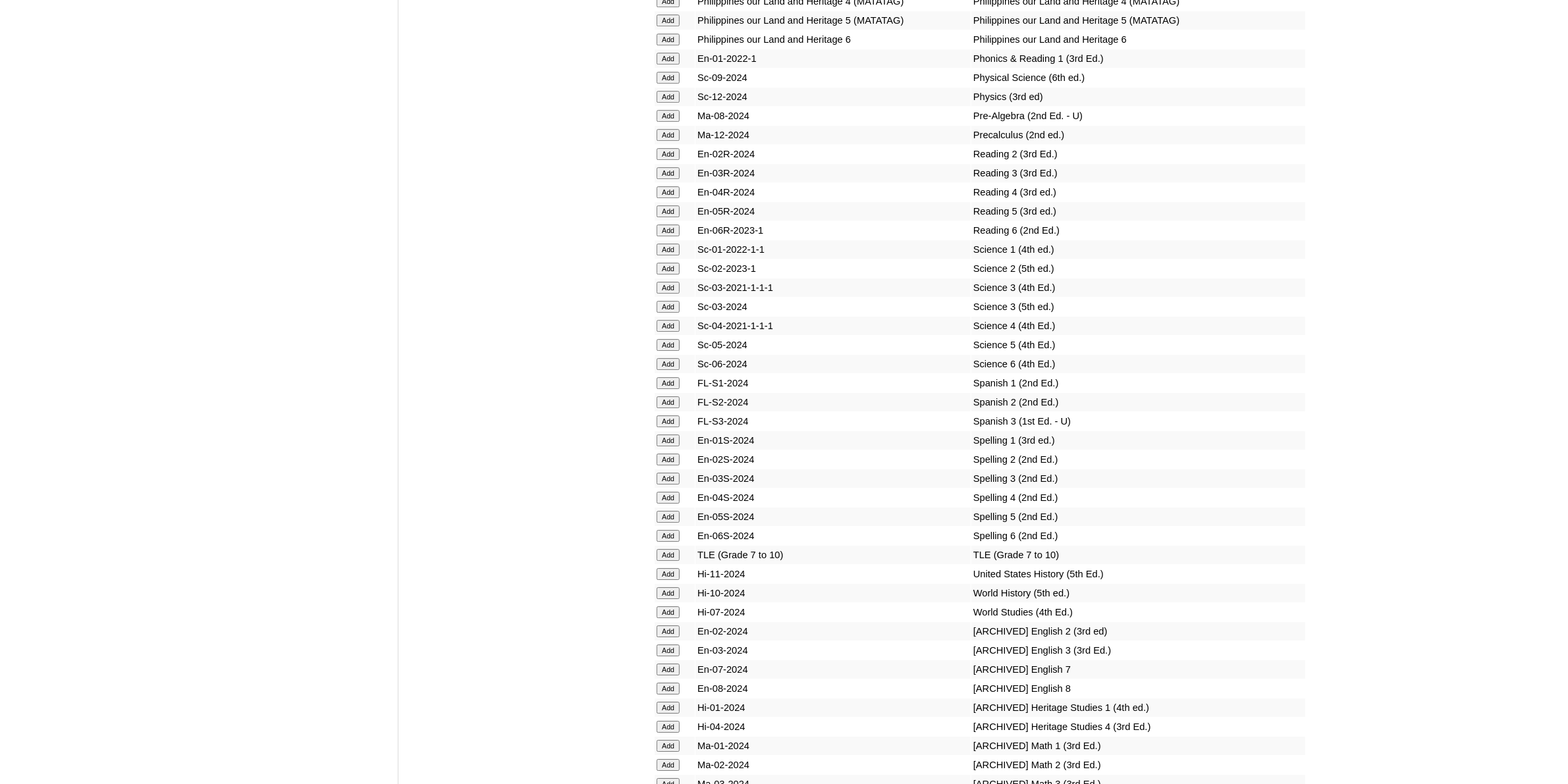
scroll to position [5104, 0]
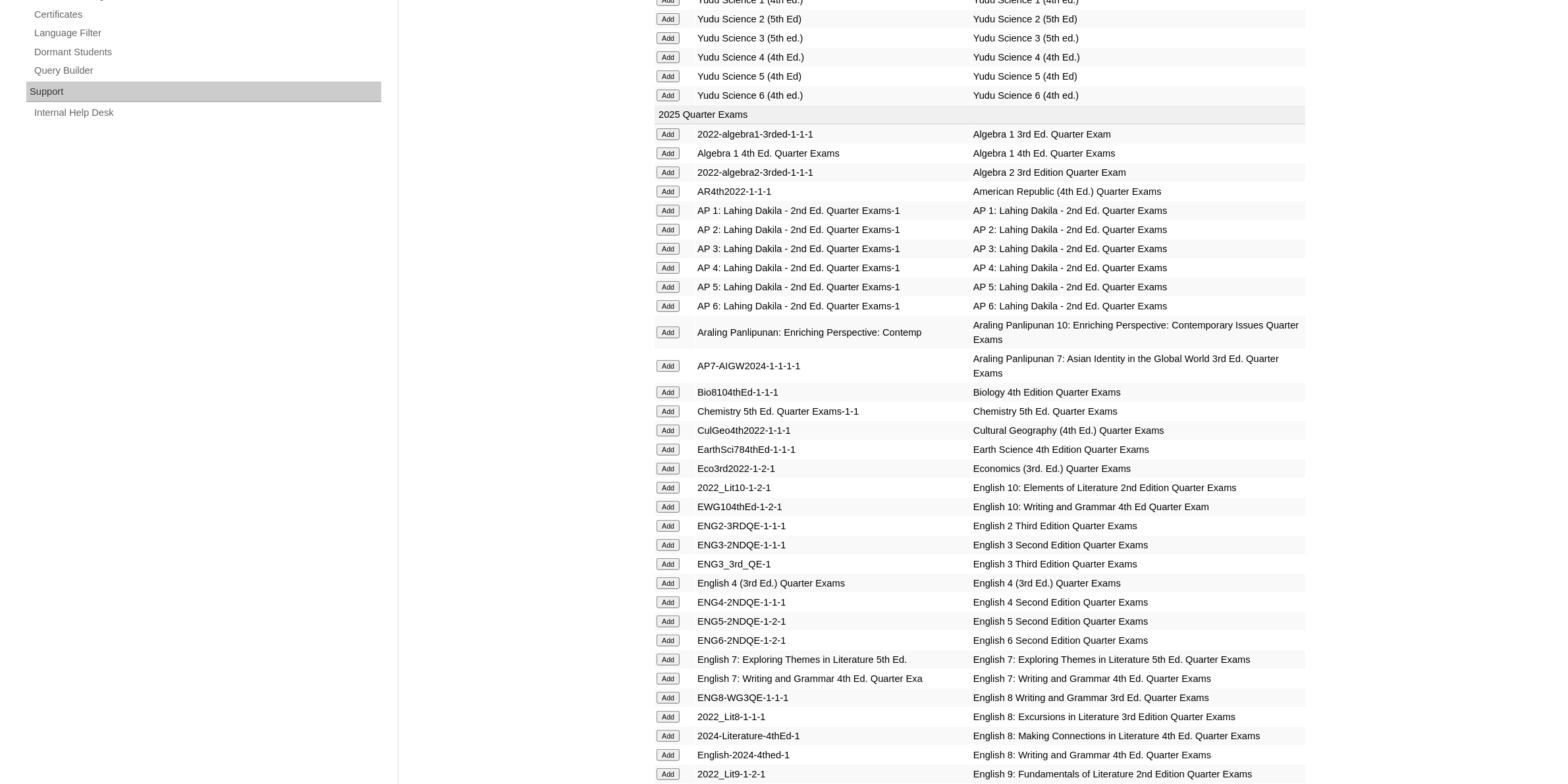
scroll to position [1070, 0]
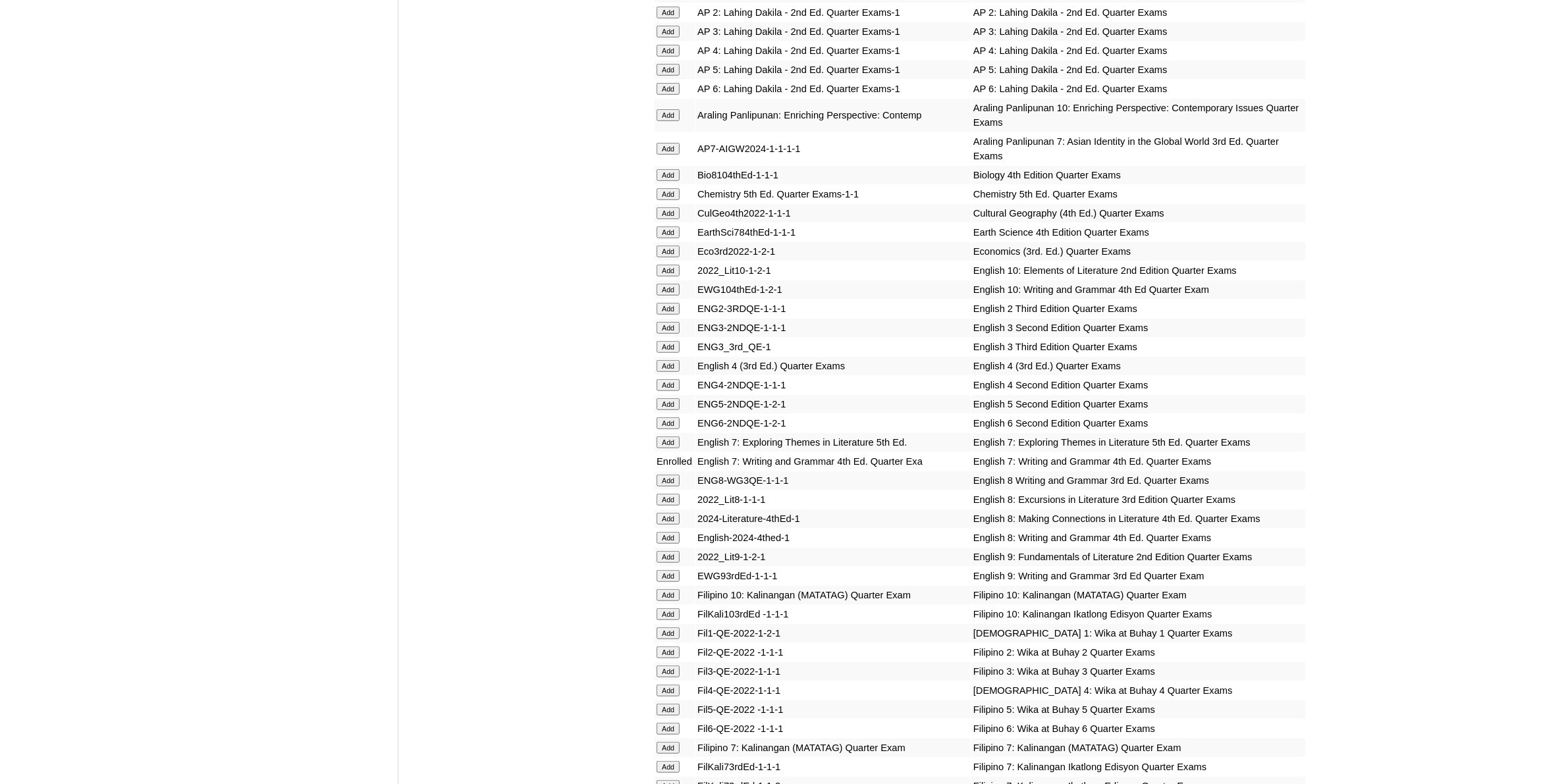
scroll to position [1153, 0]
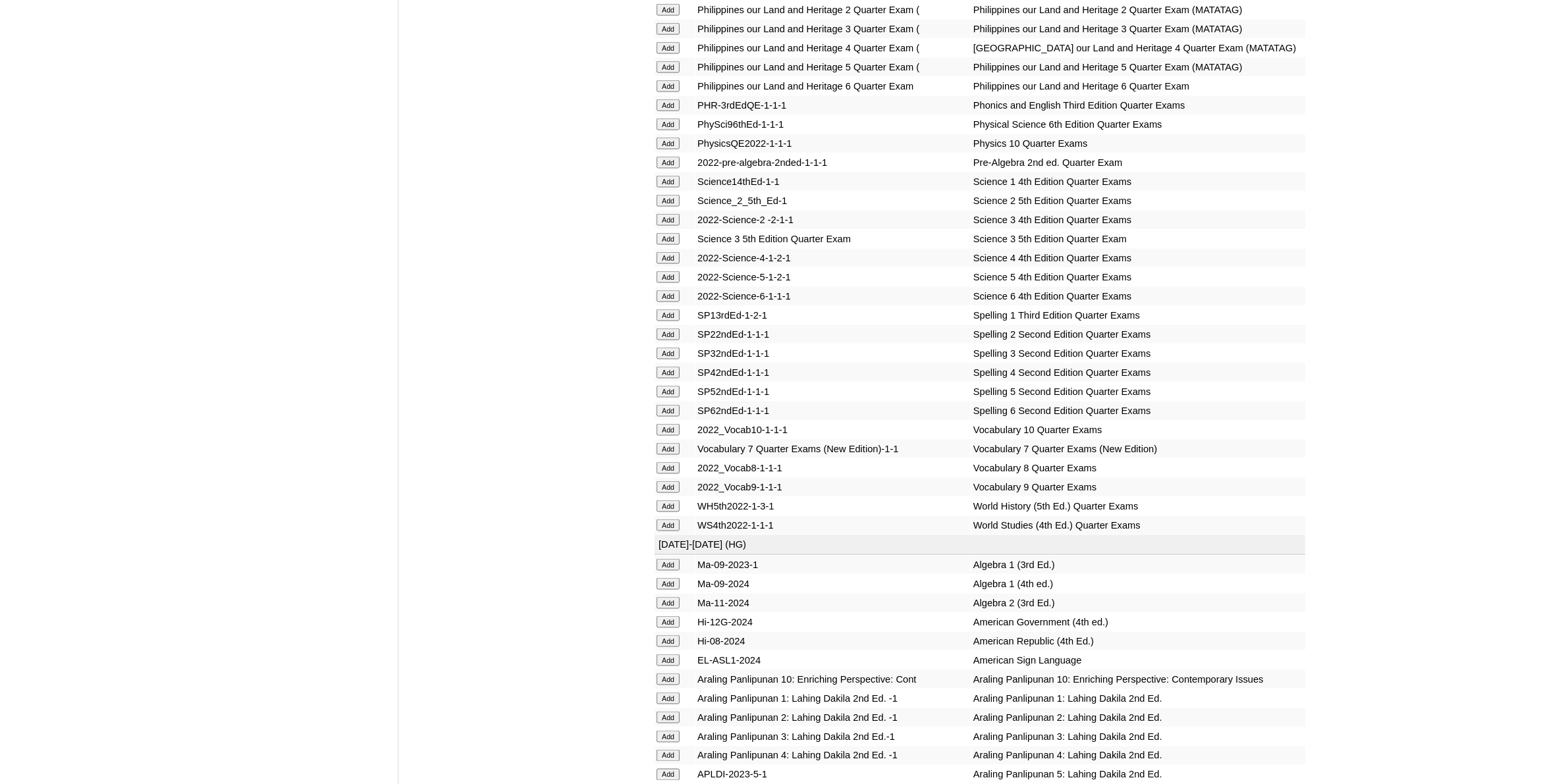
scroll to position [2223, 0]
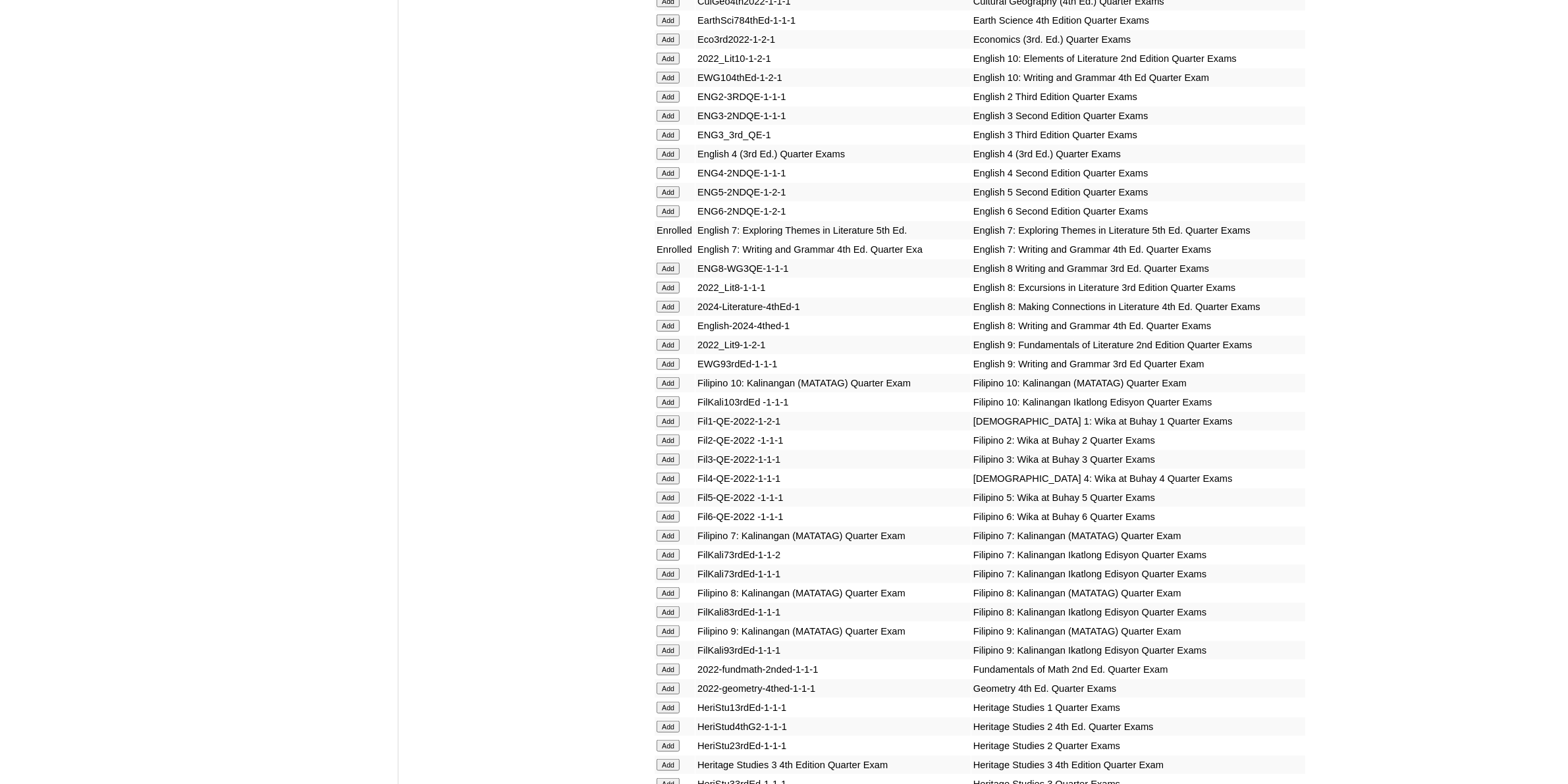
scroll to position [1317, 0]
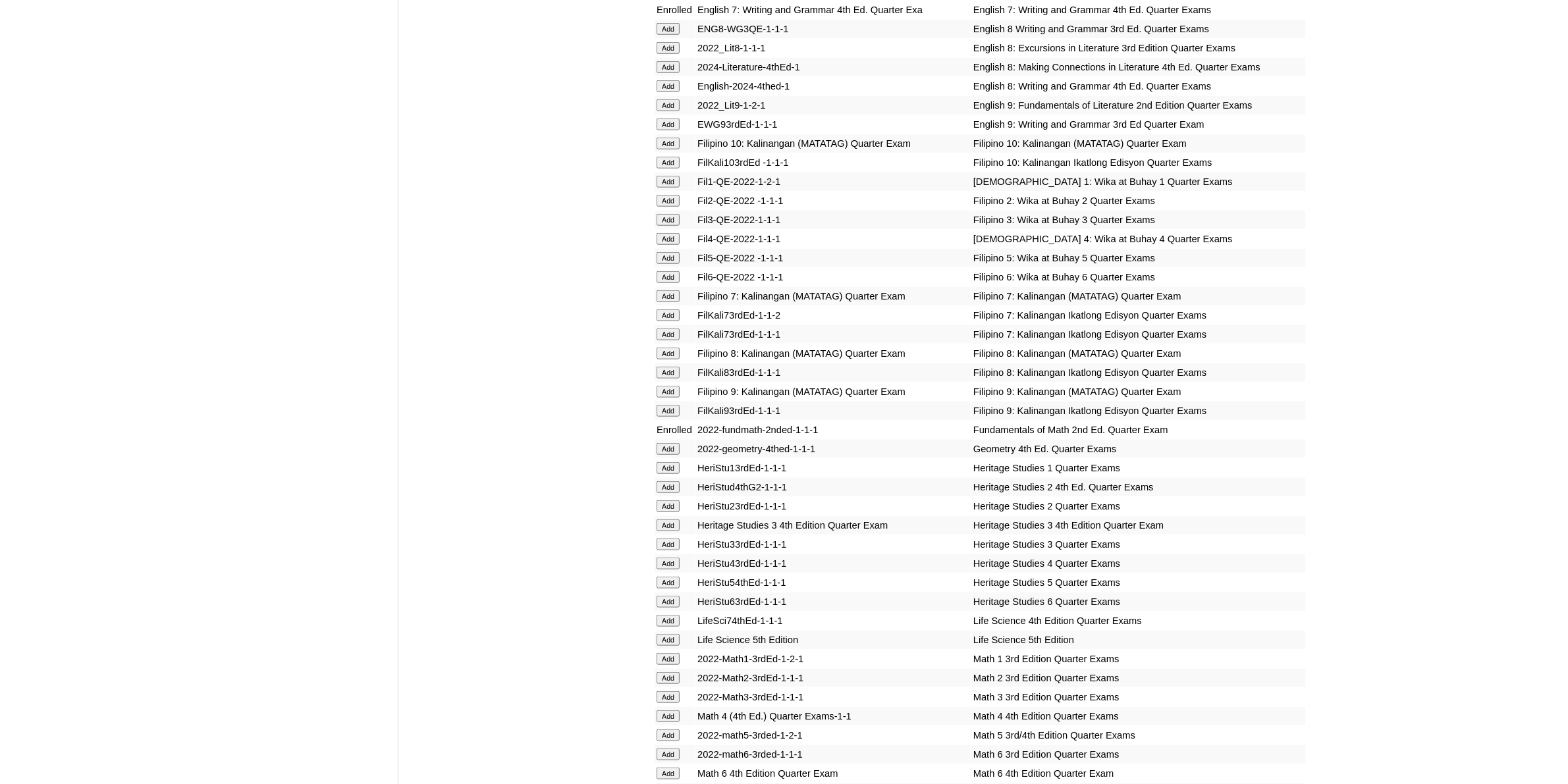
scroll to position [1646, 0]
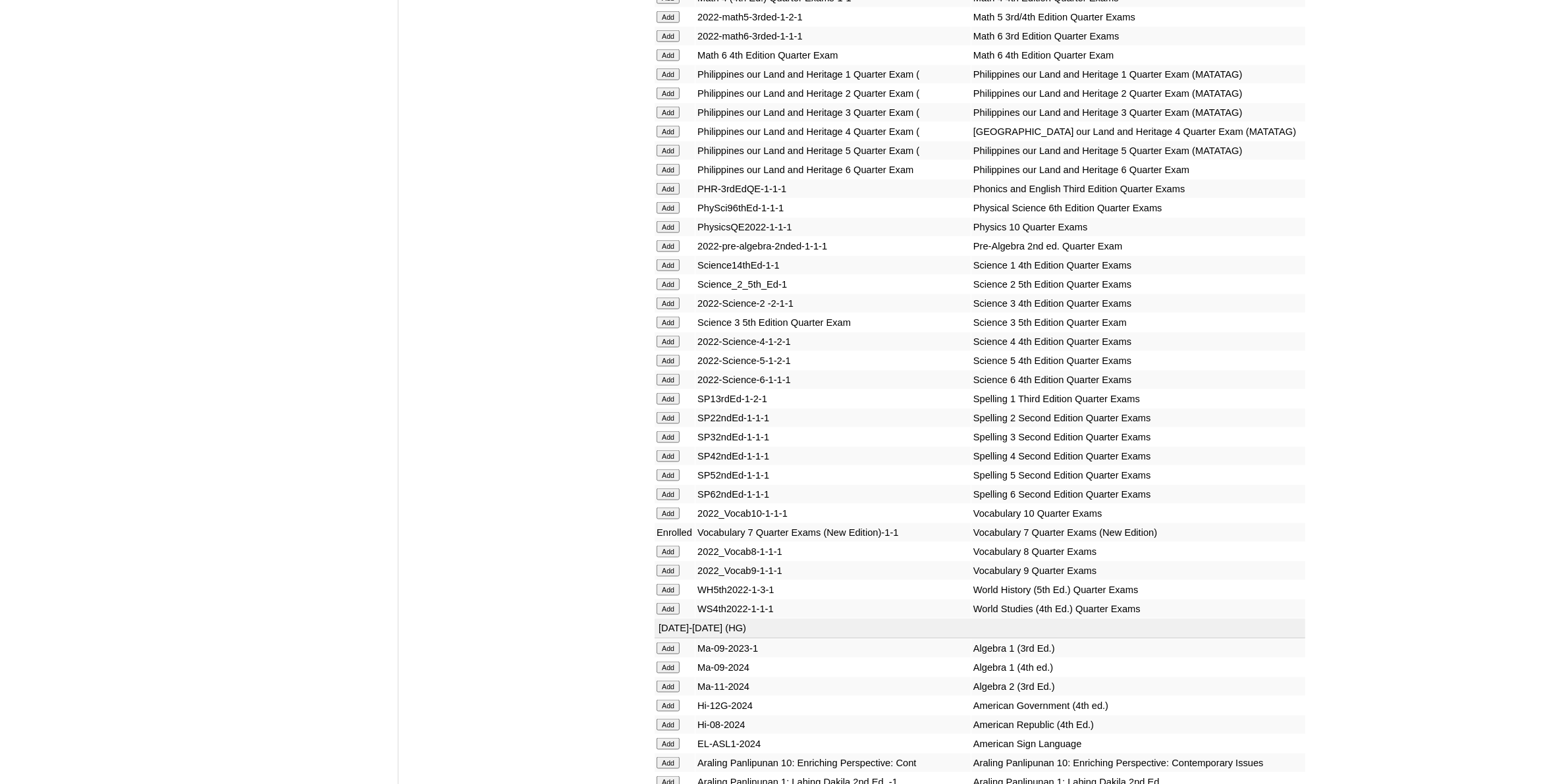
scroll to position [2305, 0]
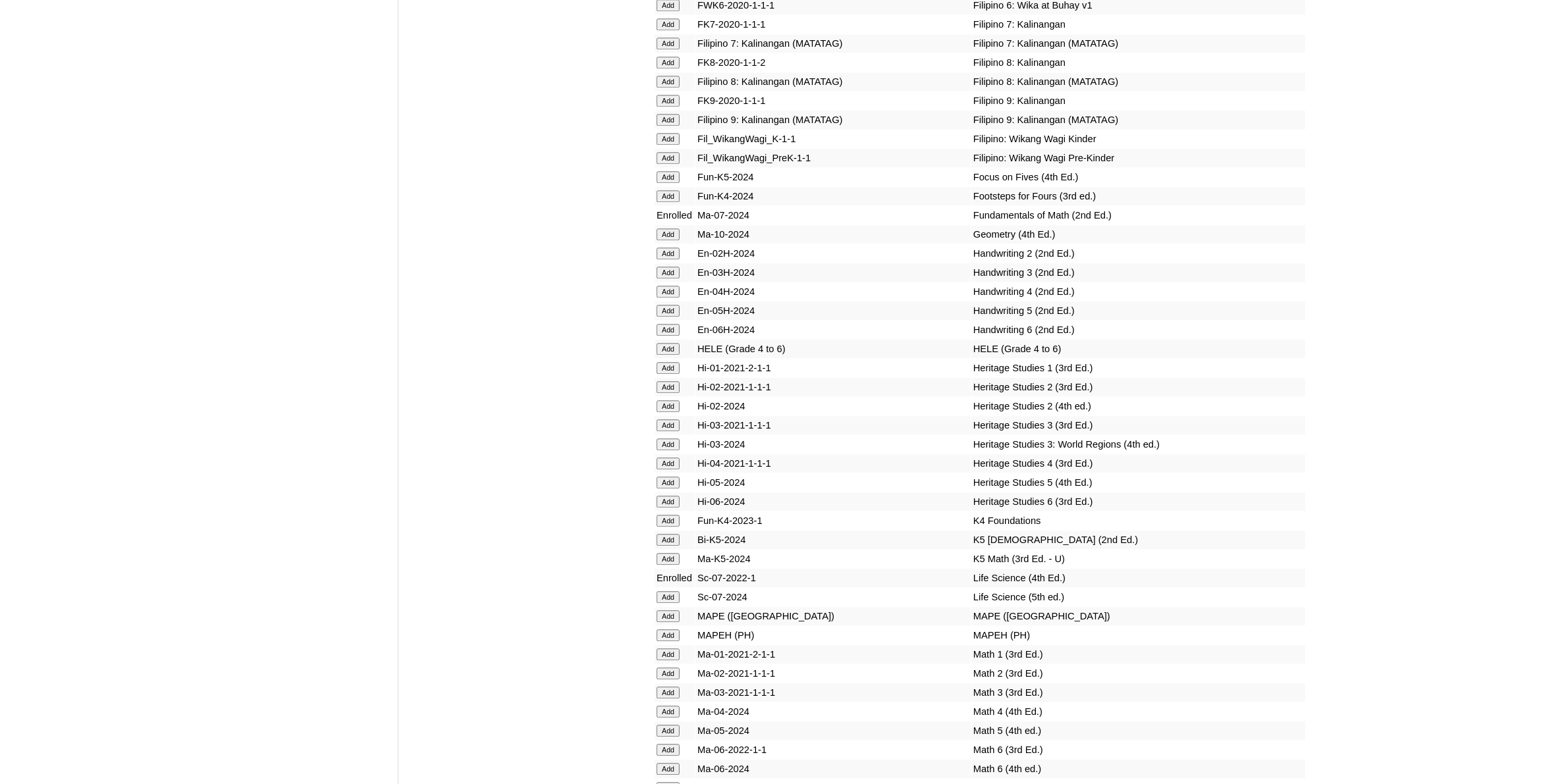
scroll to position [4363, 0]
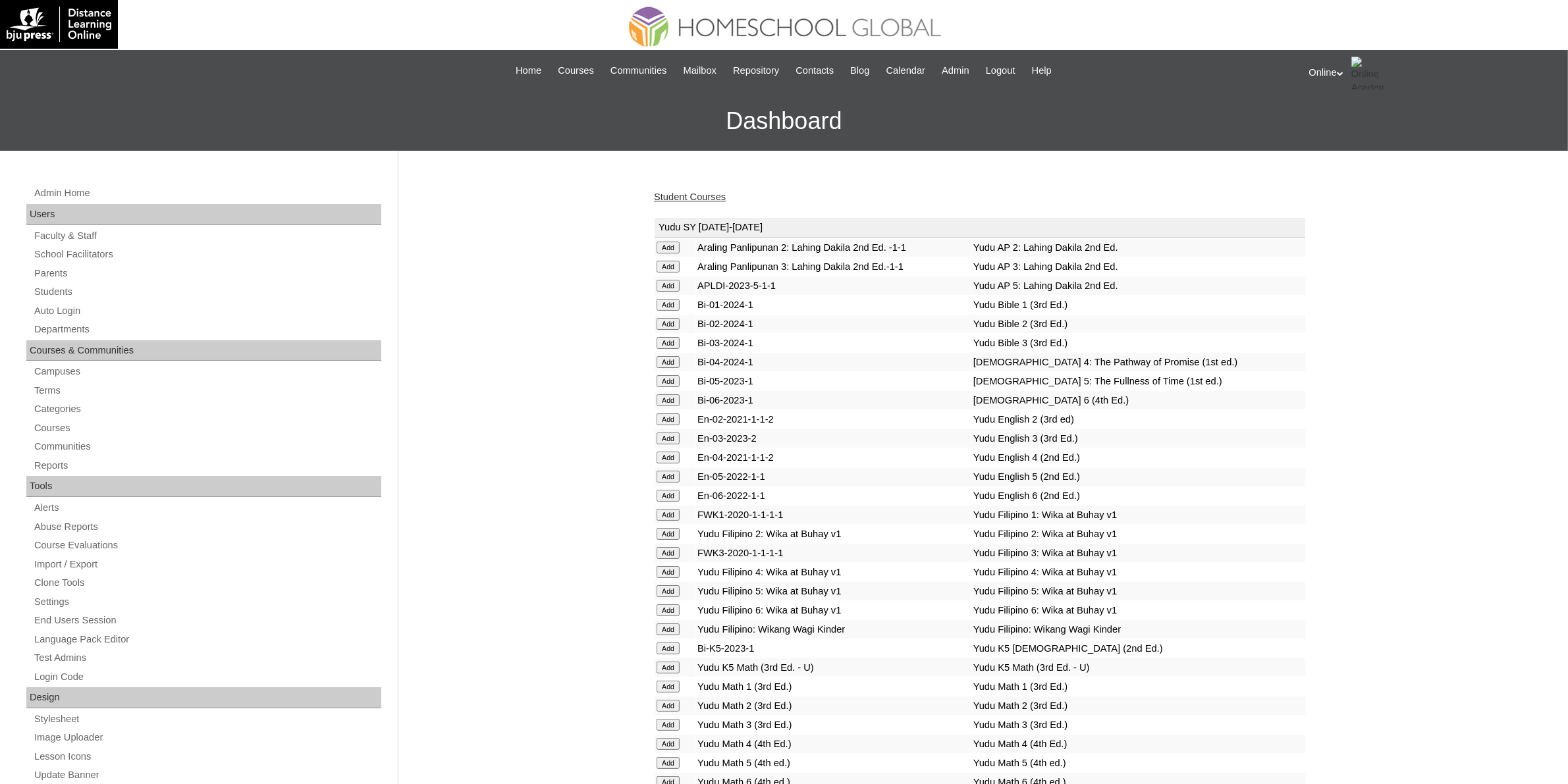
click at [715, 194] on link "Student Courses" at bounding box center [690, 197] width 72 height 10
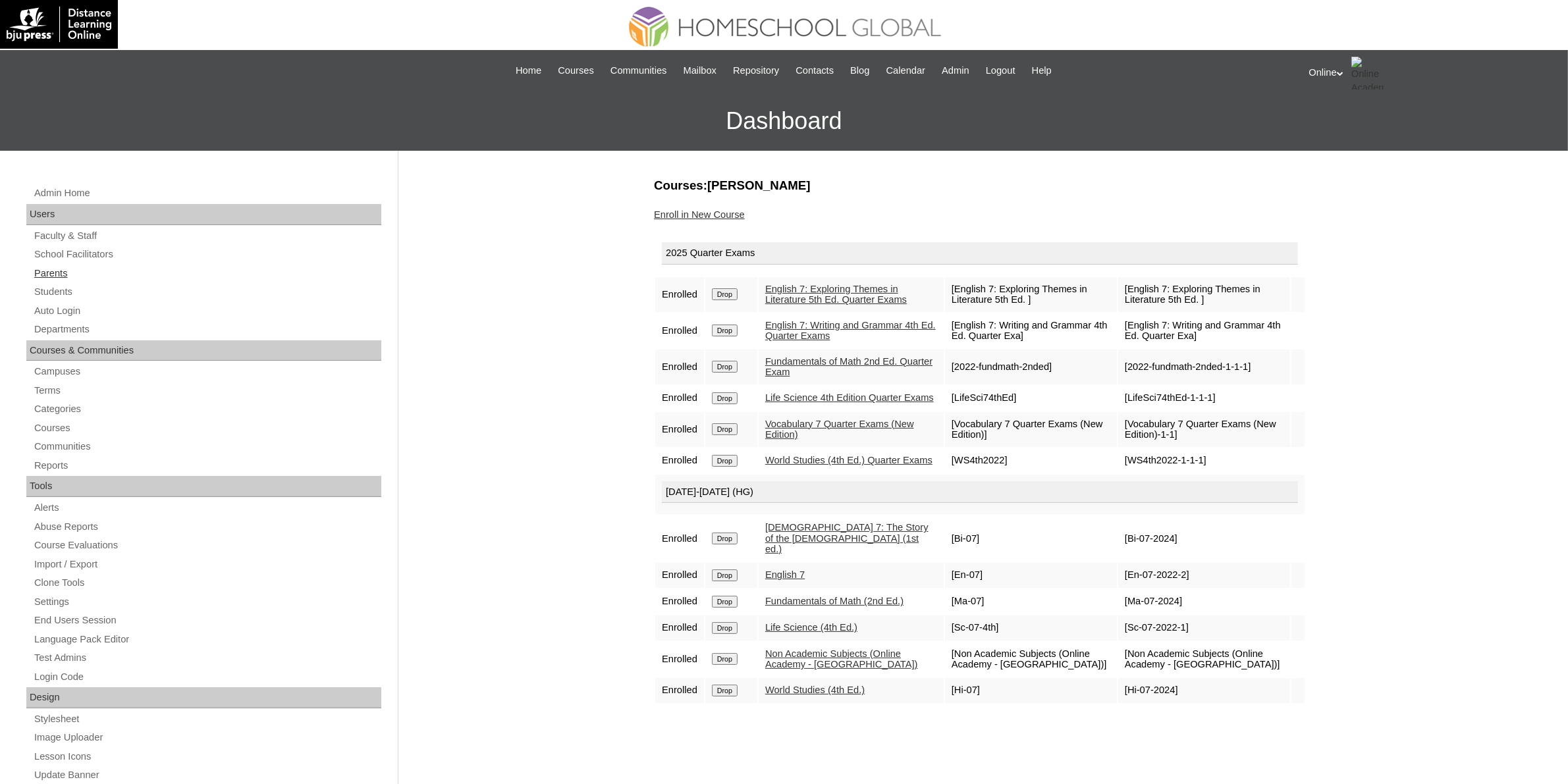
click at [66, 278] on link "Parents" at bounding box center [208, 273] width 349 height 17
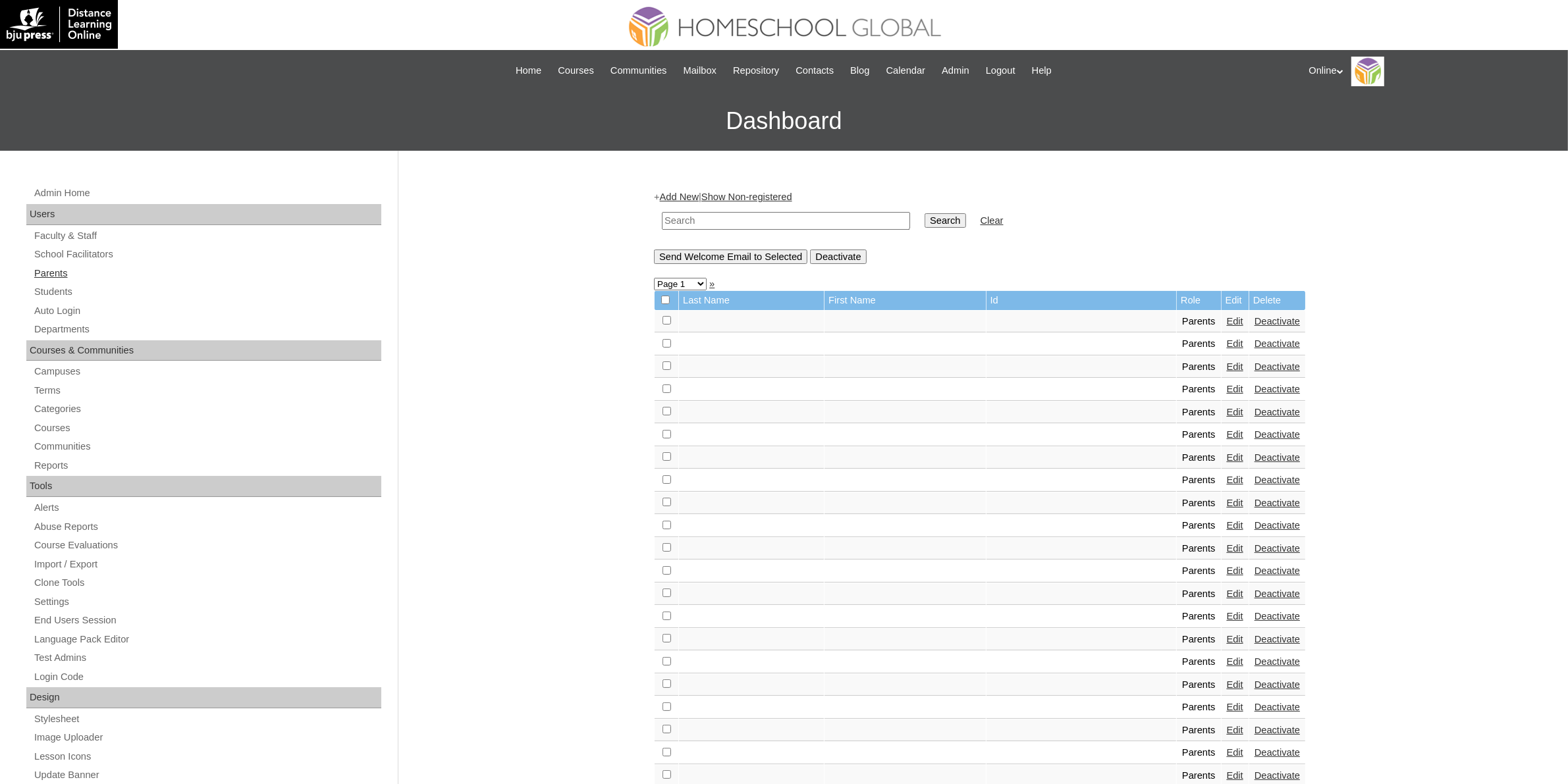
click at [90, 268] on link "Parents" at bounding box center [208, 273] width 349 height 17
click at [672, 196] on link "Add New" at bounding box center [679, 197] width 39 height 10
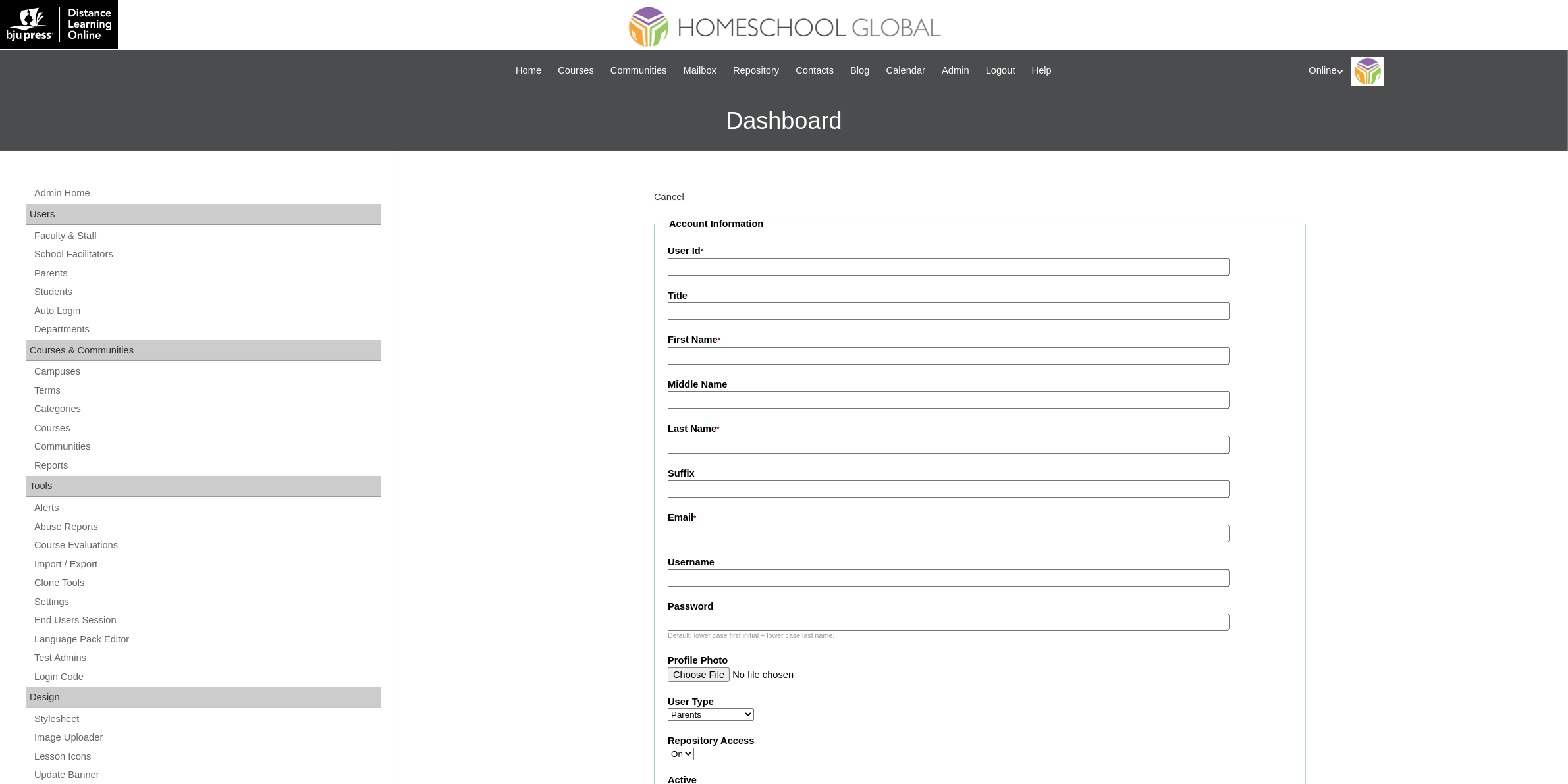
click at [712, 270] on input "User Id *" at bounding box center [949, 267] width 562 height 17
paste input "HGP0167-OACAD2025"
type input "HGP0167-OACAD2025"
click at [743, 358] on input "First Name *" at bounding box center [949, 356] width 562 height 17
paste input "Abram Capili CELIS _220011425"
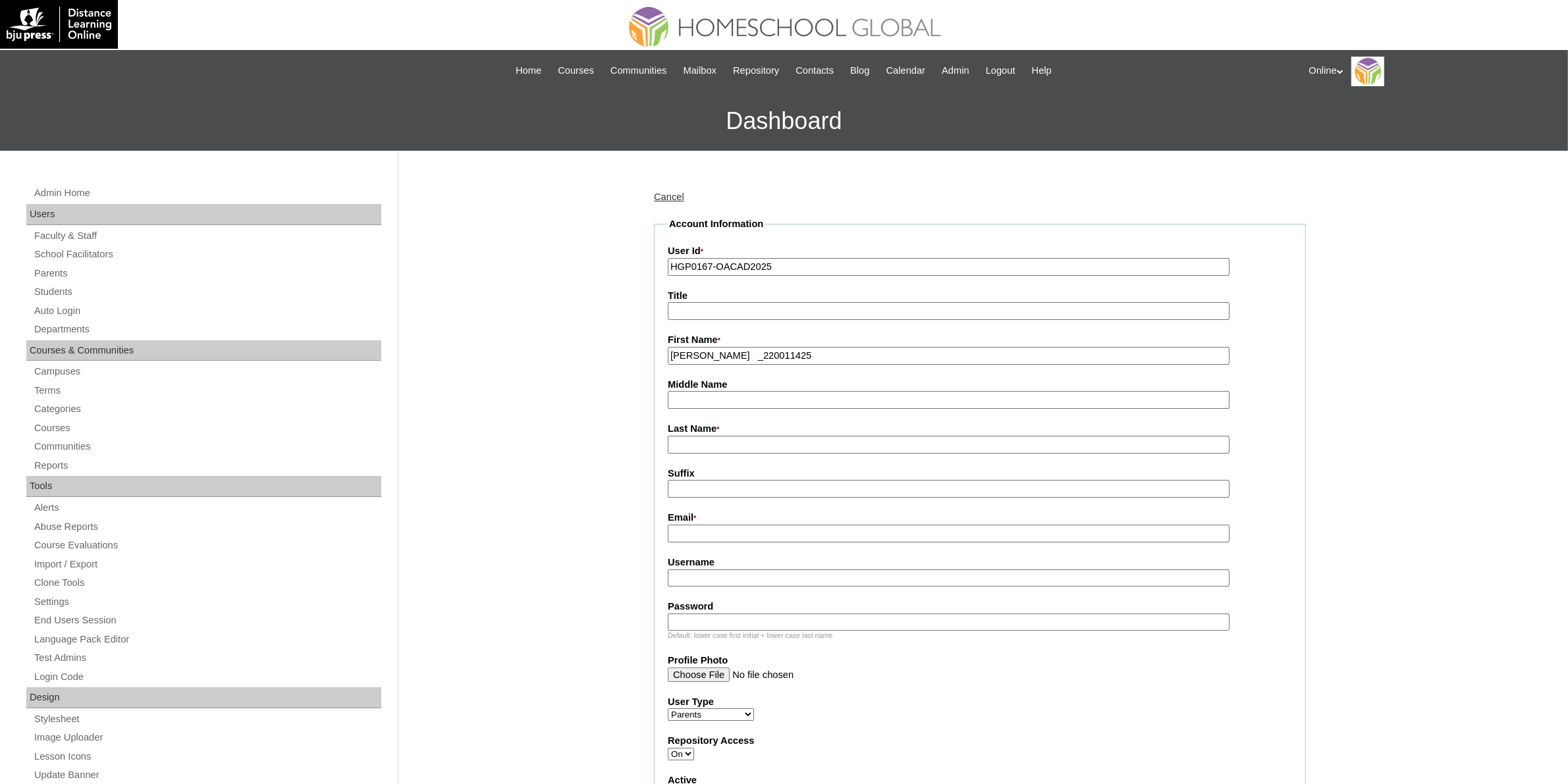
click at [781, 354] on input "Abram Capili CELIS _220011425" at bounding box center [949, 356] width 562 height 17
click at [749, 353] on input "Abram Capili CELIS" at bounding box center [949, 356] width 562 height 17
type input "Abram Capili"
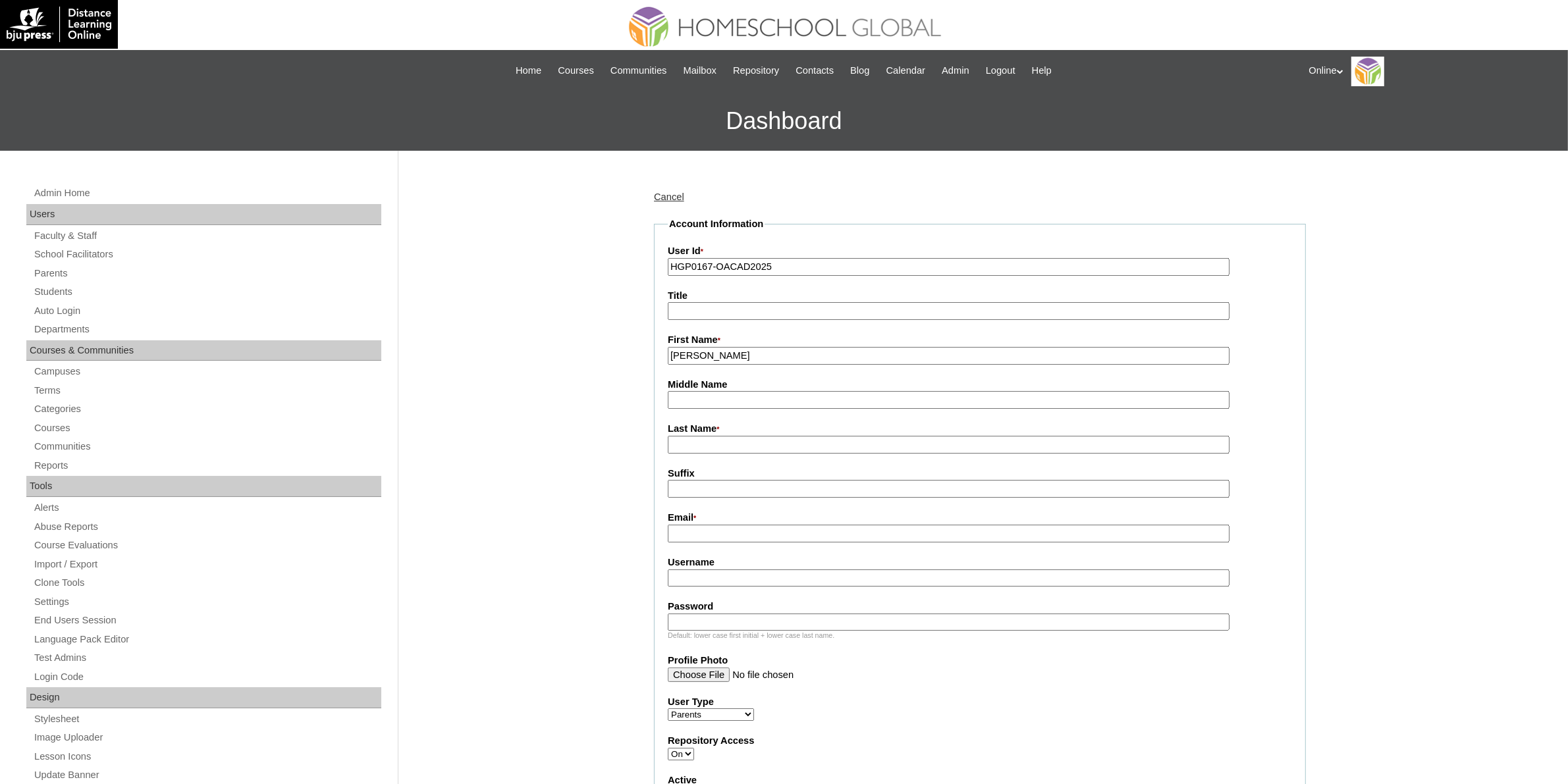
click at [702, 446] on input "Last Name *" at bounding box center [949, 445] width 562 height 17
paste input "CELIS"
type input "CELIS"
click at [719, 354] on input "Abram Capili" at bounding box center [949, 356] width 562 height 17
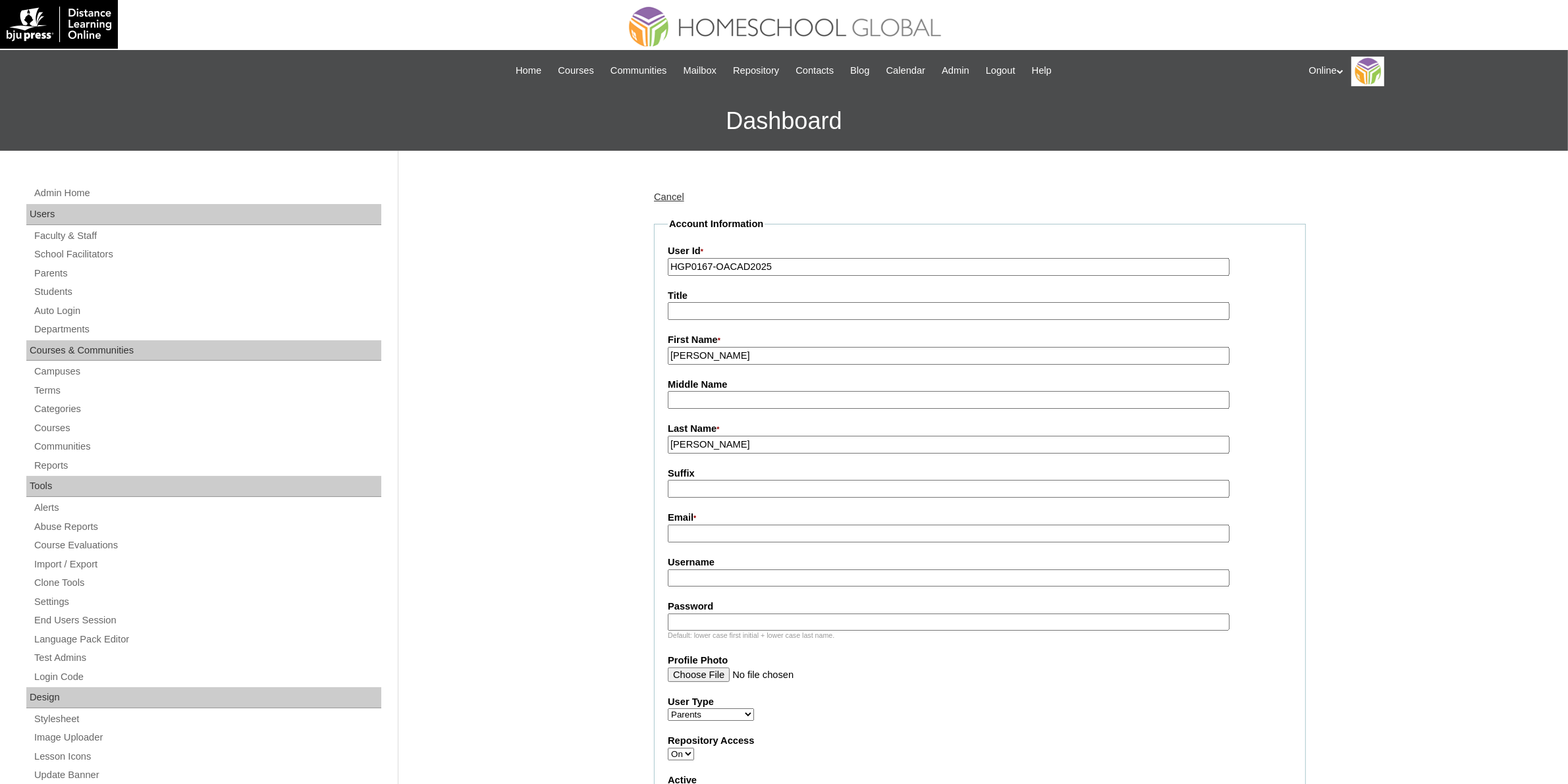
click at [764, 353] on input "Abram Capili" at bounding box center [949, 356] width 562 height 17
paste input "Jennifer Lourdes Capili"
click at [759, 358] on input "Jennifer Lourdes Capili" at bounding box center [949, 356] width 562 height 17
type input "Jennifer Lourdes"
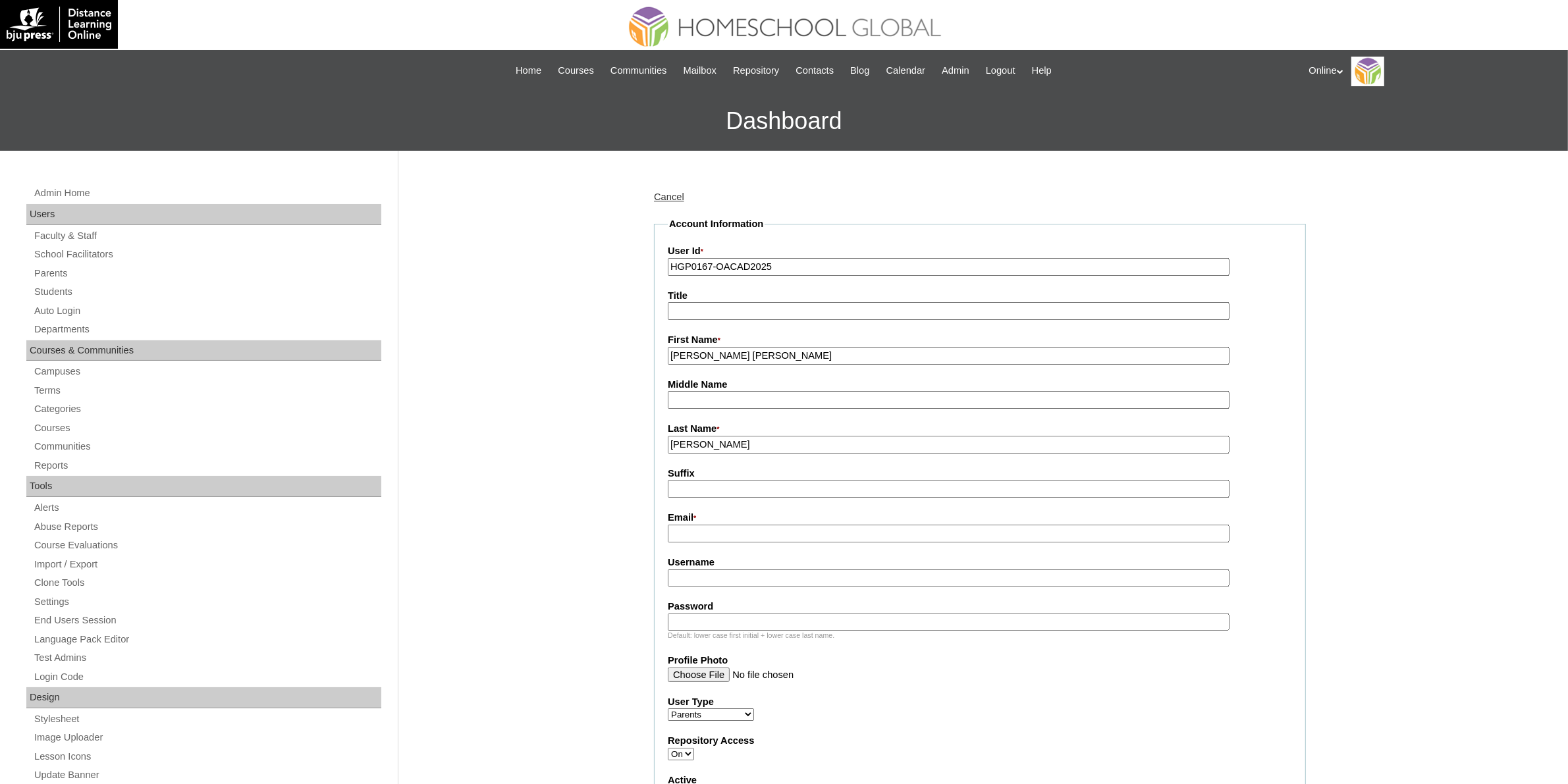
click at [685, 437] on input "CELIS" at bounding box center [949, 445] width 562 height 17
paste input "apili"
type input "Capili"
click at [758, 354] on input "Jennifer Lourdes" at bounding box center [949, 356] width 562 height 17
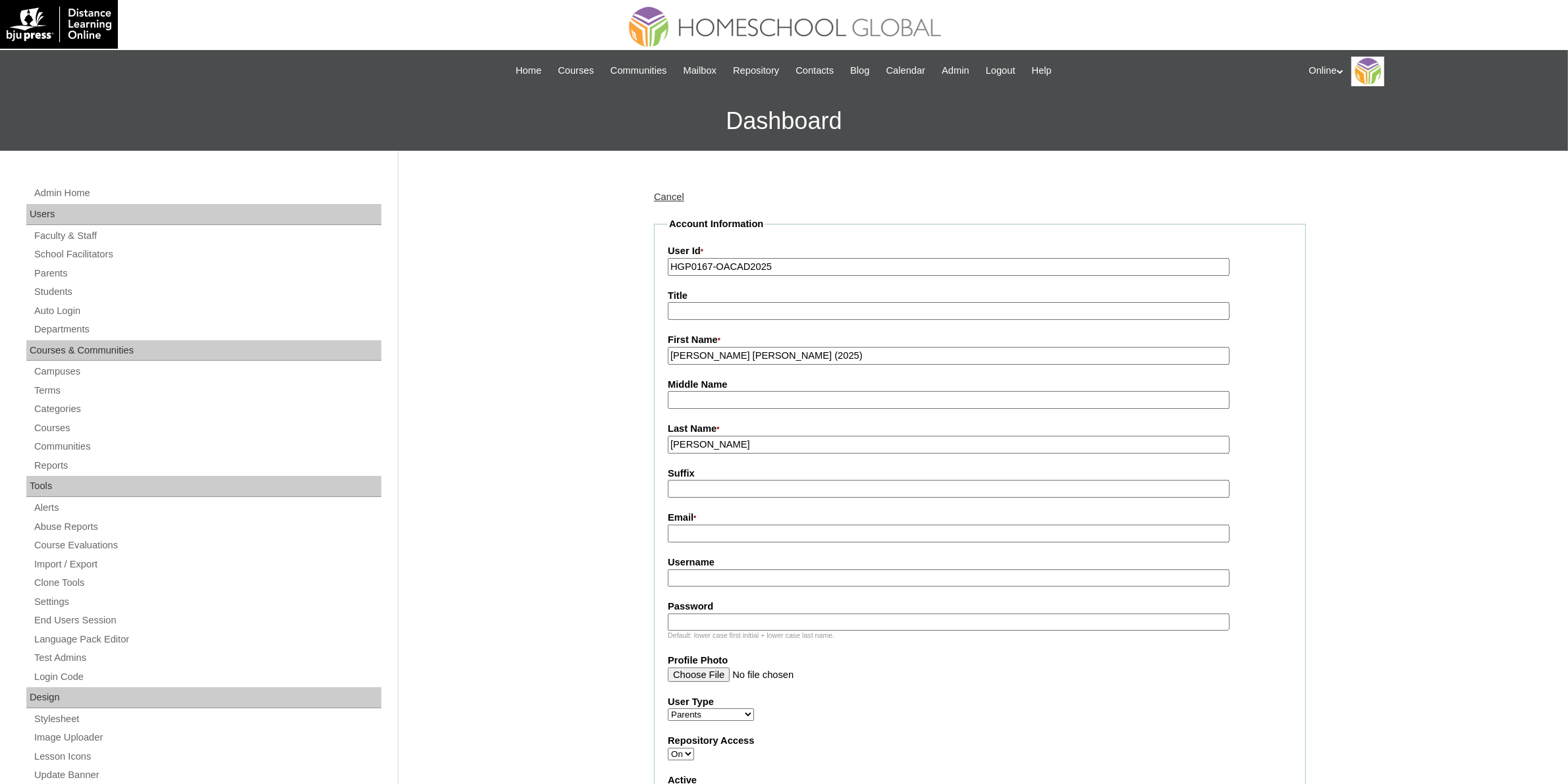
type input "Jennifer Lourdes (2025)"
click at [696, 528] on input "Email *" at bounding box center [949, 534] width 562 height 17
paste input "jlcapili@gmail.com"
type input "jlcapili@gmail.com"
click at [764, 572] on input "Username" at bounding box center [949, 578] width 562 height 17
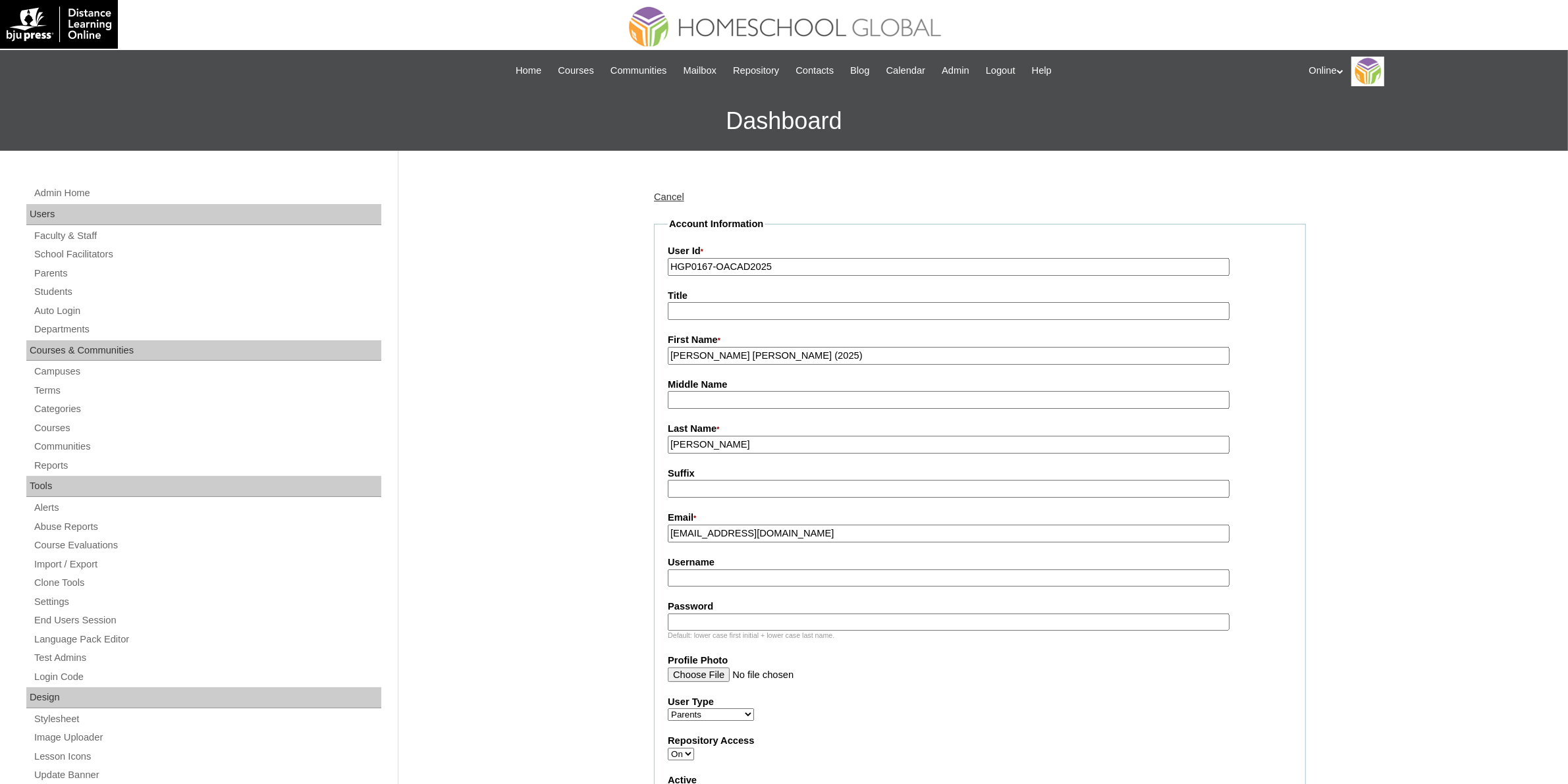
paste input "celis2025"
type input "celis2025"
click at [811, 616] on input "Password" at bounding box center [949, 623] width 562 height 17
paste input "cdmfjv"
type input "cdmfjv"
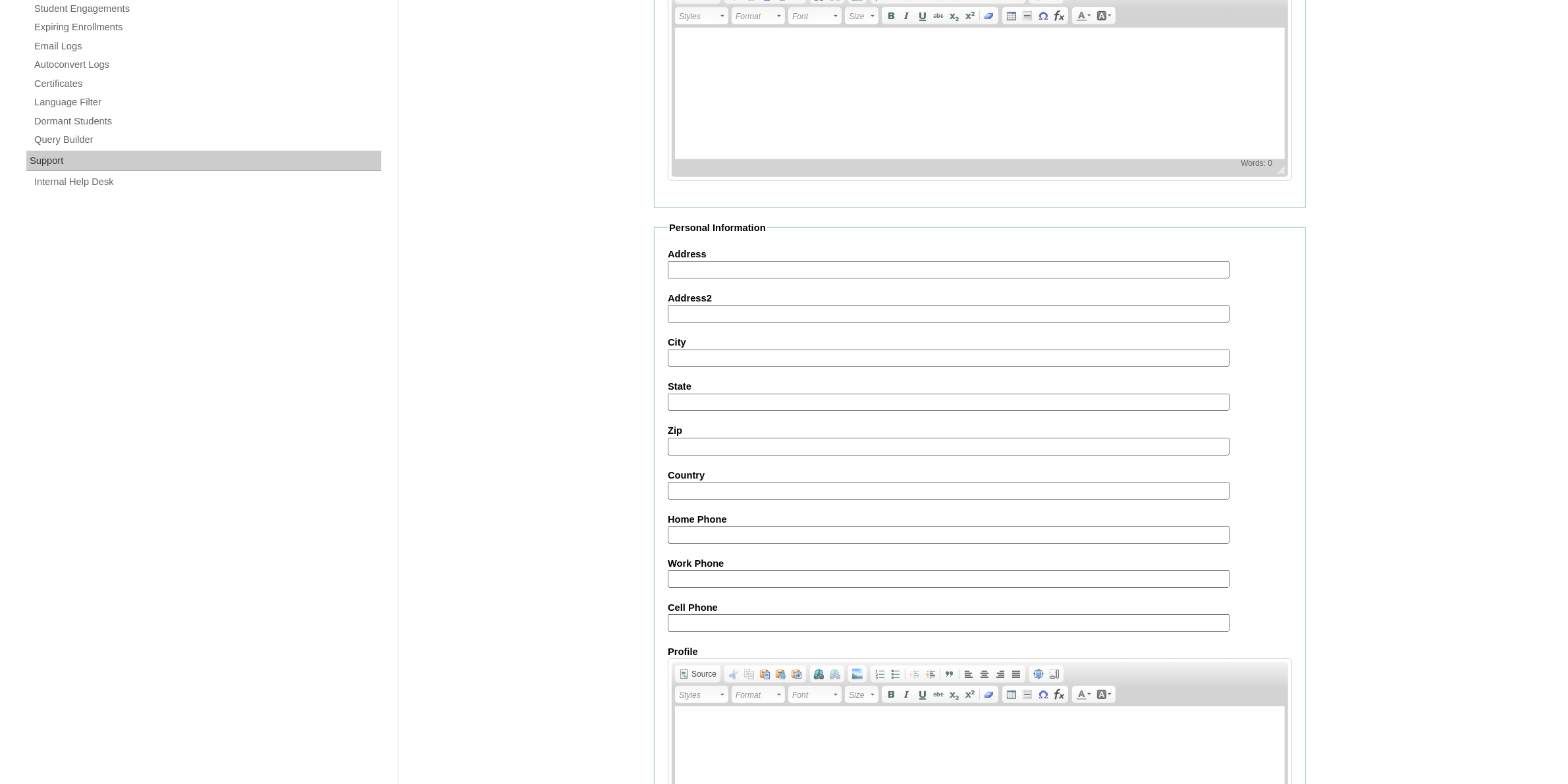
scroll to position [969, 0]
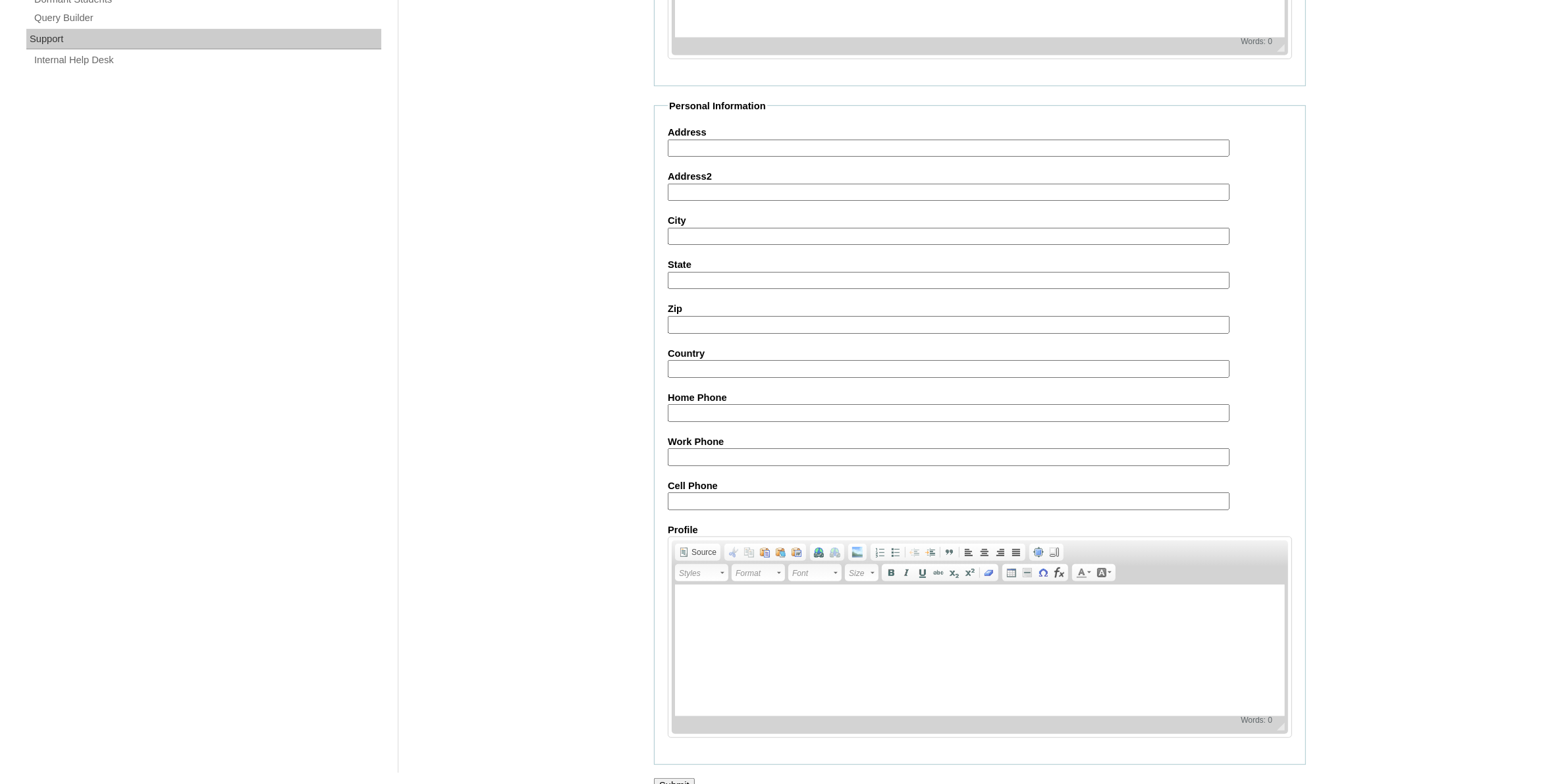
click at [690, 779] on input "Submit" at bounding box center [674, 786] width 41 height 15
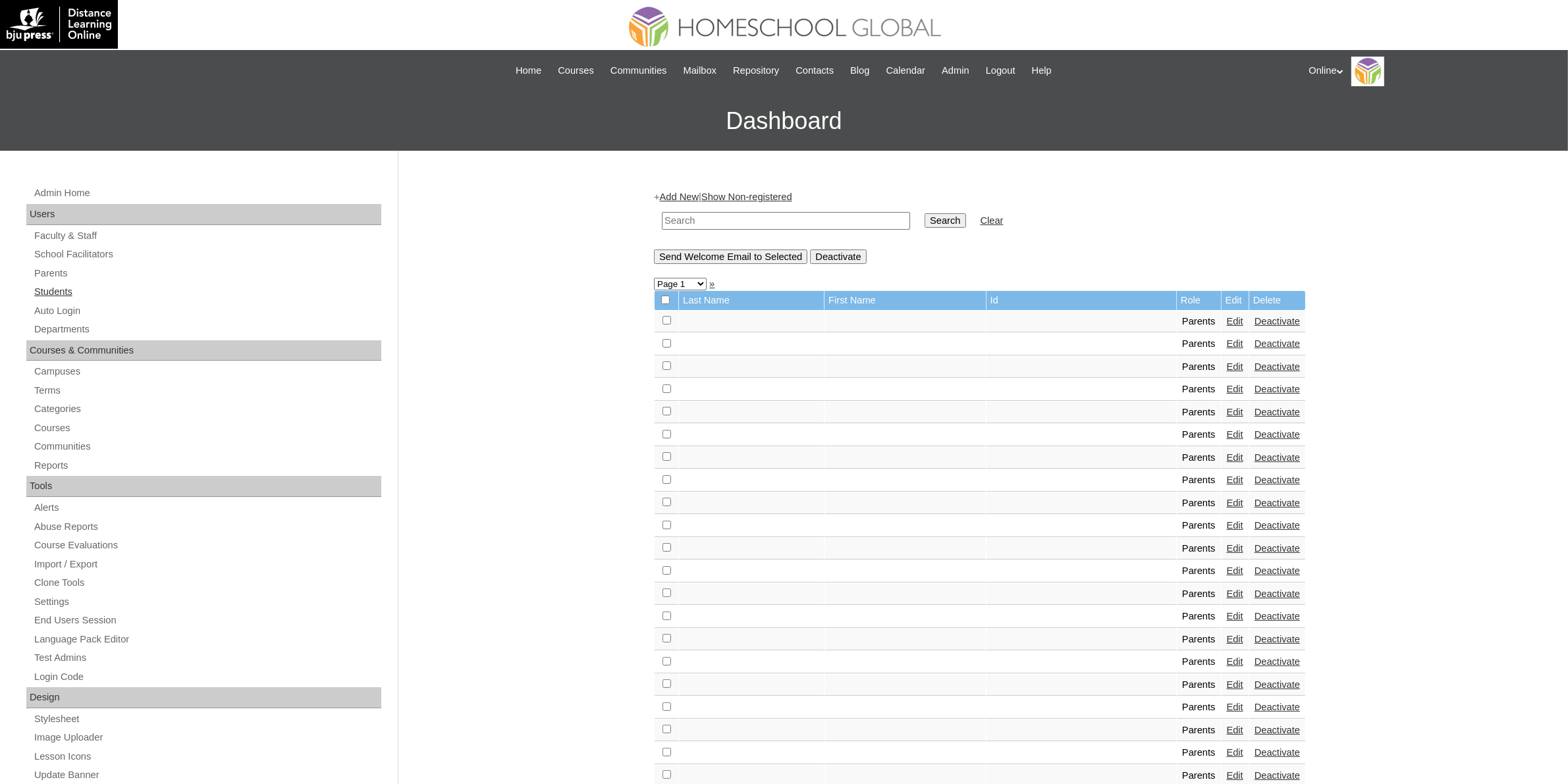
click at [72, 293] on link "Students" at bounding box center [208, 292] width 349 height 17
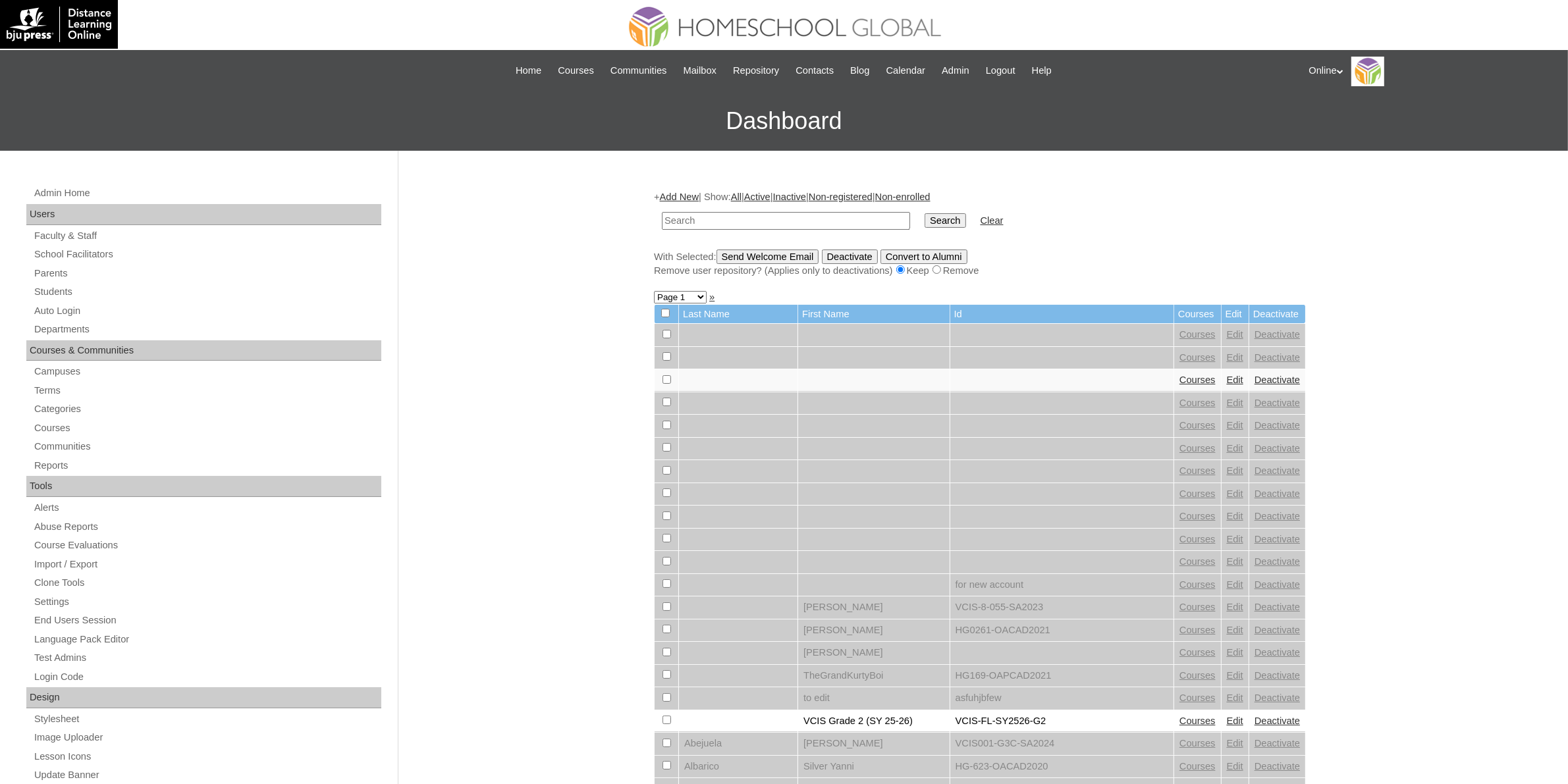
click at [672, 201] on link "Add New" at bounding box center [679, 197] width 39 height 10
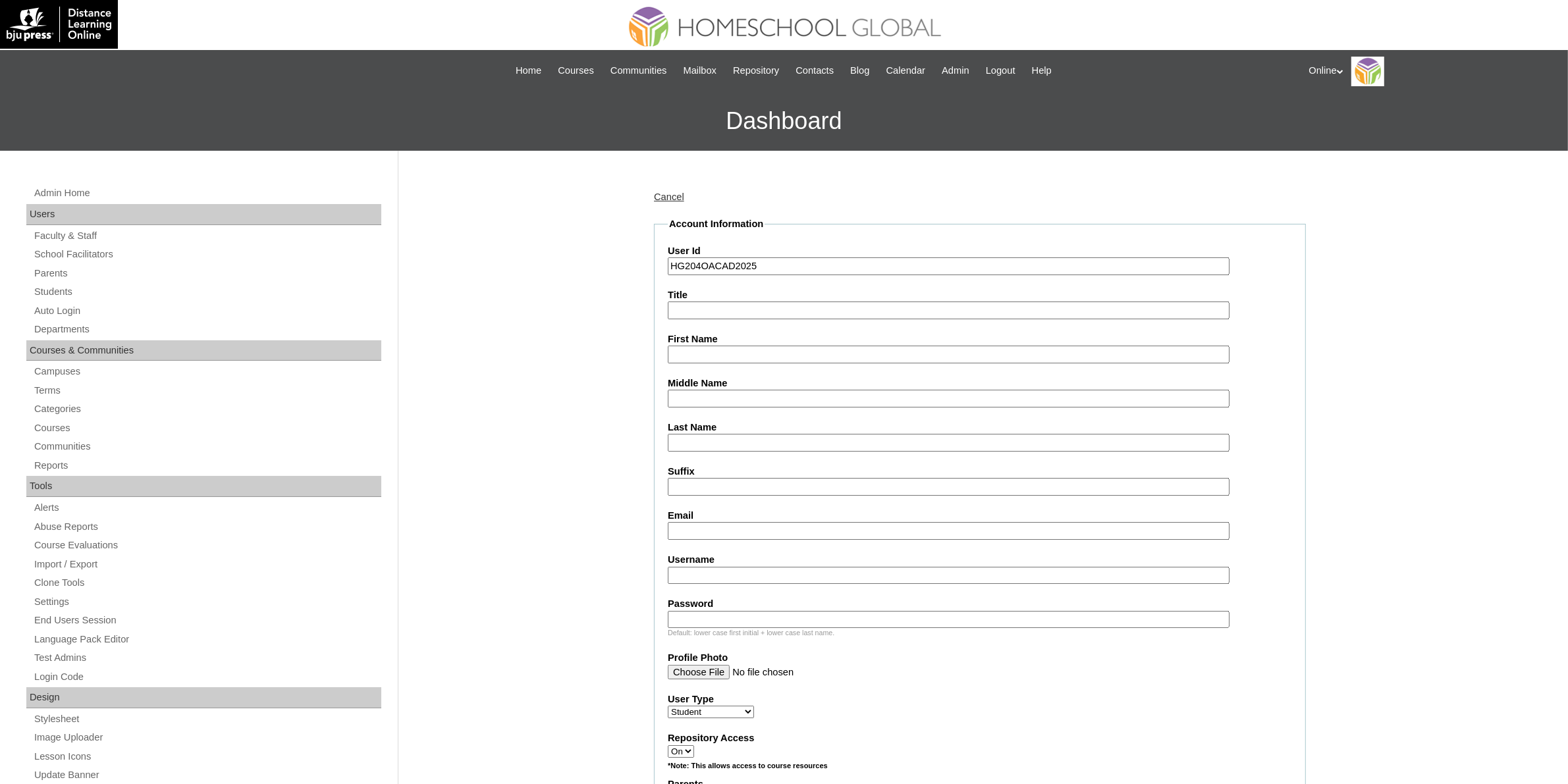
type input "HG204OACAD2025"
click at [692, 348] on input "First Name" at bounding box center [949, 354] width 562 height 17
paste input "Abram Capili CELIS _220011425"
click at [808, 345] on input "Abram Capili CELIS _220011425" at bounding box center [949, 354] width 562 height 17
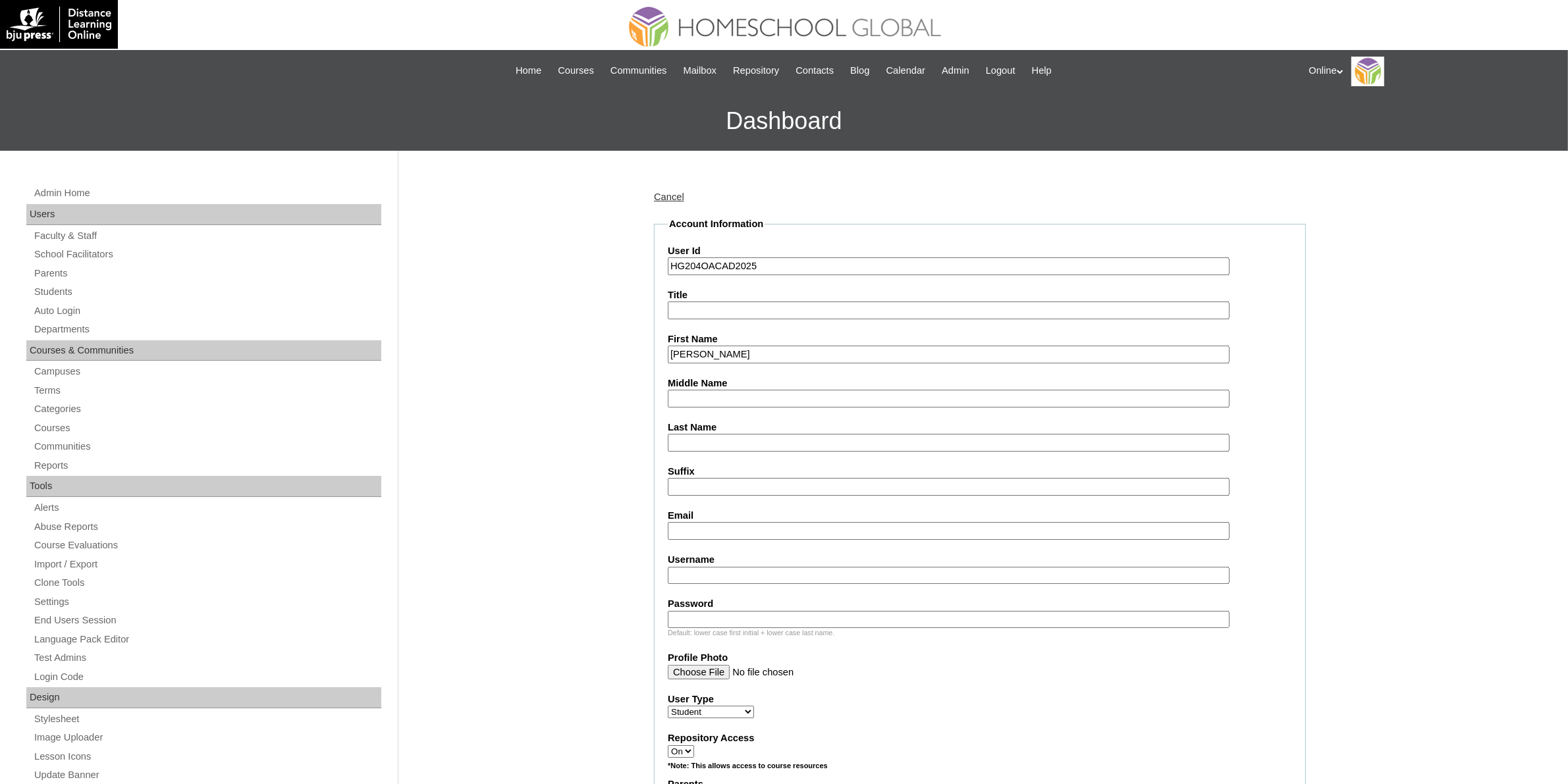
click at [745, 340] on label "First Name" at bounding box center [980, 339] width 624 height 14
click at [745, 345] on input "Abram Capili CELIS" at bounding box center [949, 354] width 562 height 17
click at [748, 345] on input "Abram Capili CELIS" at bounding box center [949, 354] width 562 height 17
type input "Abram Capili"
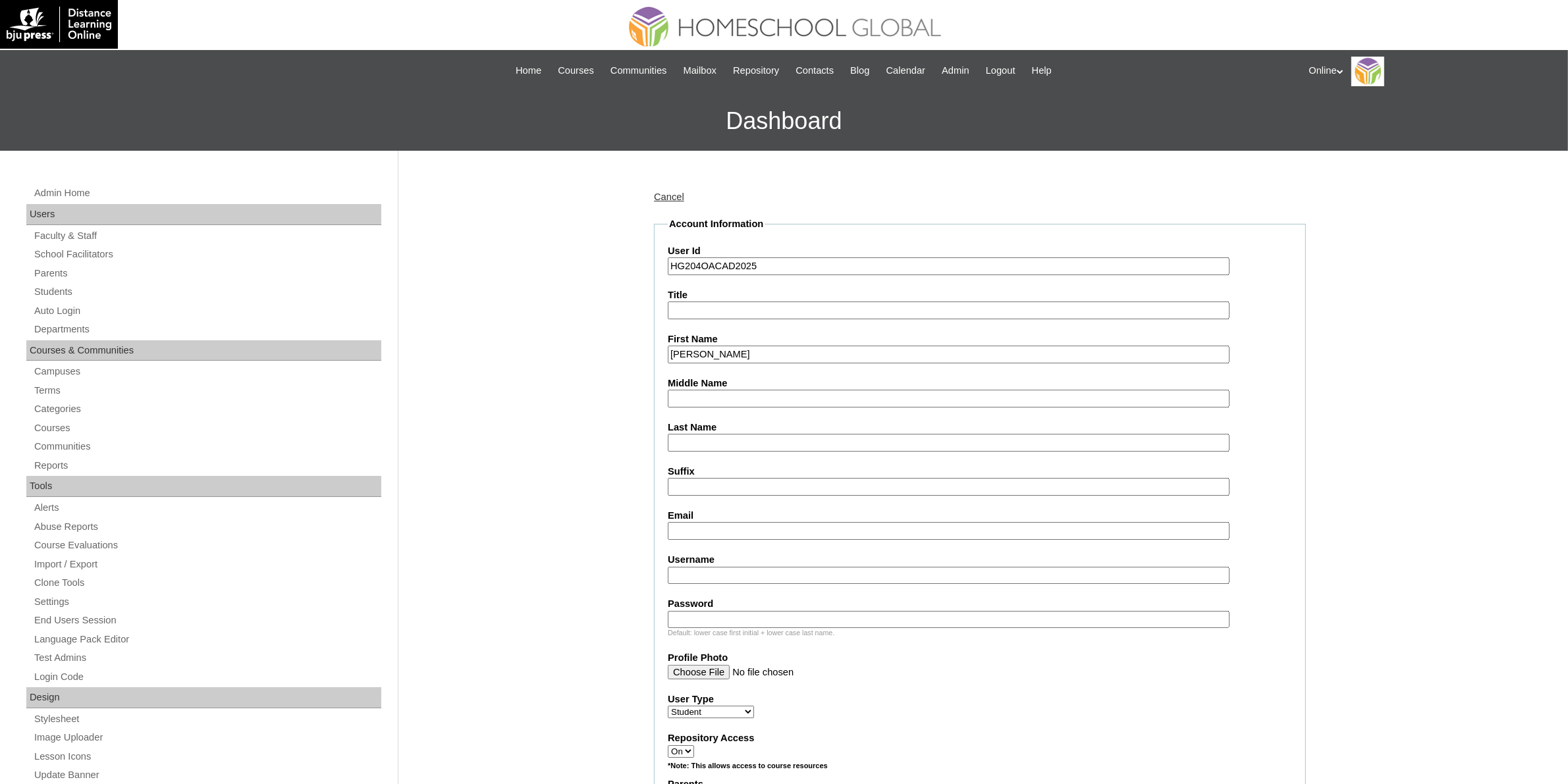
click at [718, 438] on input "Last Name" at bounding box center [949, 443] width 562 height 17
paste input "CELIS"
type input "CELIS"
click at [721, 347] on input "Abram Capili" at bounding box center [949, 354] width 562 height 17
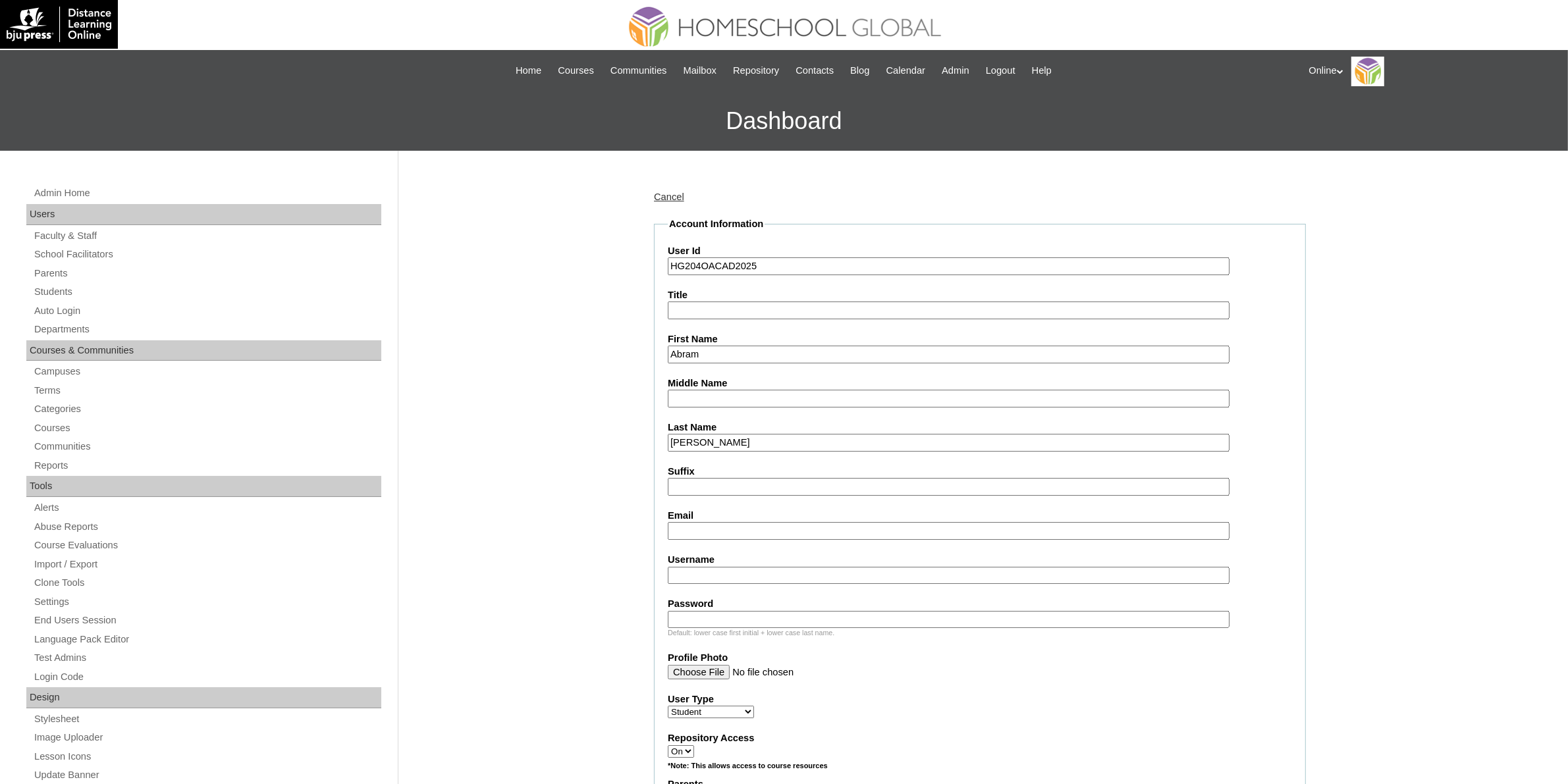
type input "Abram"
click at [708, 399] on input "Middle Name" at bounding box center [949, 399] width 562 height 17
paste input "Capili"
type input "Capili"
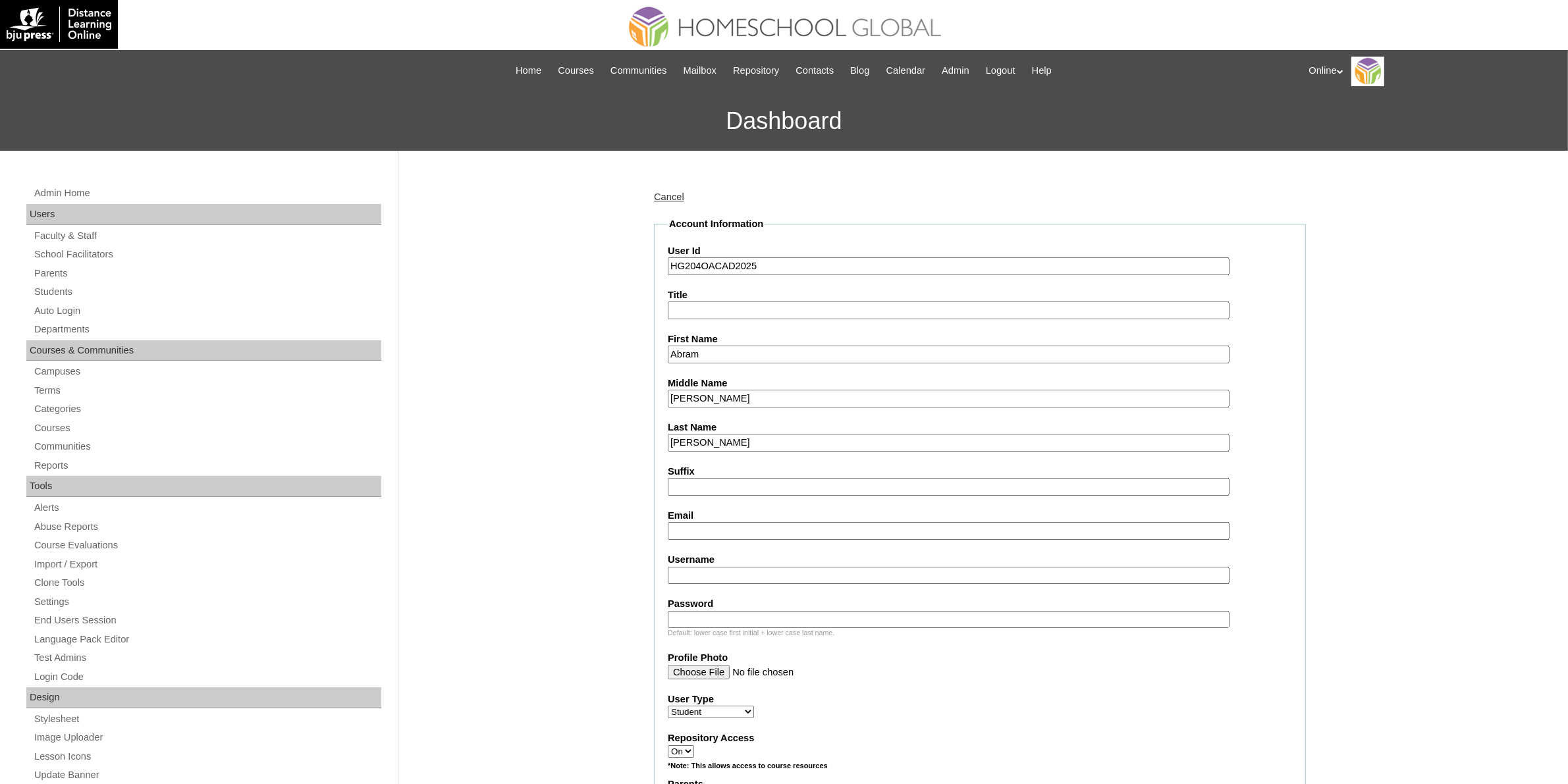
click at [692, 525] on input "Email" at bounding box center [949, 531] width 562 height 17
paste input "jlcapili@gmail.com"
type input "jlcapili@gmail.com"
click at [723, 567] on input "Username" at bounding box center [949, 576] width 562 height 17
paste input "abram.celis2025"
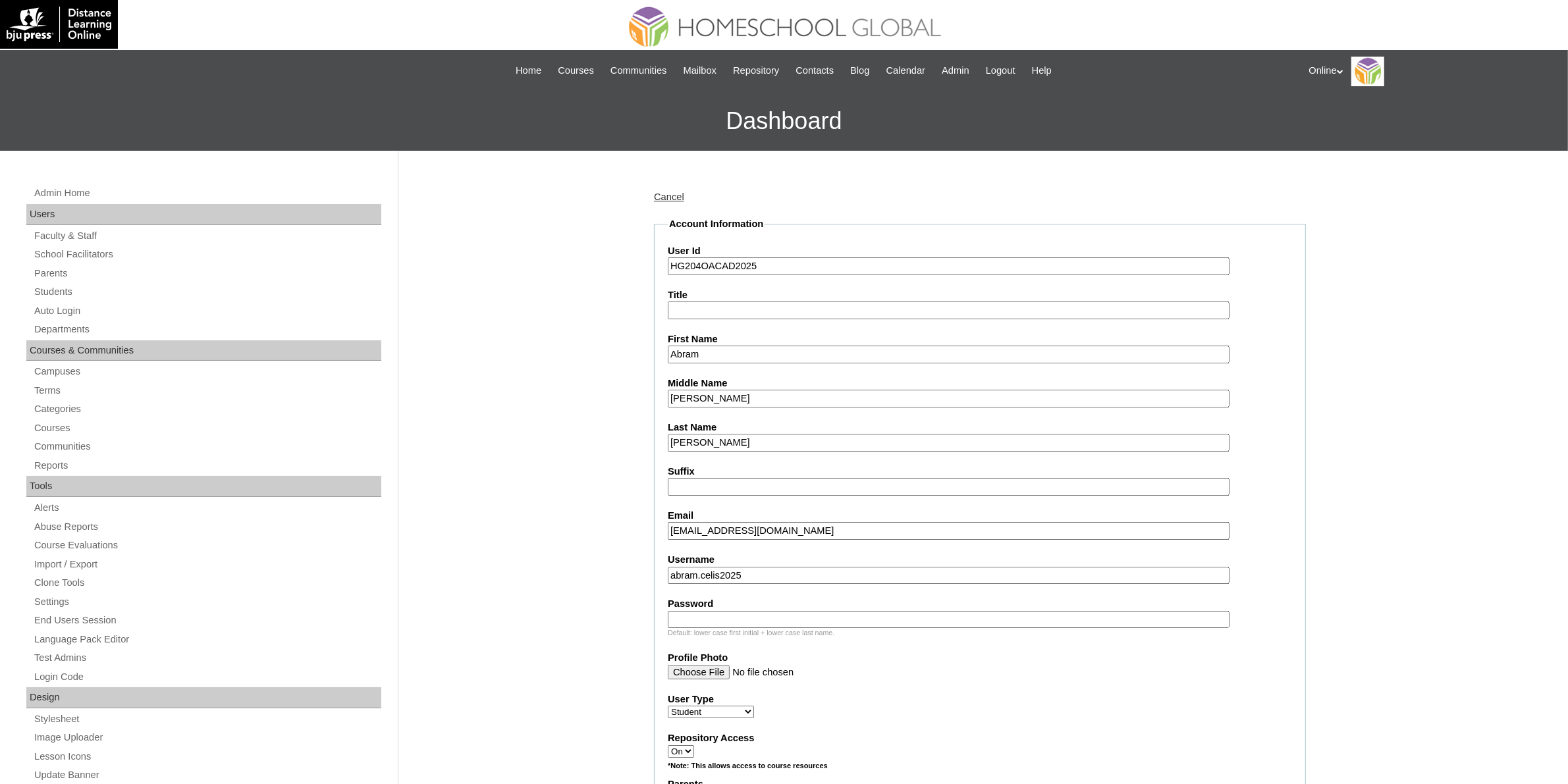
type input "abram.celis2025"
click at [759, 611] on input "Password" at bounding box center [949, 620] width 562 height 17
paste input "ndrwc"
type input "ndrwc"
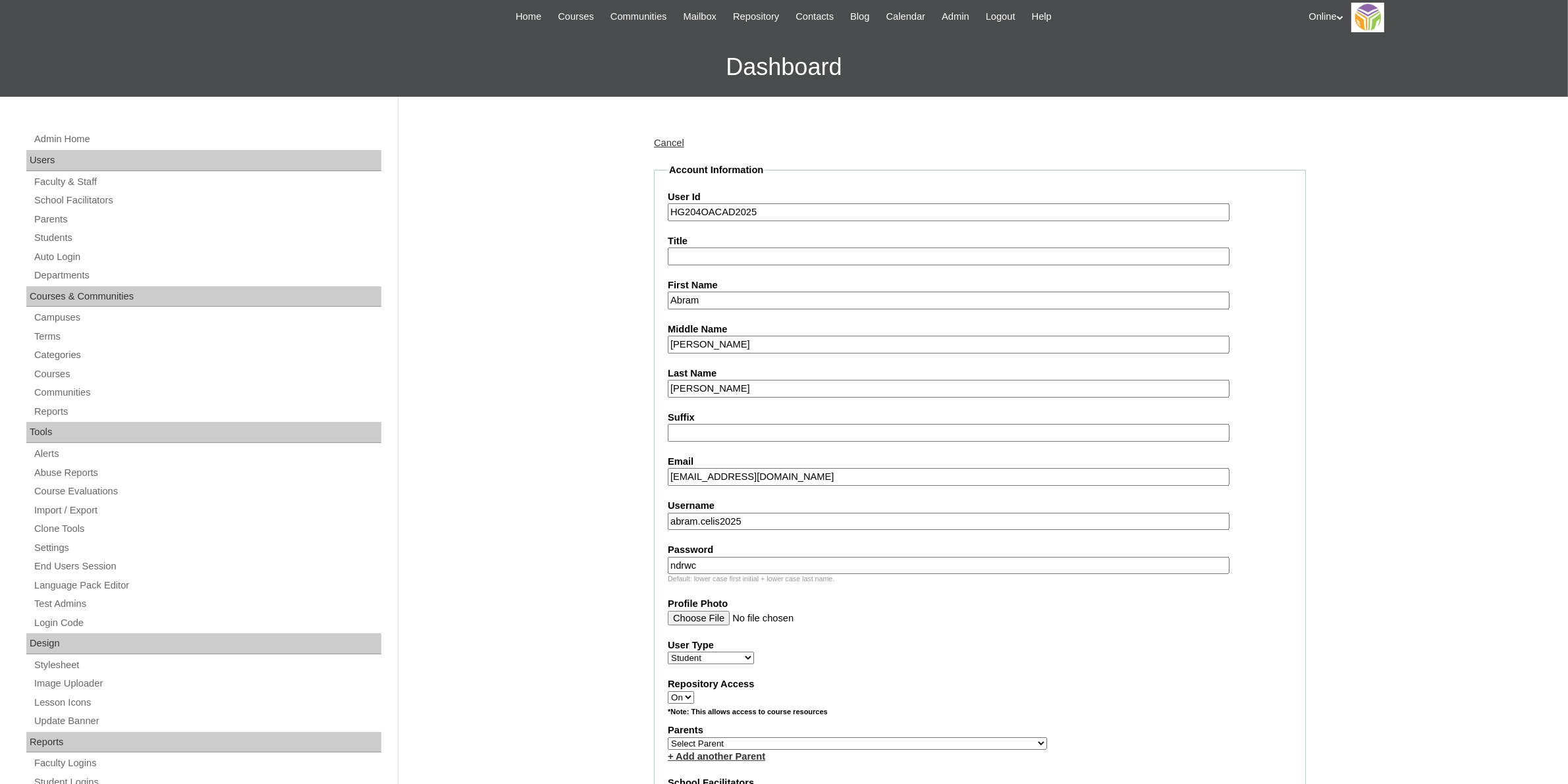
scroll to position [82, 0]
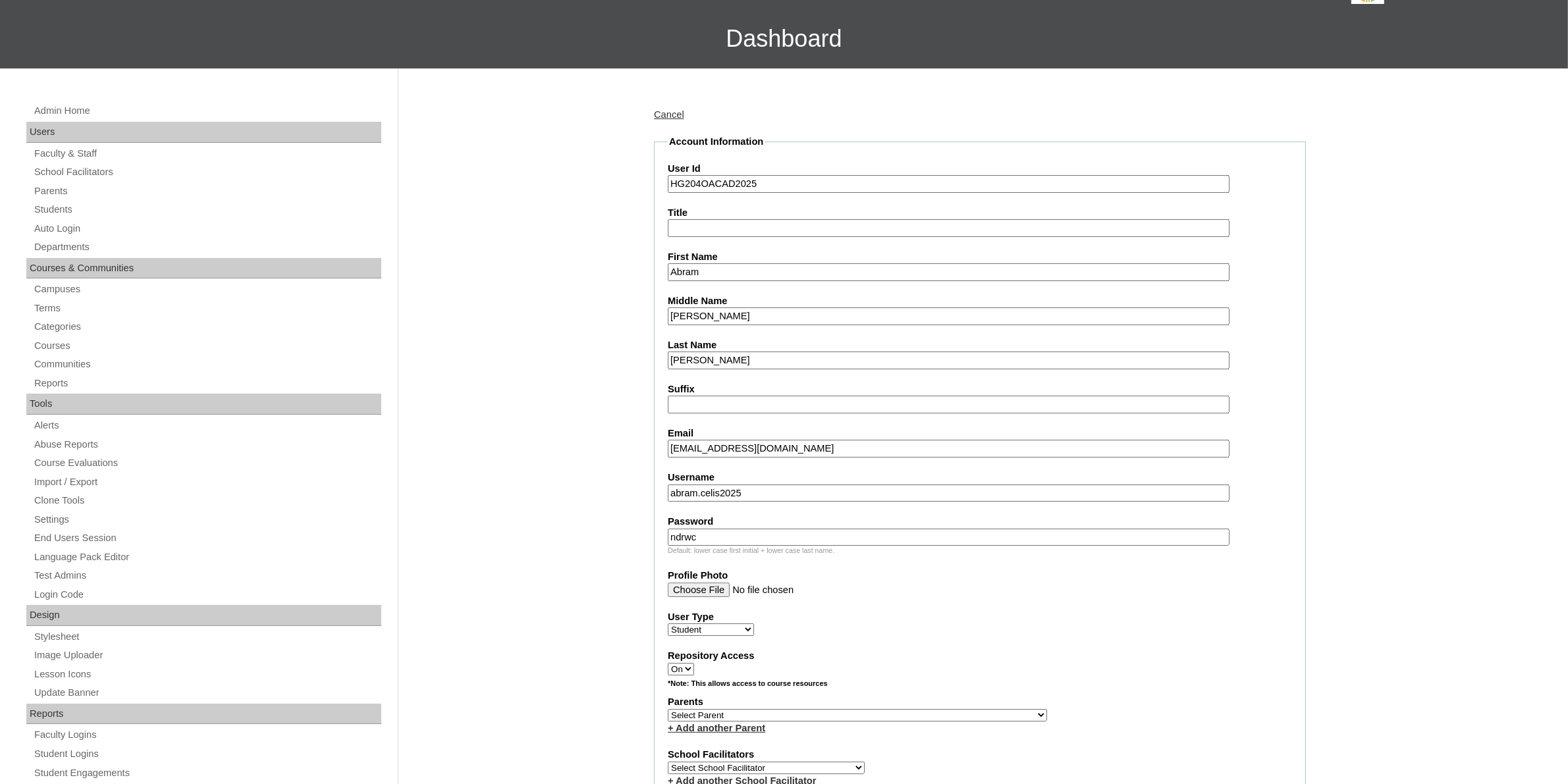
click at [772, 709] on select "Select Parent , , , , , , , , , , , , , , , , , , , , , , , , , , , , , , , , ,…" at bounding box center [857, 715] width 379 height 12
select select "43558"
click at [668, 709] on select "Select Parent , , , , , , , , , , , , , , , , , , , , , , , , , , , , , , , , ,…" at bounding box center [857, 715] width 379 height 12
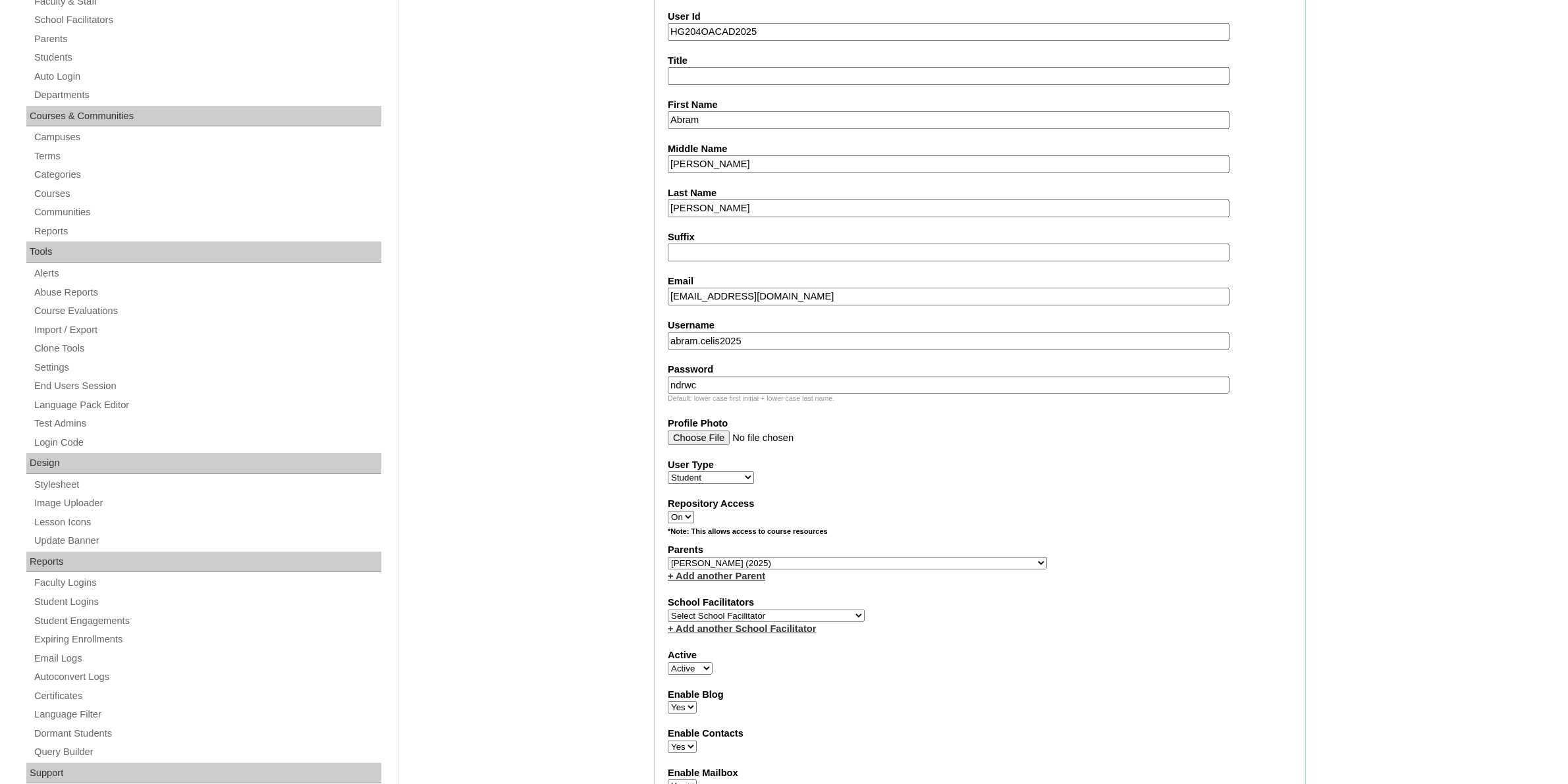
scroll to position [330, 0]
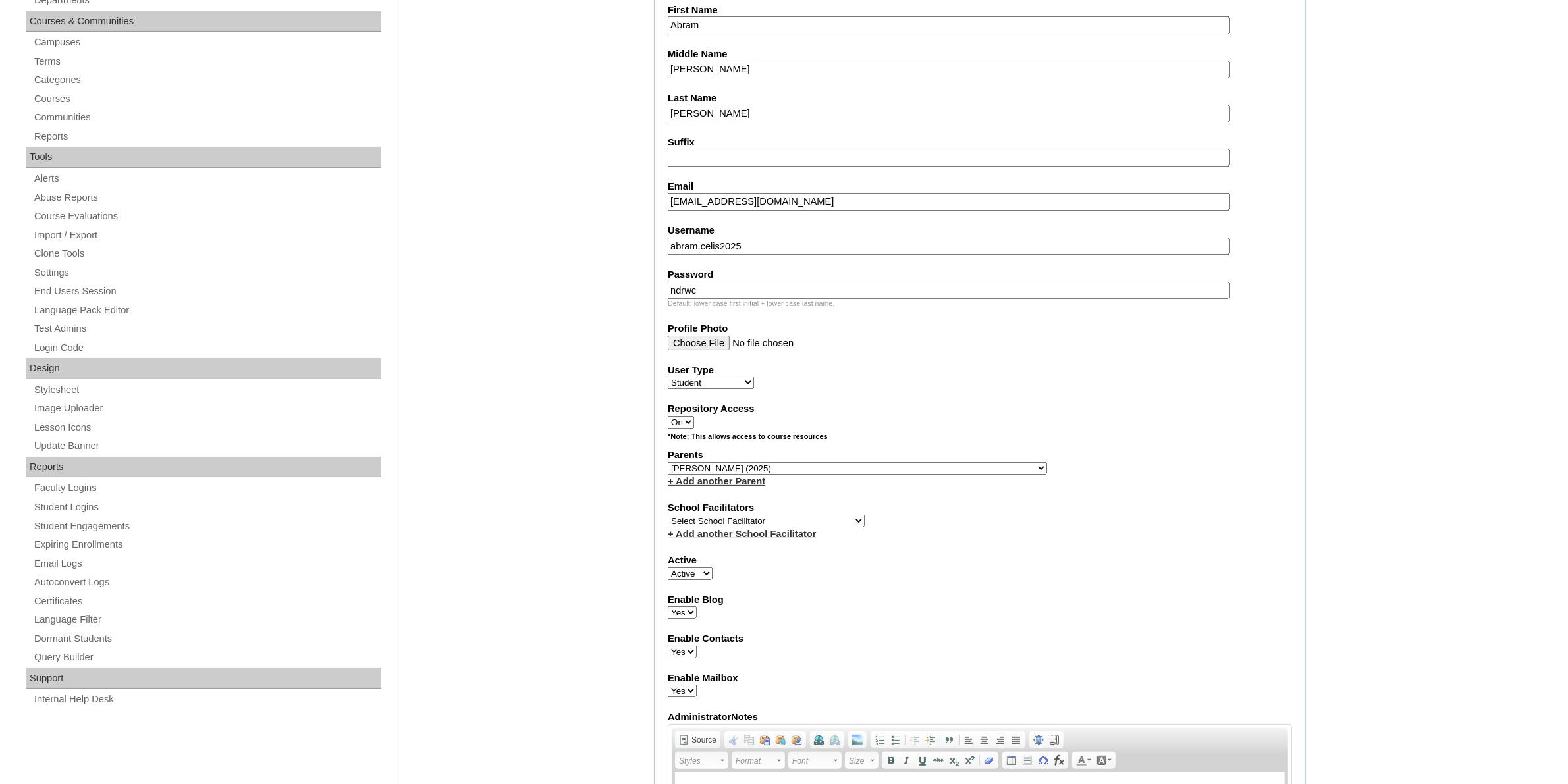
click at [719, 515] on select "Select School Facilitator Norman Añain Ruffa Abadijas Mary Abella Gloryfe Abion…" at bounding box center [767, 522] width 197 height 12
select select "29277"
click at [668, 515] on select "Select School Facilitator Norman Añain Ruffa Abadijas Mary Abella Gloryfe Abion…" at bounding box center [767, 522] width 197 height 12
click at [1428, 491] on div "Admin Home Users Faculty & Staff School Facilitators Parents Students Auto Logi…" at bounding box center [784, 740] width 1568 height 1838
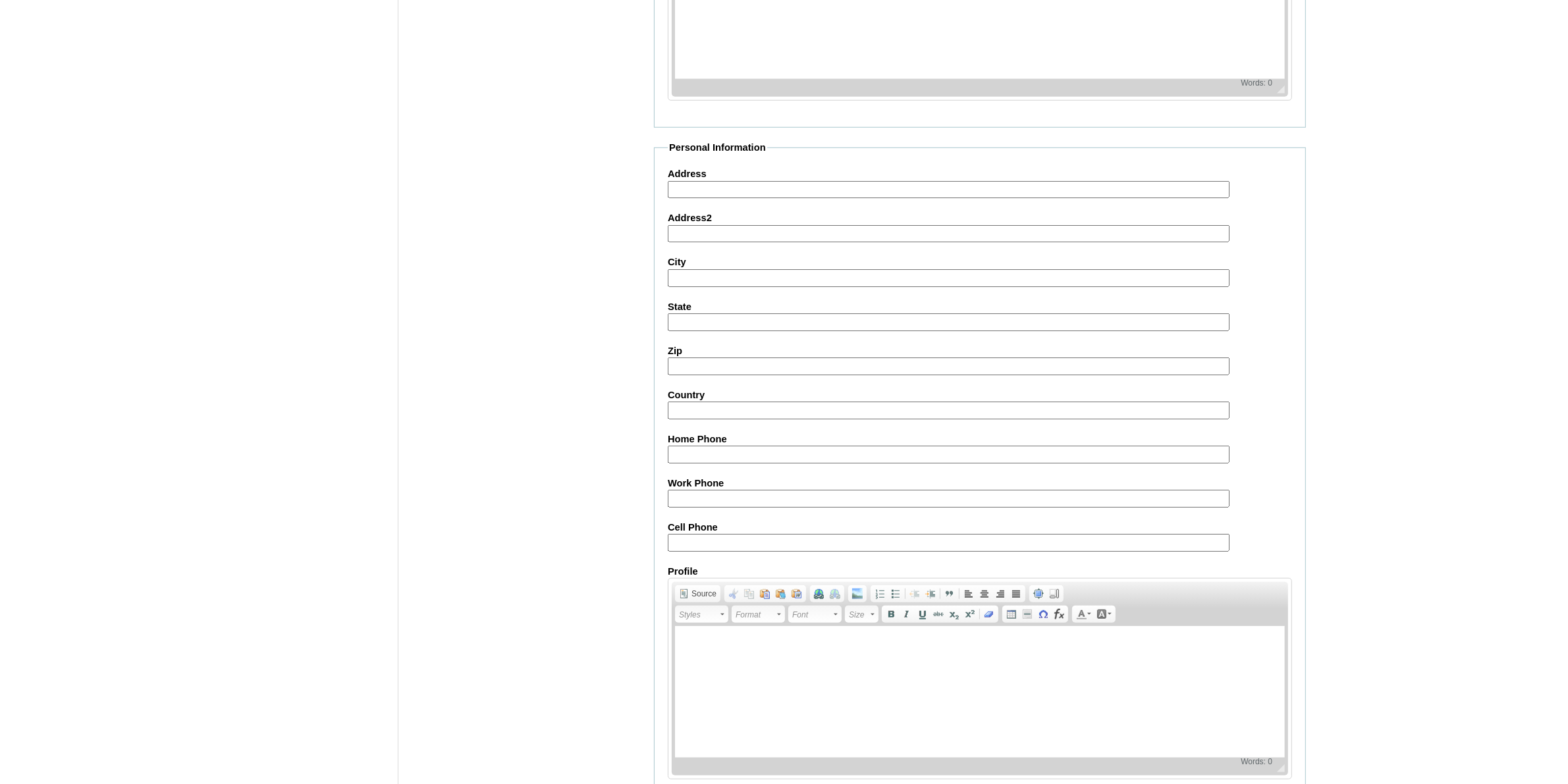
scroll to position [1190, 0]
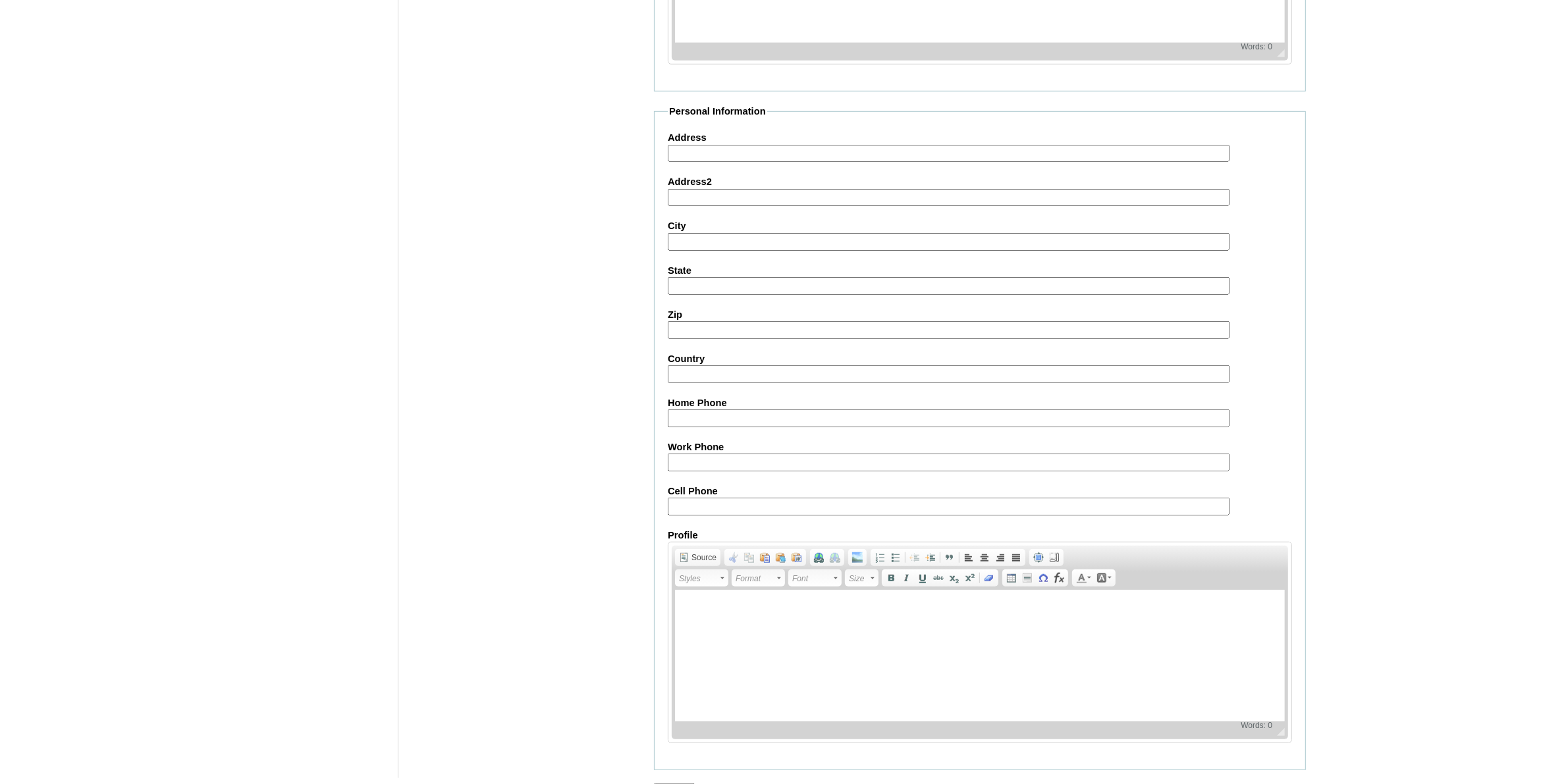
click at [670, 784] on input "Submit" at bounding box center [674, 791] width 41 height 15
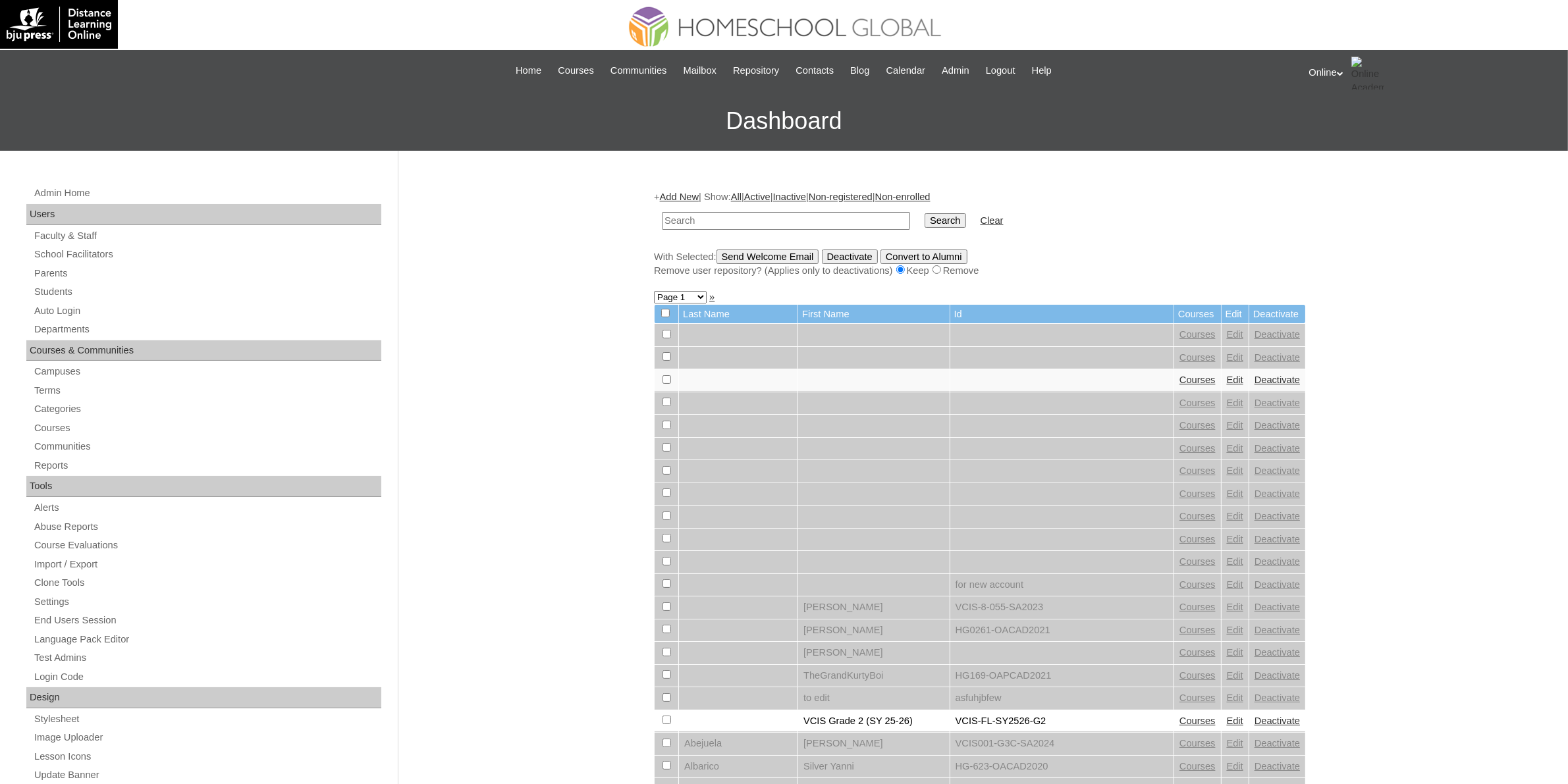
click at [712, 215] on input "text" at bounding box center [786, 221] width 249 height 17
paste input "HG204OACAD2025"
type input "HG204OACAD2025"
click at [924, 218] on input "Search" at bounding box center [944, 221] width 41 height 15
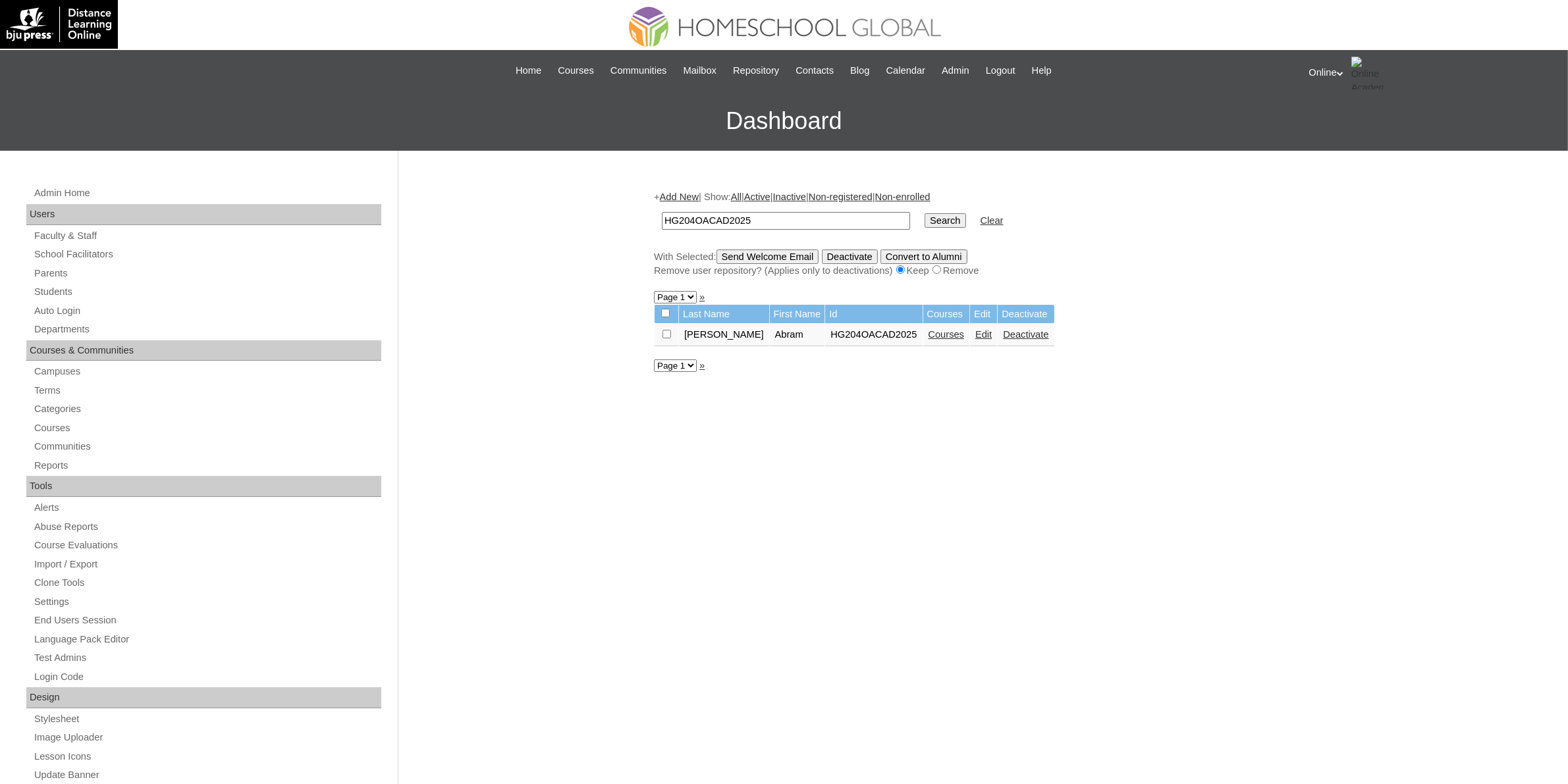
click at [929, 330] on link "Courses" at bounding box center [947, 335] width 37 height 10
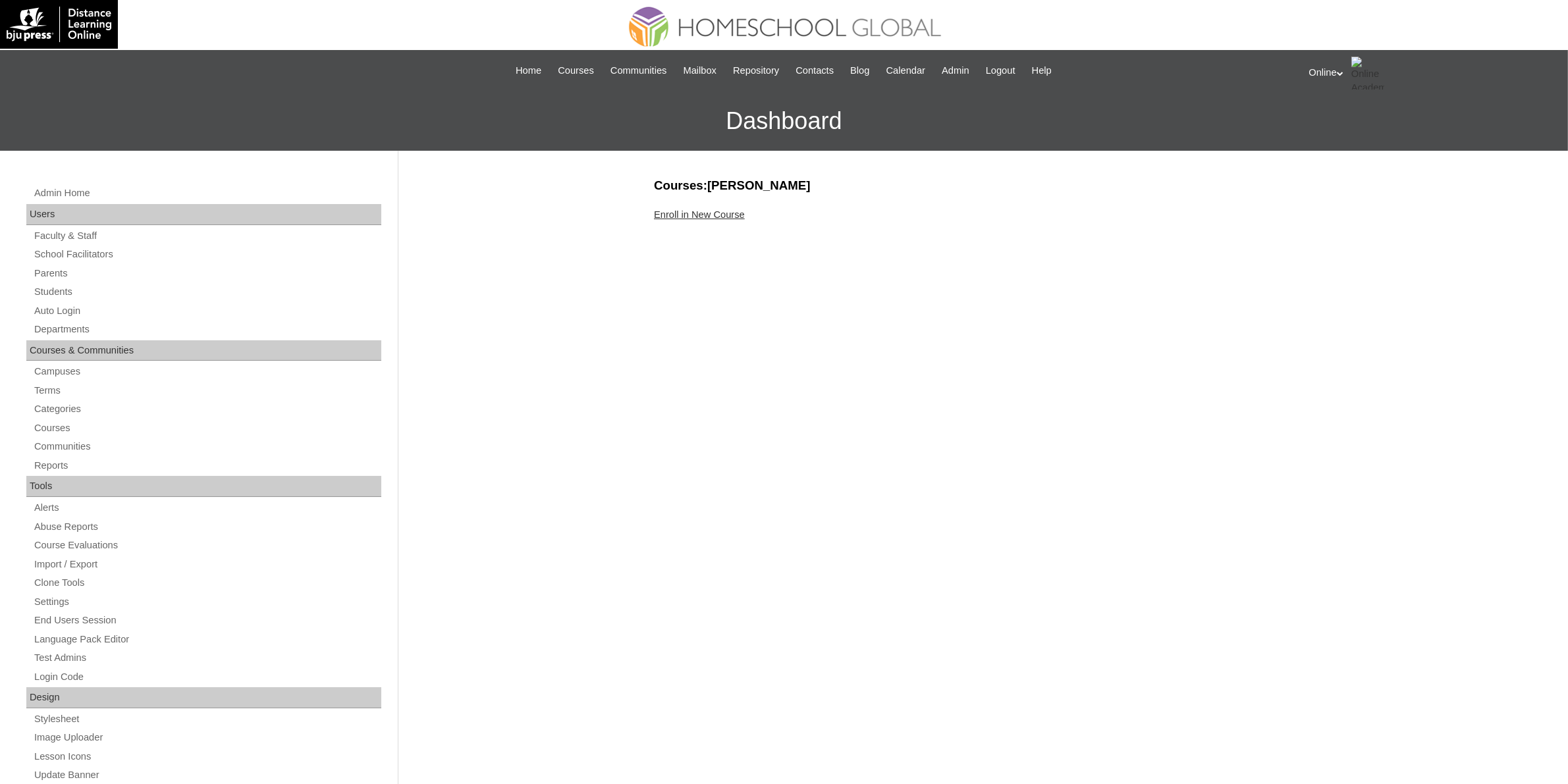
click at [692, 217] on link "Enroll in New Course" at bounding box center [699, 215] width 91 height 10
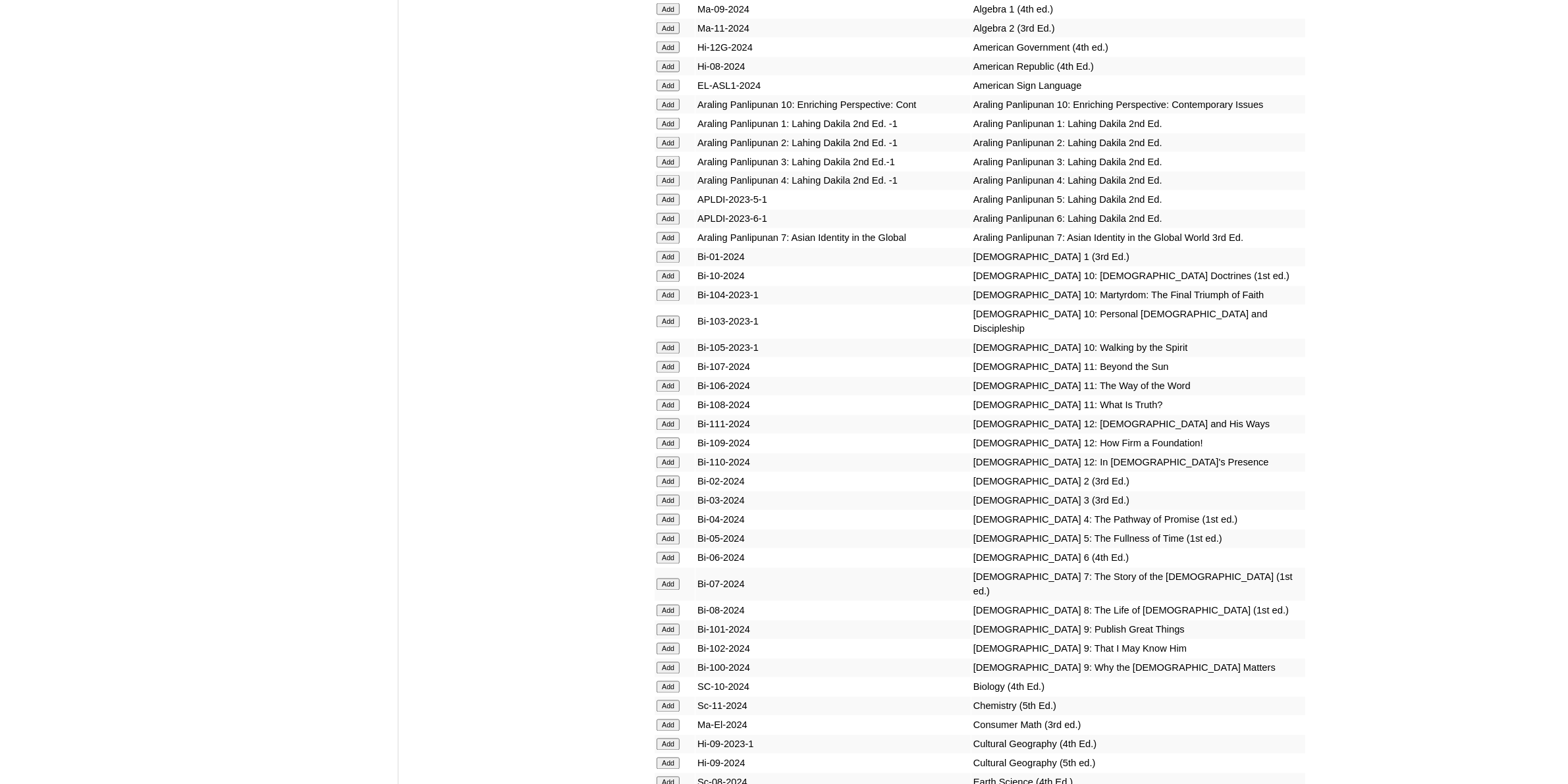
scroll to position [2964, 0]
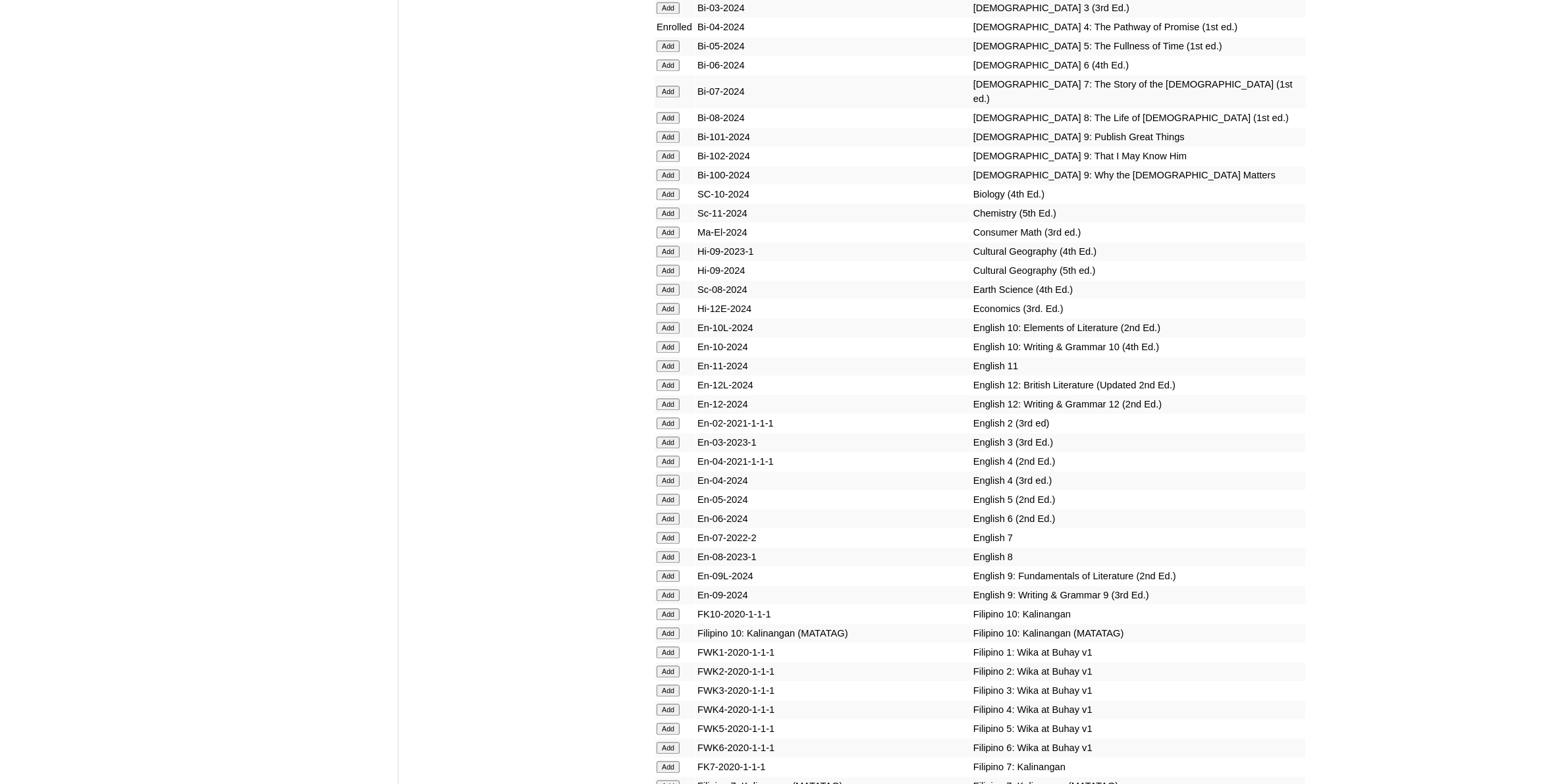
scroll to position [3458, 0]
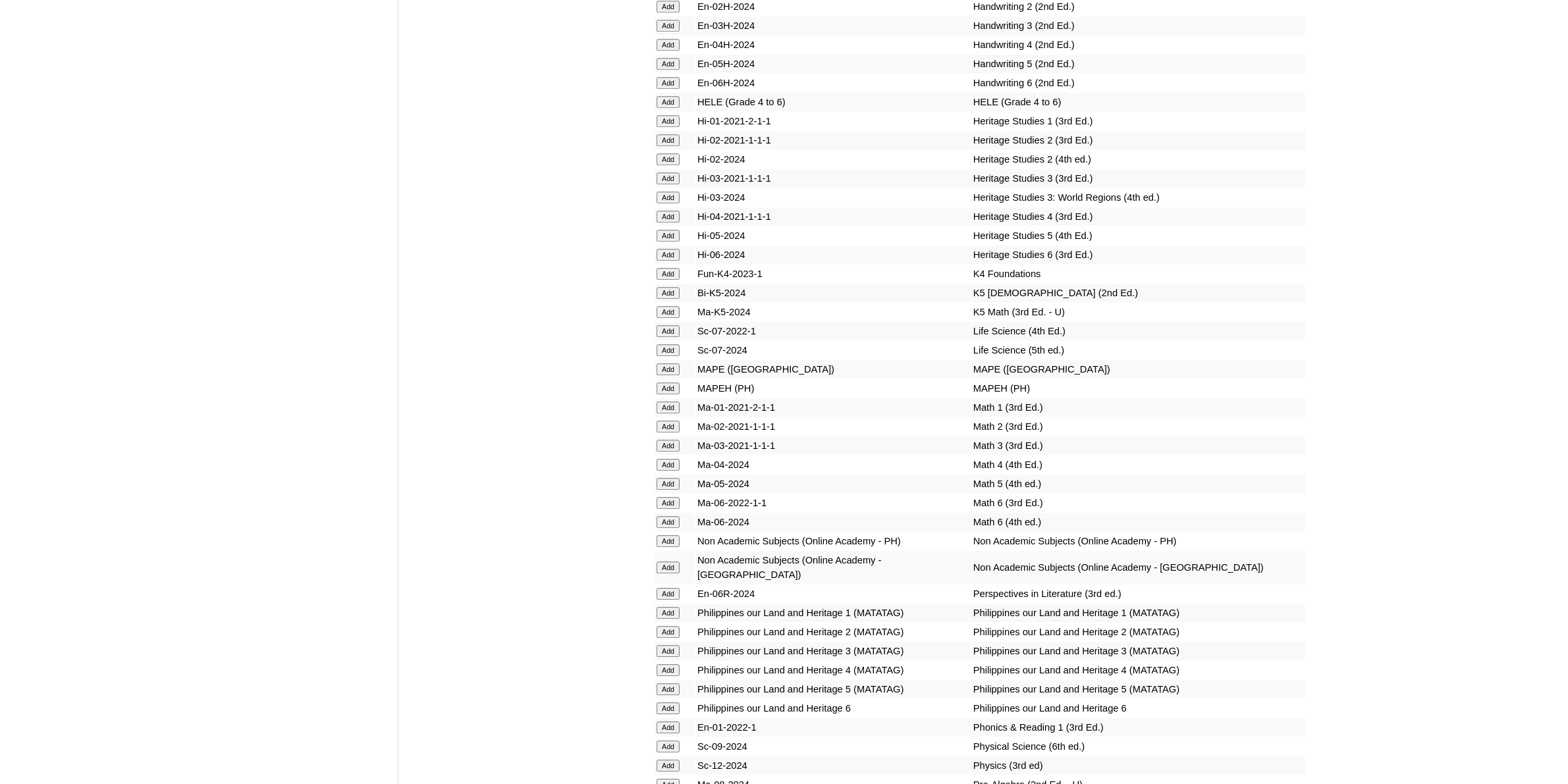
scroll to position [4693, 0]
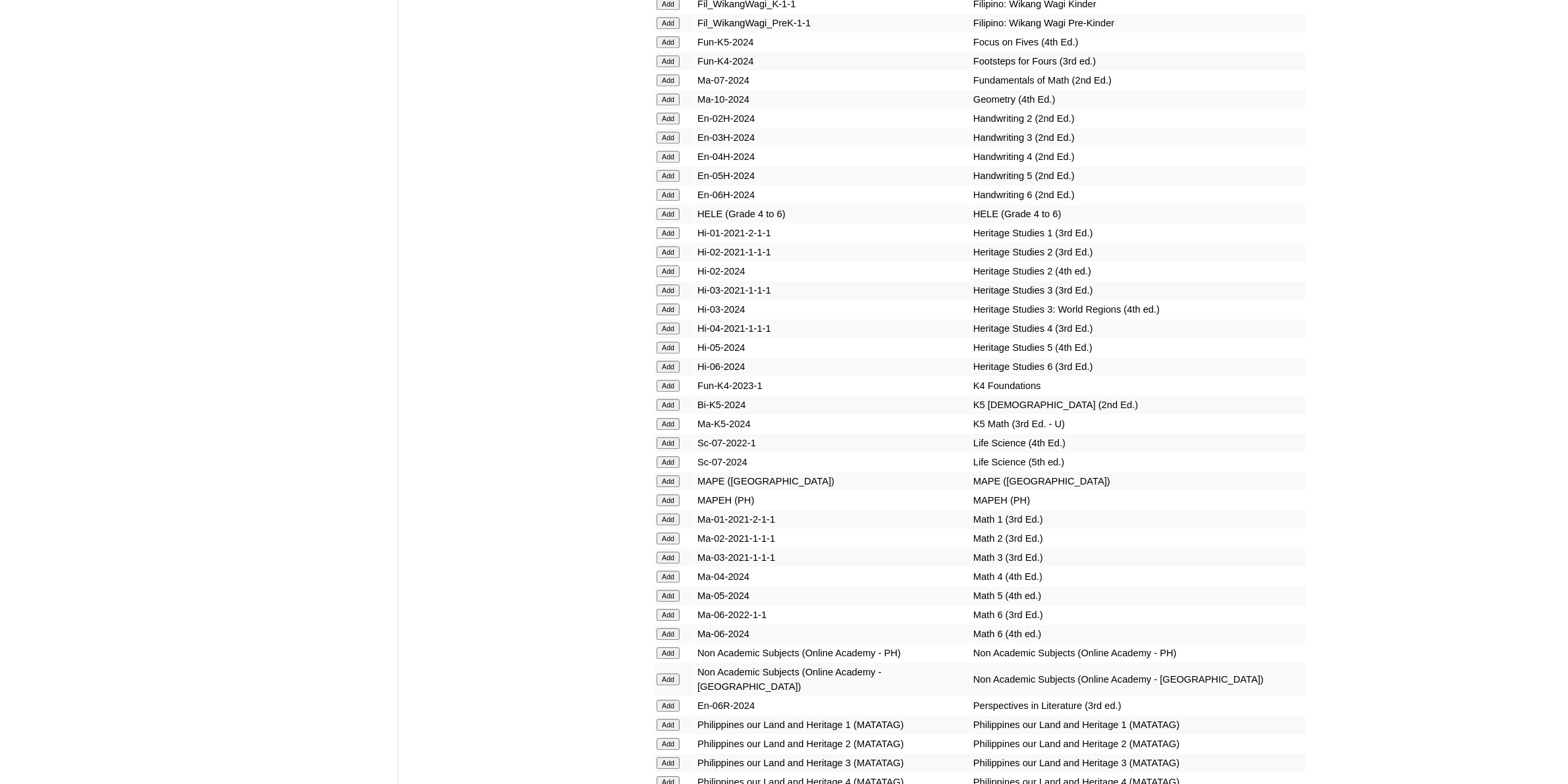
scroll to position [4363, 0]
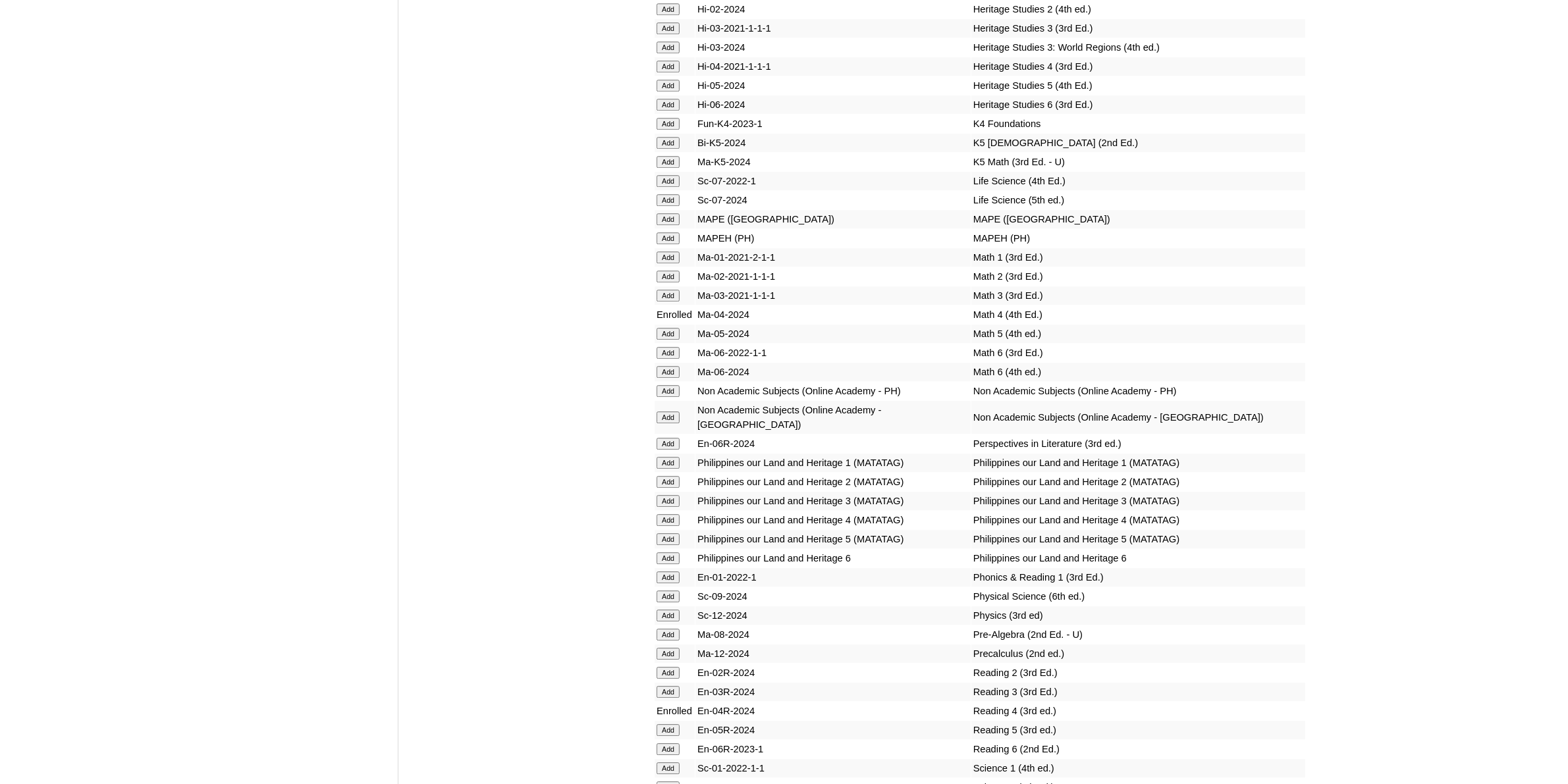
scroll to position [4611, 0]
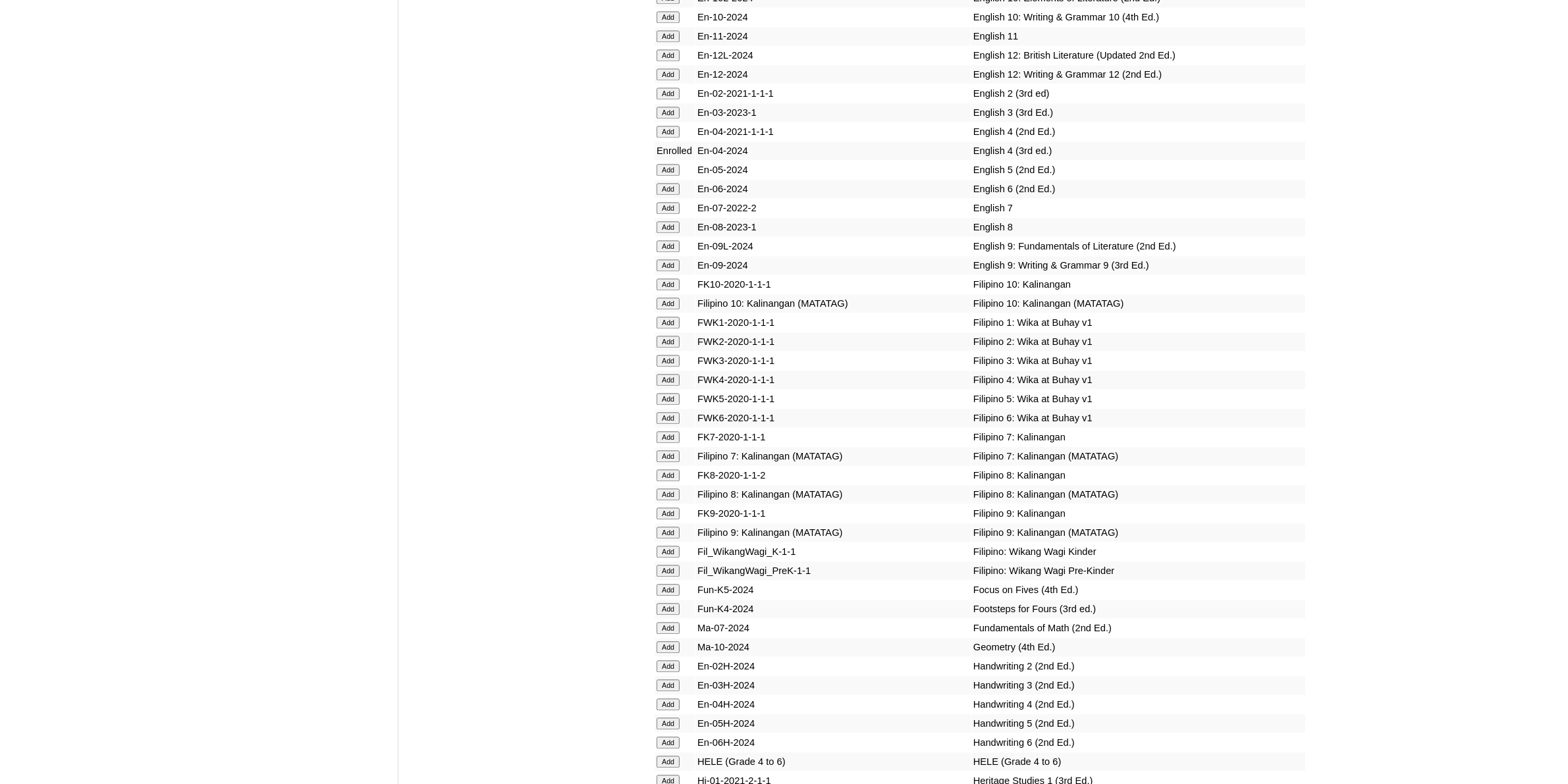
scroll to position [3787, 0]
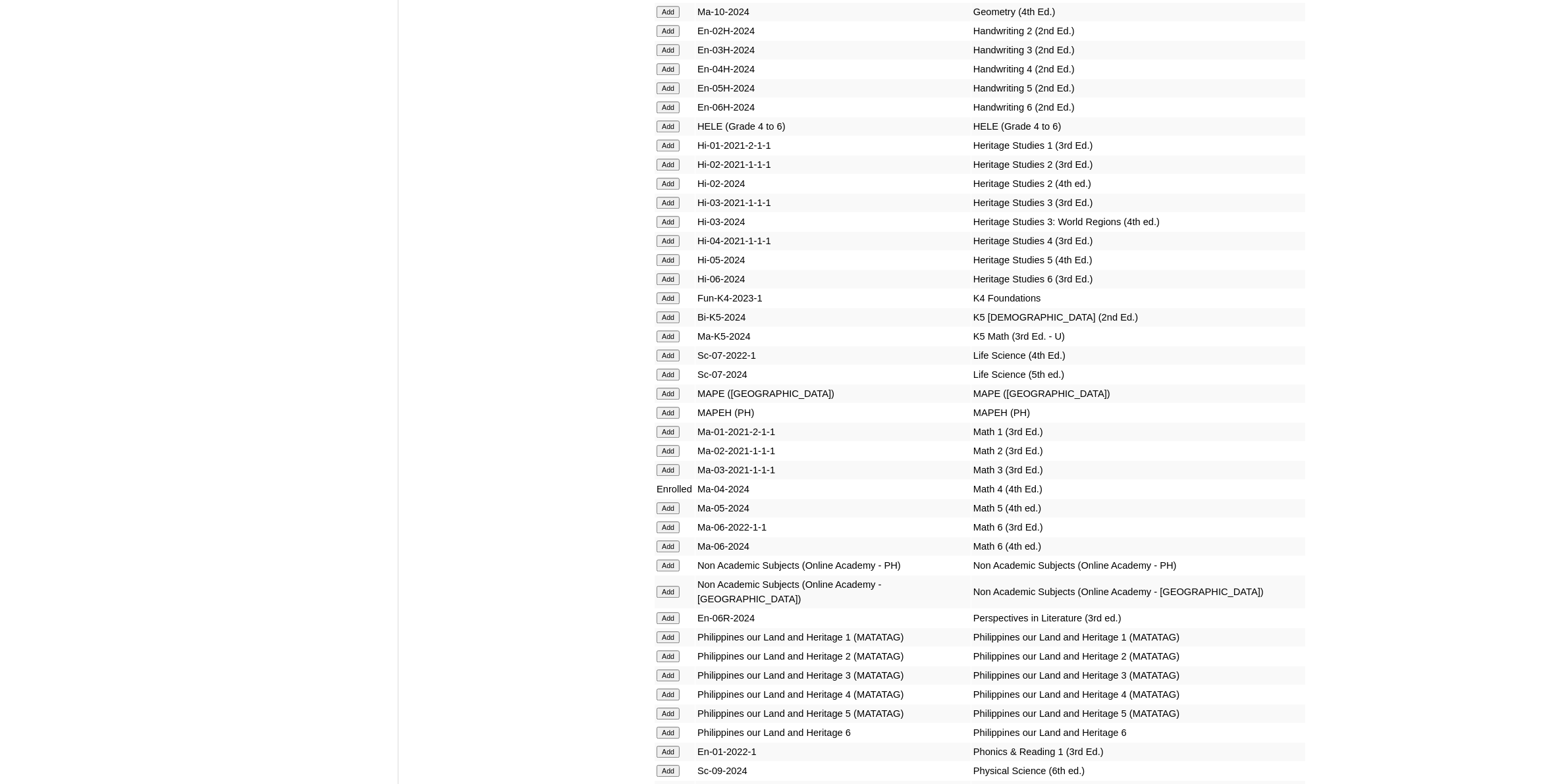
scroll to position [4528, 0]
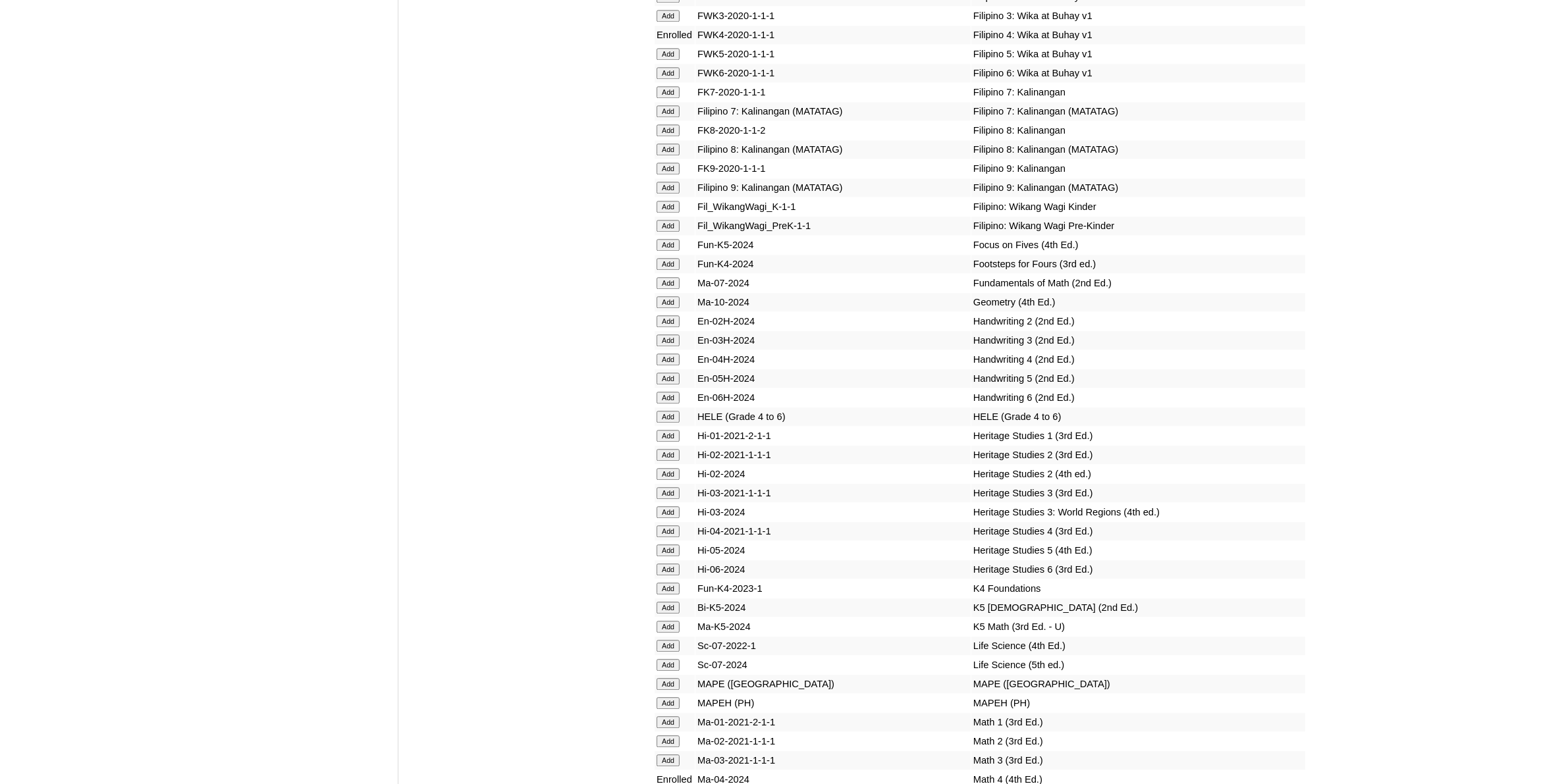
scroll to position [4281, 0]
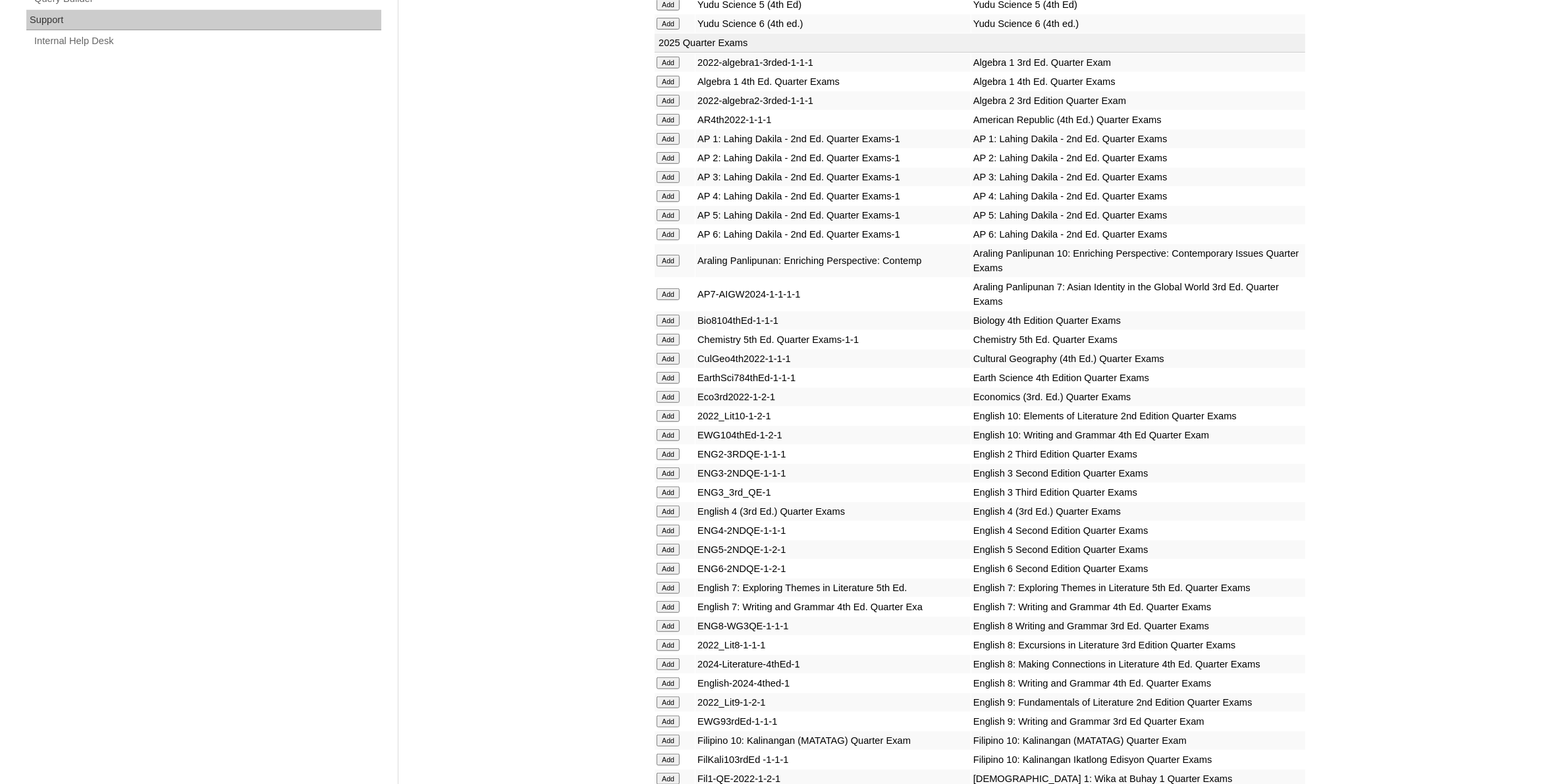
scroll to position [1235, 0]
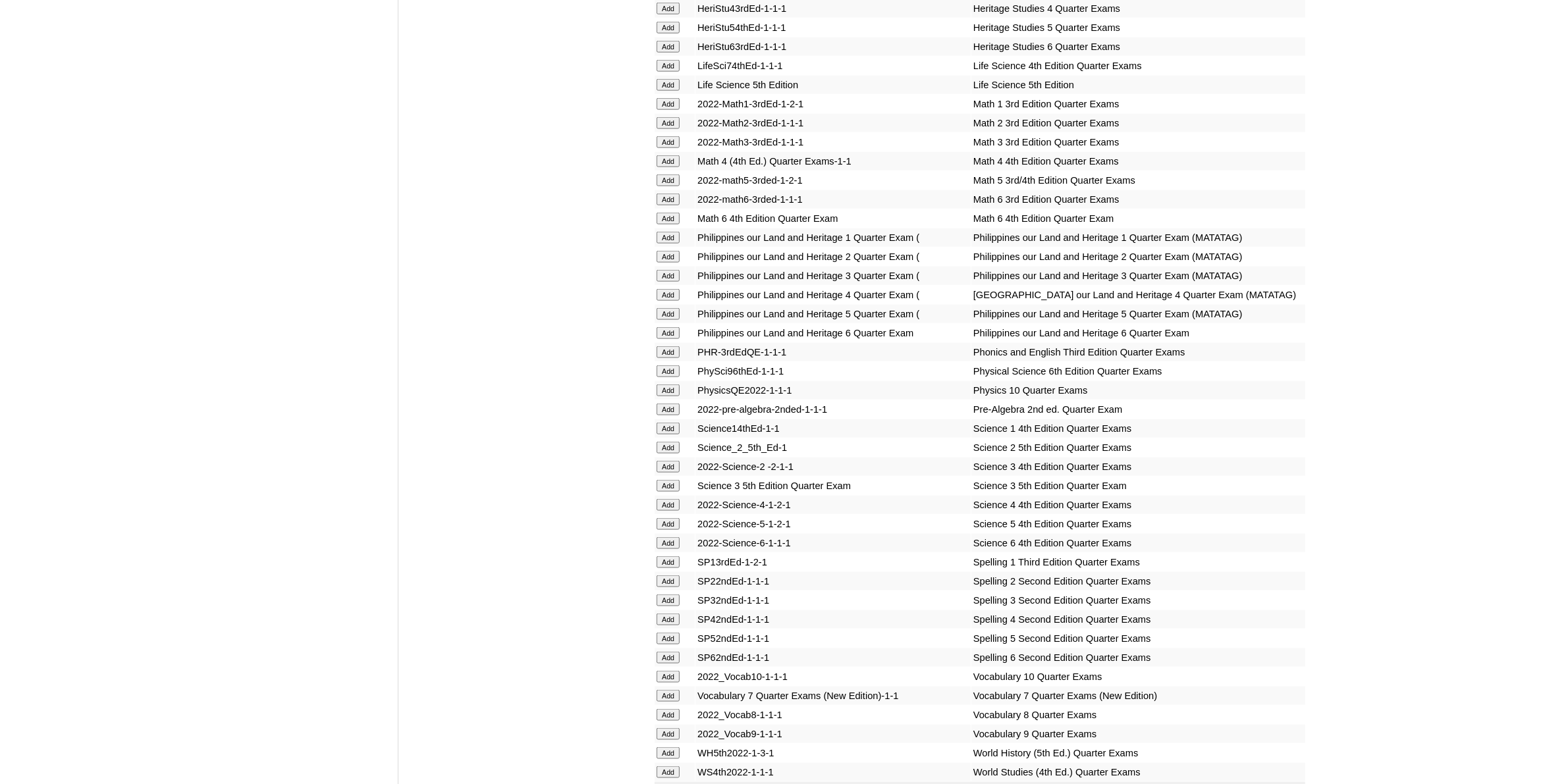
scroll to position [2305, 0]
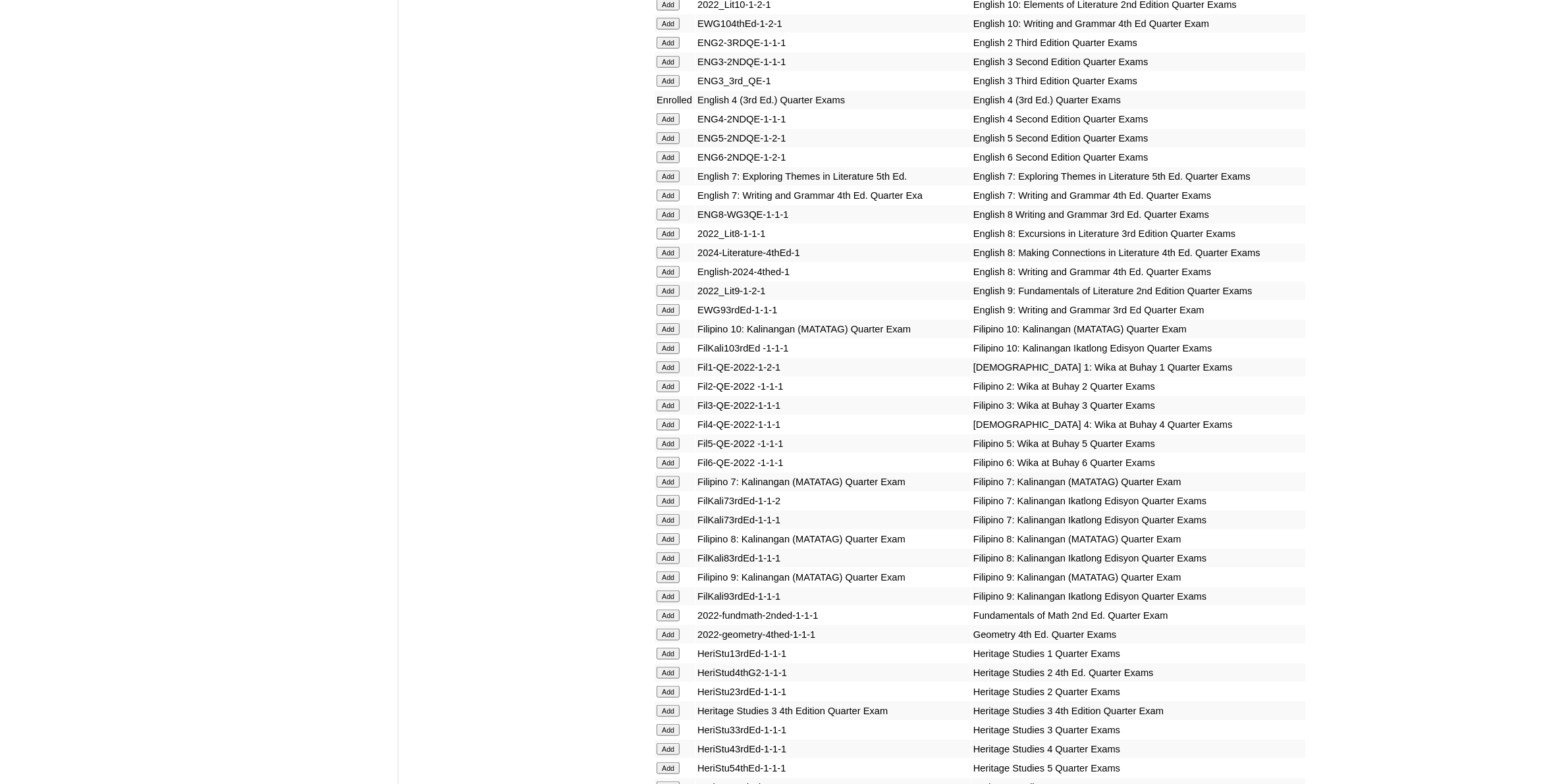
scroll to position [1728, 0]
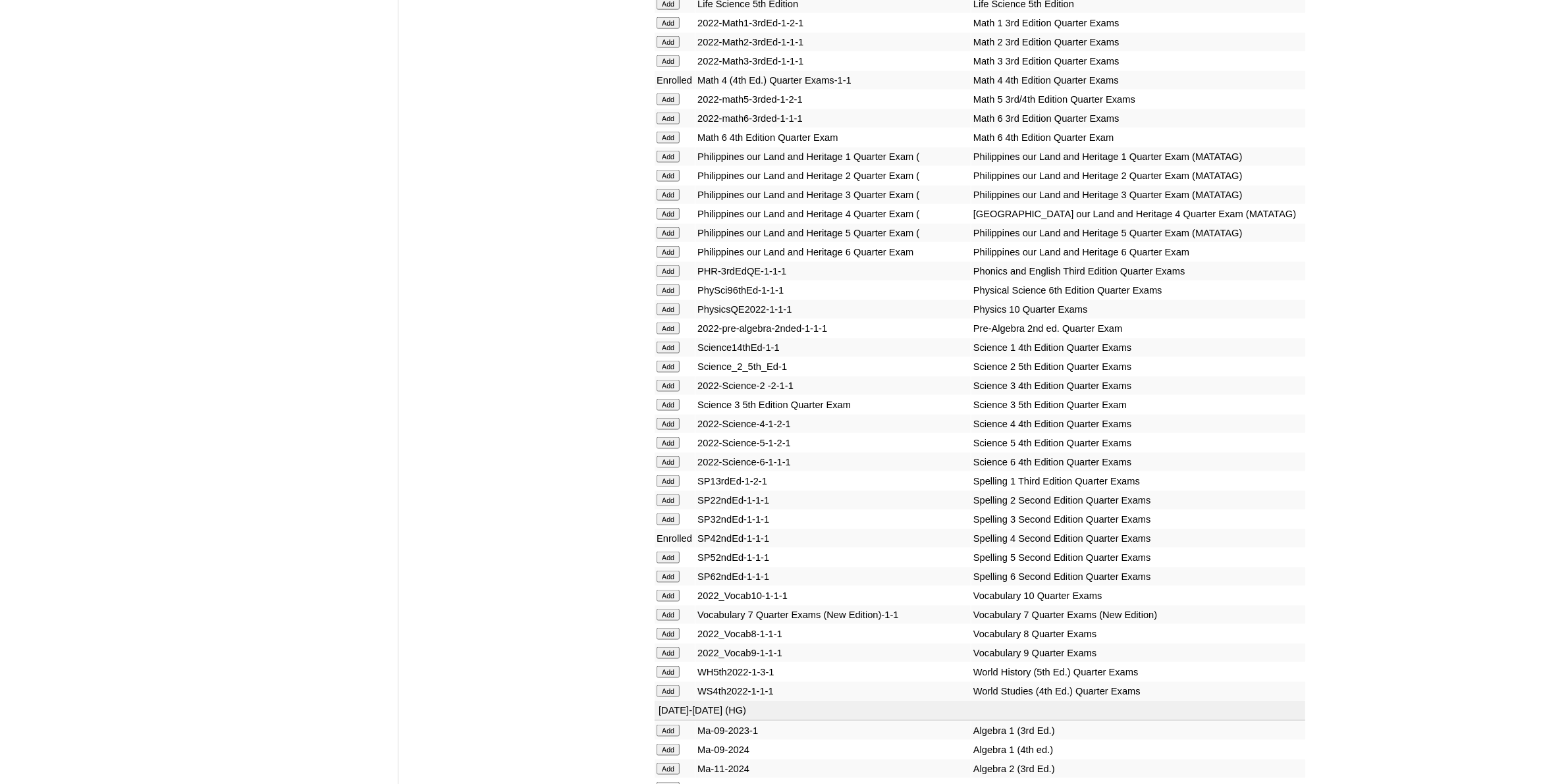
scroll to position [2223, 0]
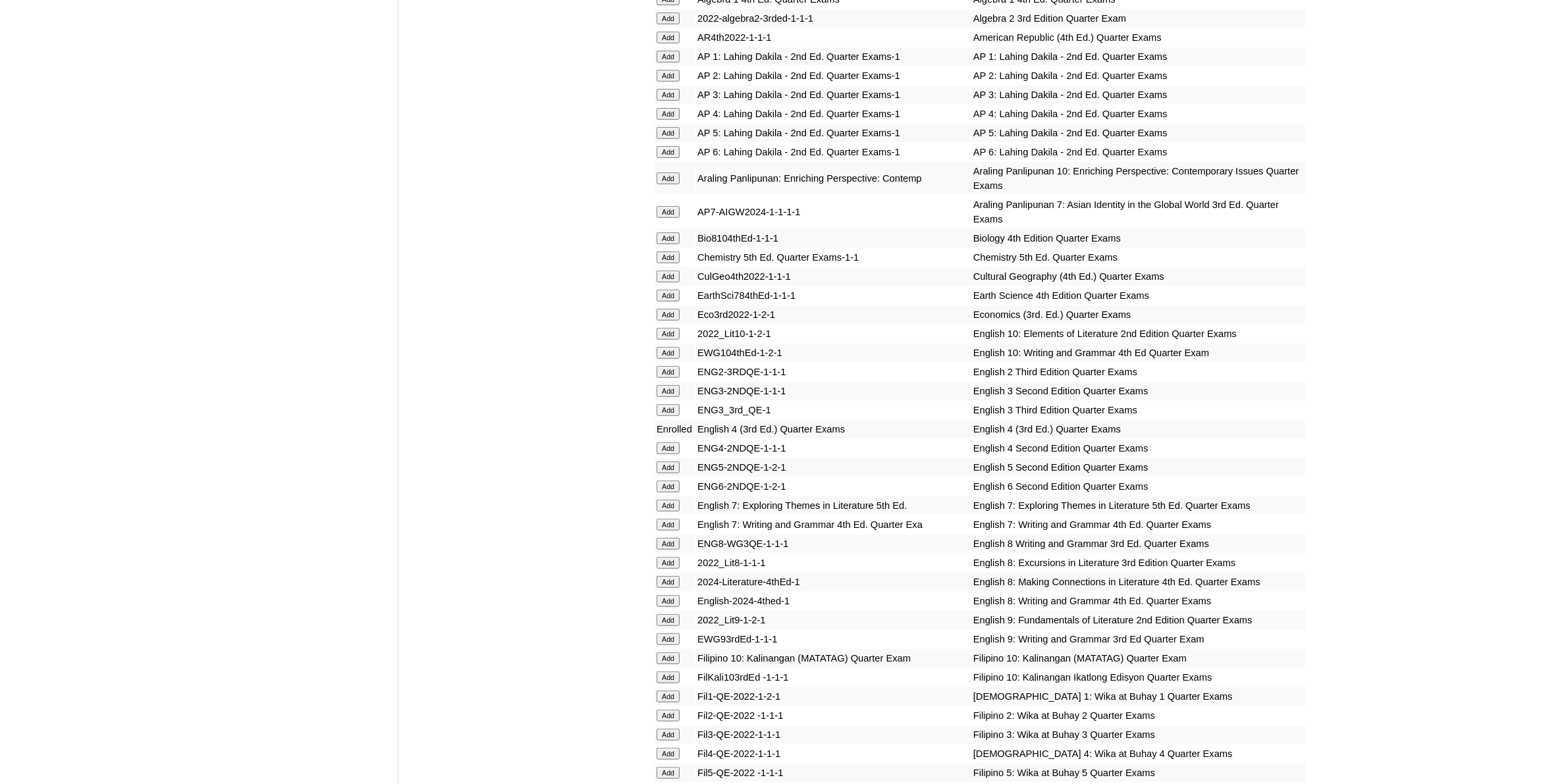
scroll to position [1400, 0]
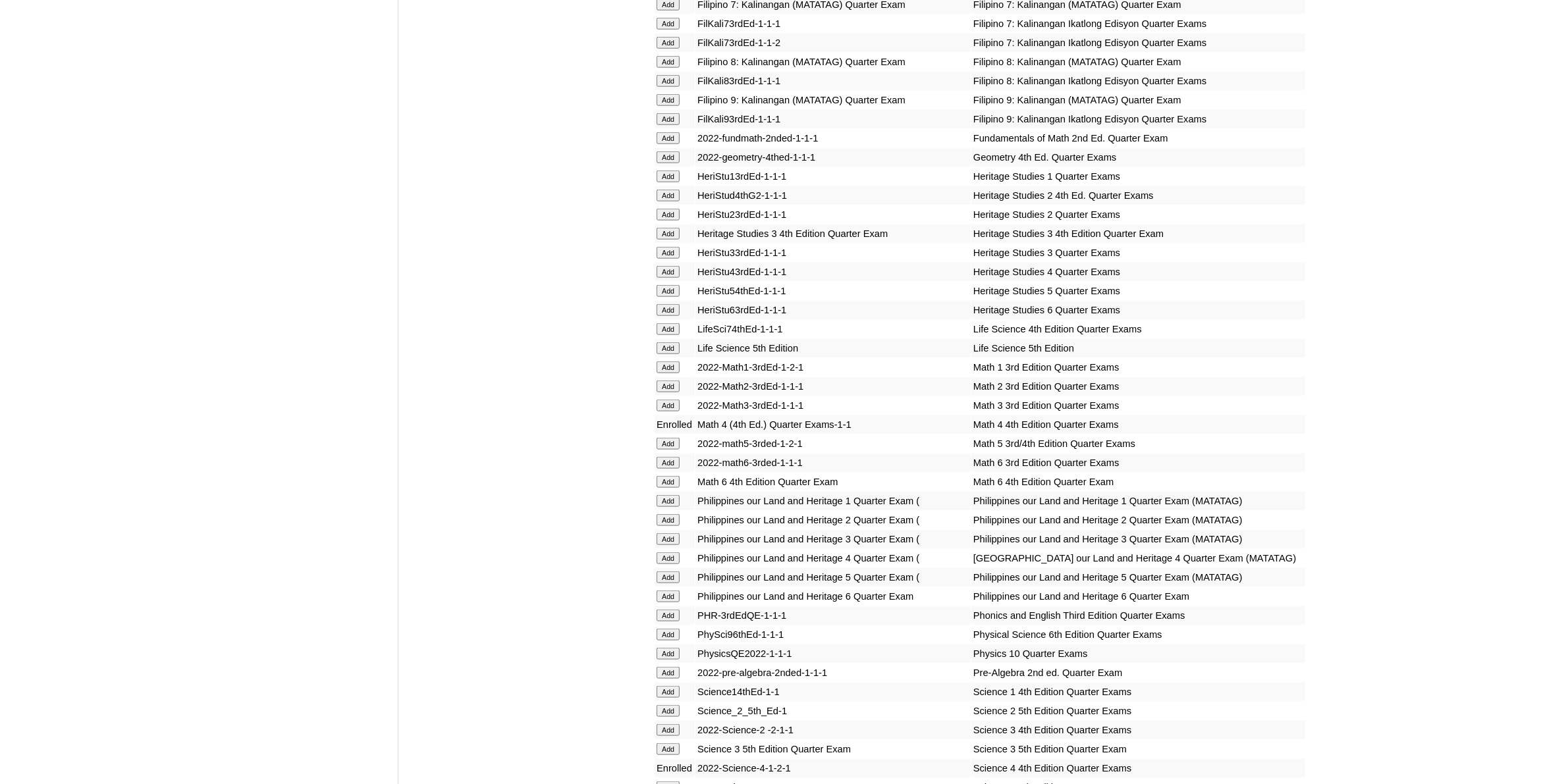
scroll to position [1893, 0]
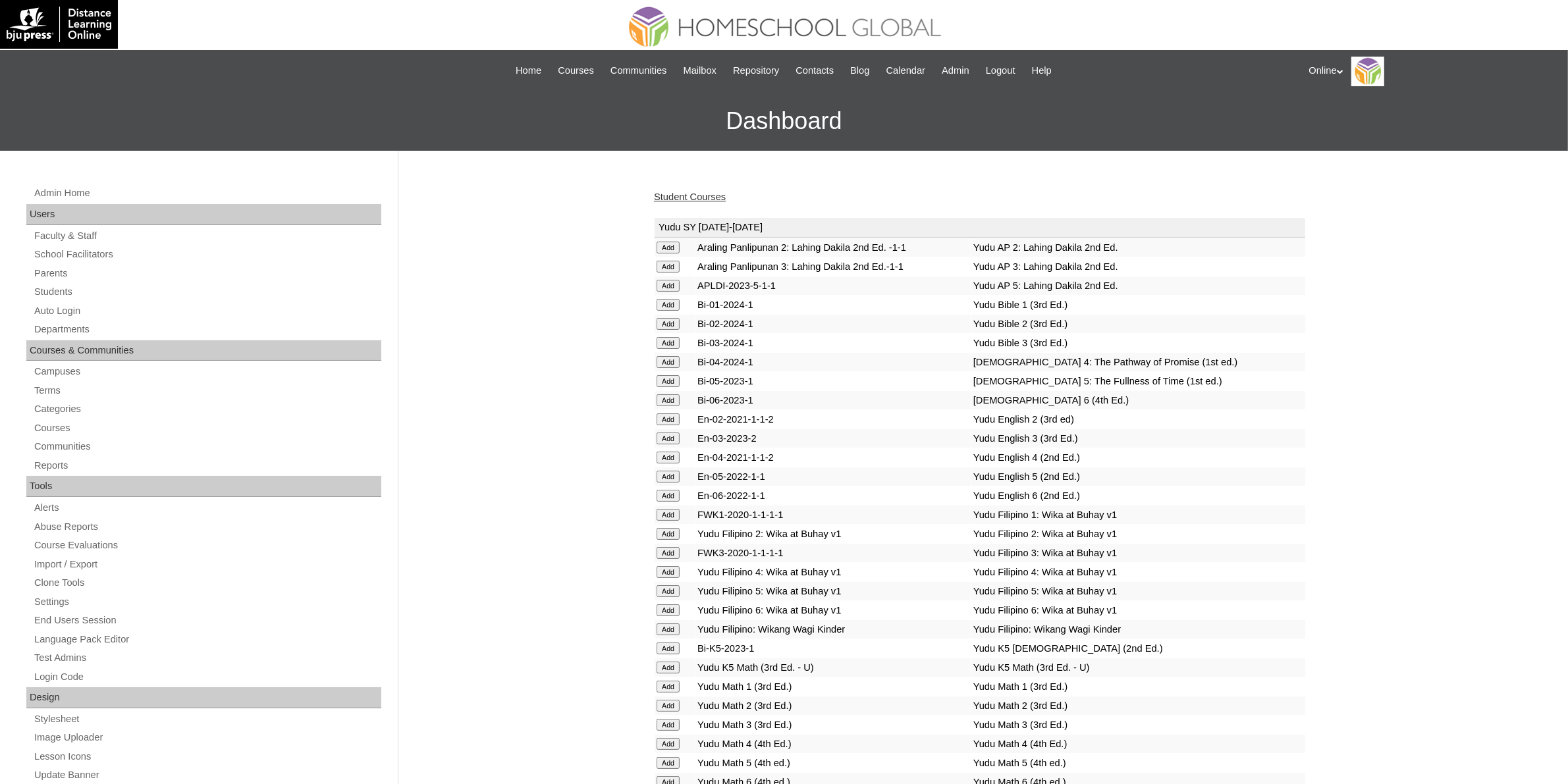
click at [712, 192] on link "Student Courses" at bounding box center [690, 197] width 72 height 10
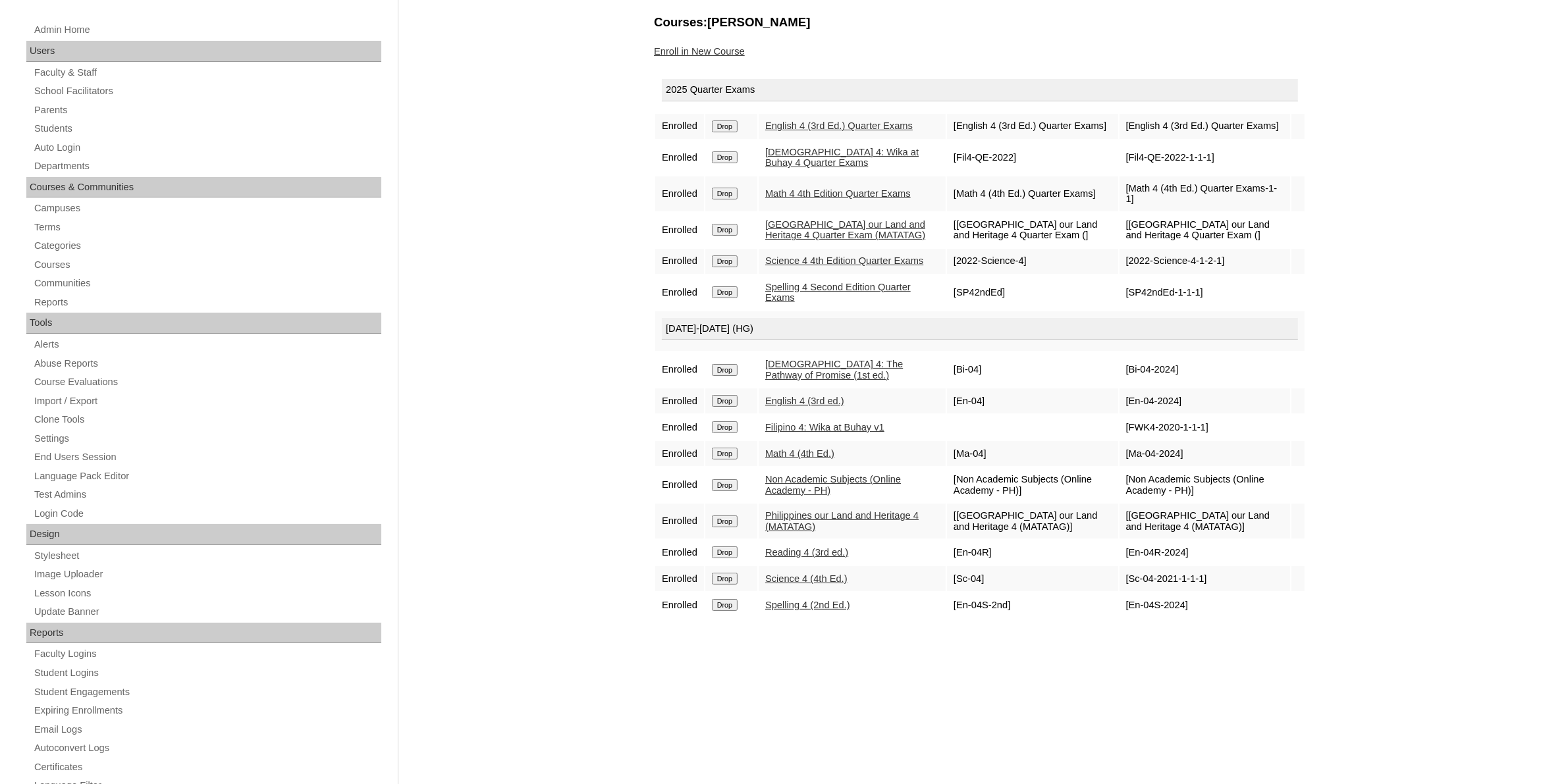
scroll to position [165, 0]
